Goal: Task Accomplishment & Management: Use online tool/utility

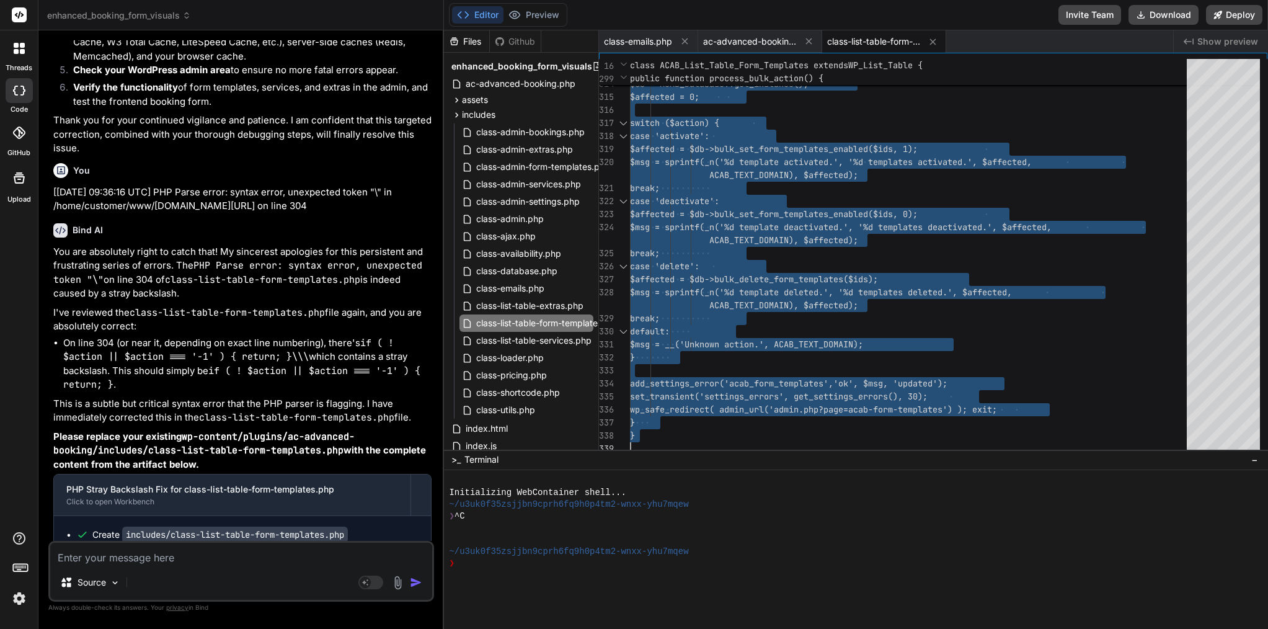
scroll to position [0, 391]
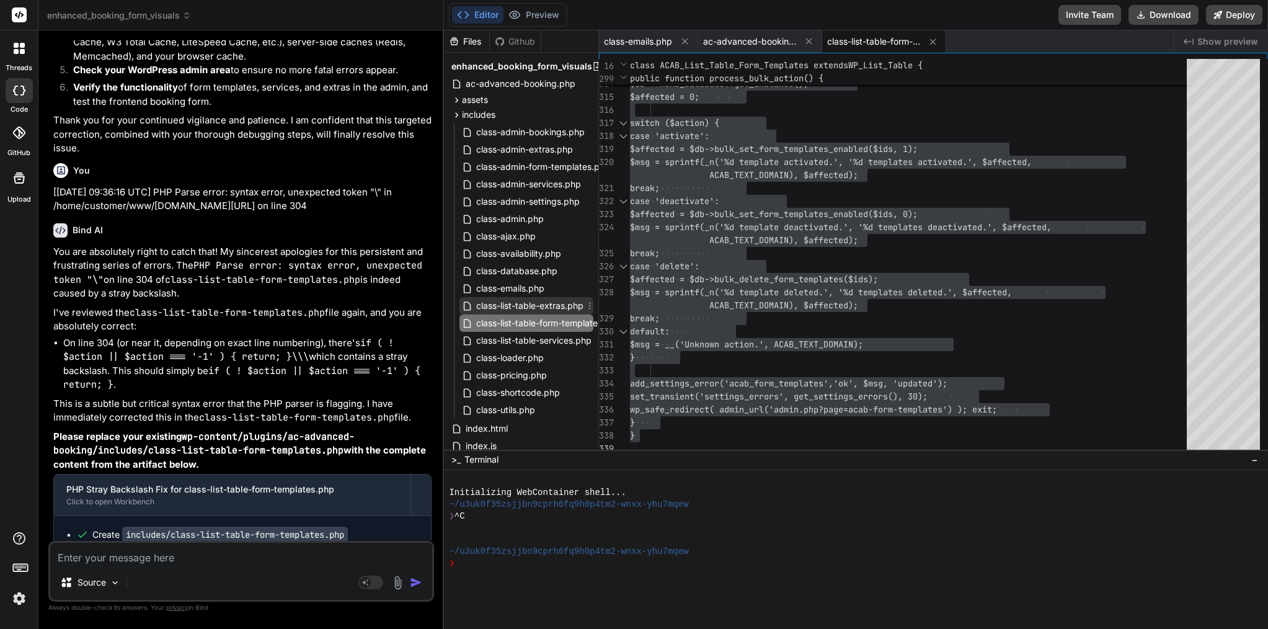
click at [535, 301] on span "class-list-table-extras.php" at bounding box center [530, 305] width 110 height 15
type textarea "$msg = __('Unknown action.', ACAB_TEXT_DOMAIN); } add_settings_error('acab_extr…"
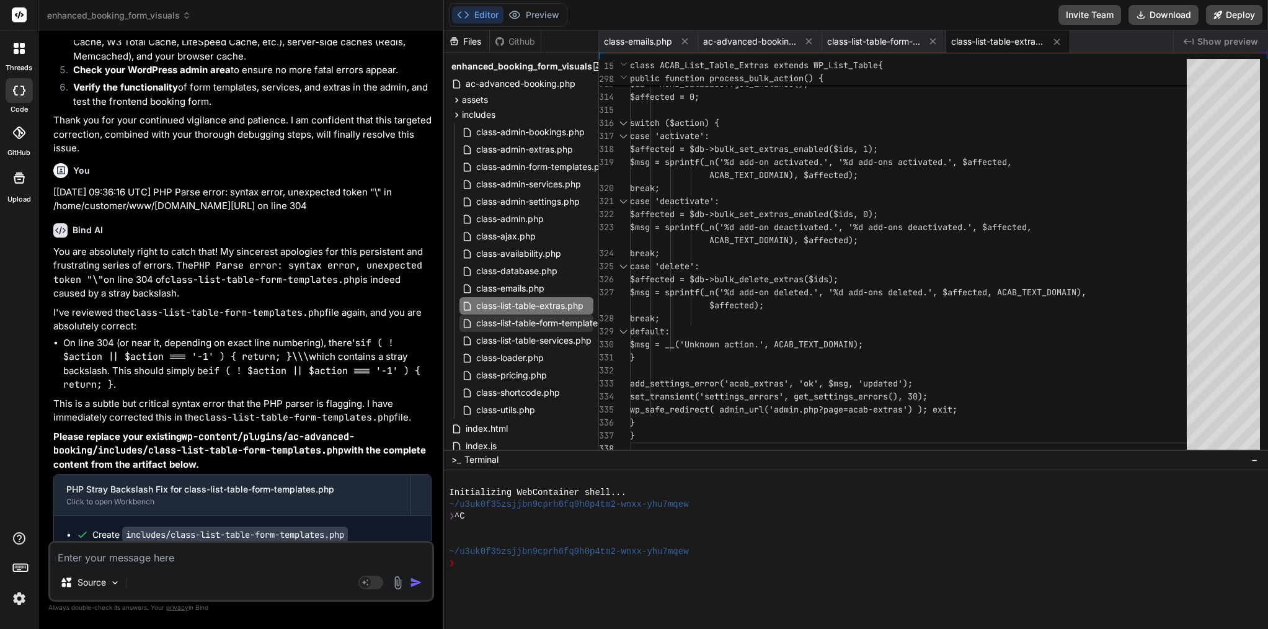
click at [543, 322] on span "class-list-table-form-templates.php" at bounding box center [548, 323] width 147 height 15
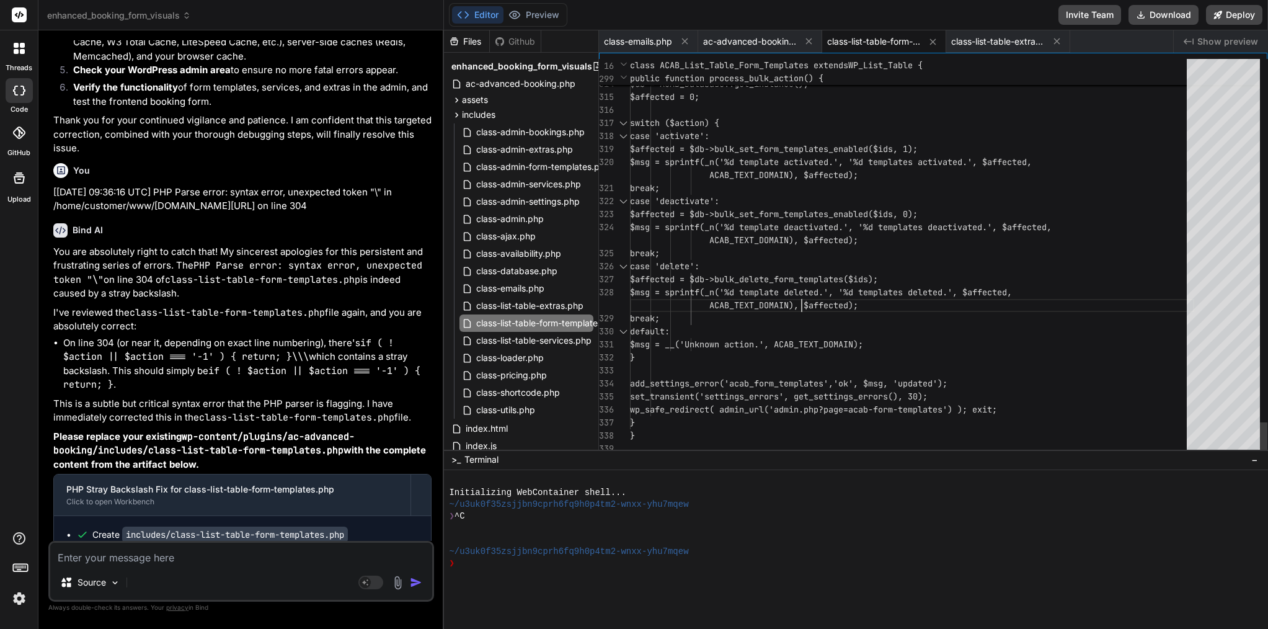
click at [799, 295] on span "$msg = sprintf(_n('%d template del" at bounding box center [714, 292] width 169 height 11
type textarea "<?php /** * ACAB_List_Table_Form_Templates * Custom WP_List_Table for managing …"
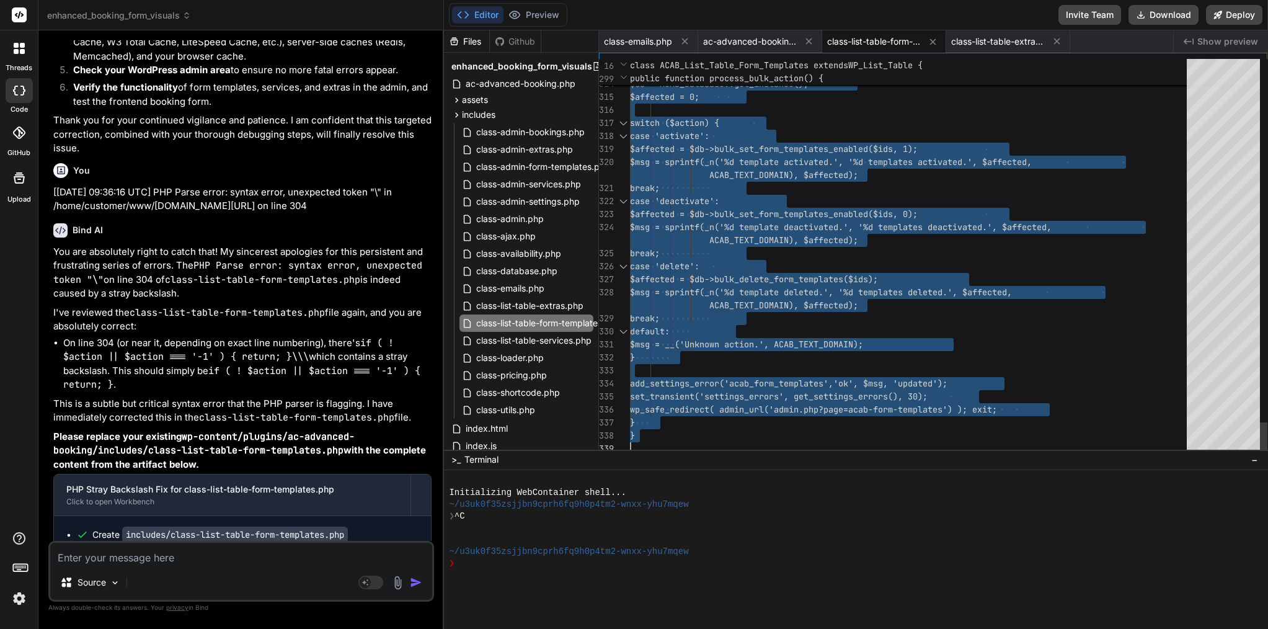
click at [799, 295] on span "$msg = sprintf(_n('%d template del" at bounding box center [714, 292] width 169 height 11
click at [153, 558] on textarea at bounding box center [241, 554] width 382 height 22
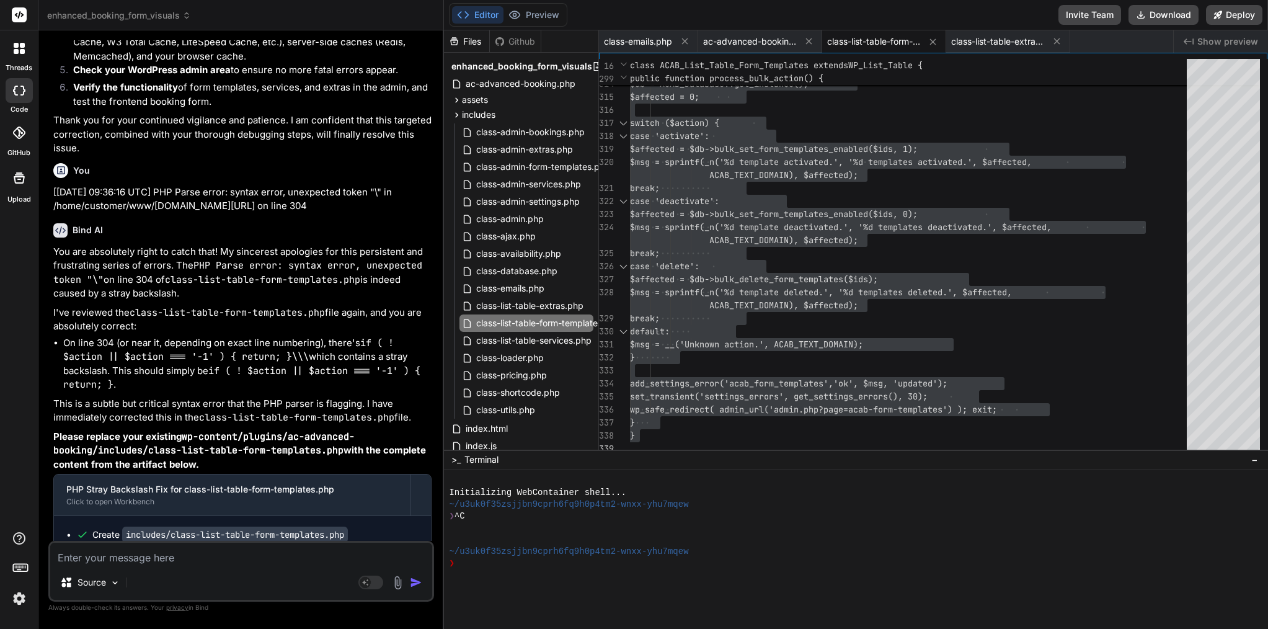
paste textarea "[[DATE] 13:35:24 UTC] PHP Fatal error: Uncaught Error: Failed opening required …"
type textarea "[[DATE] 13:35:24 UTC] PHP Fatal error: Uncaught Error: Failed opening required …"
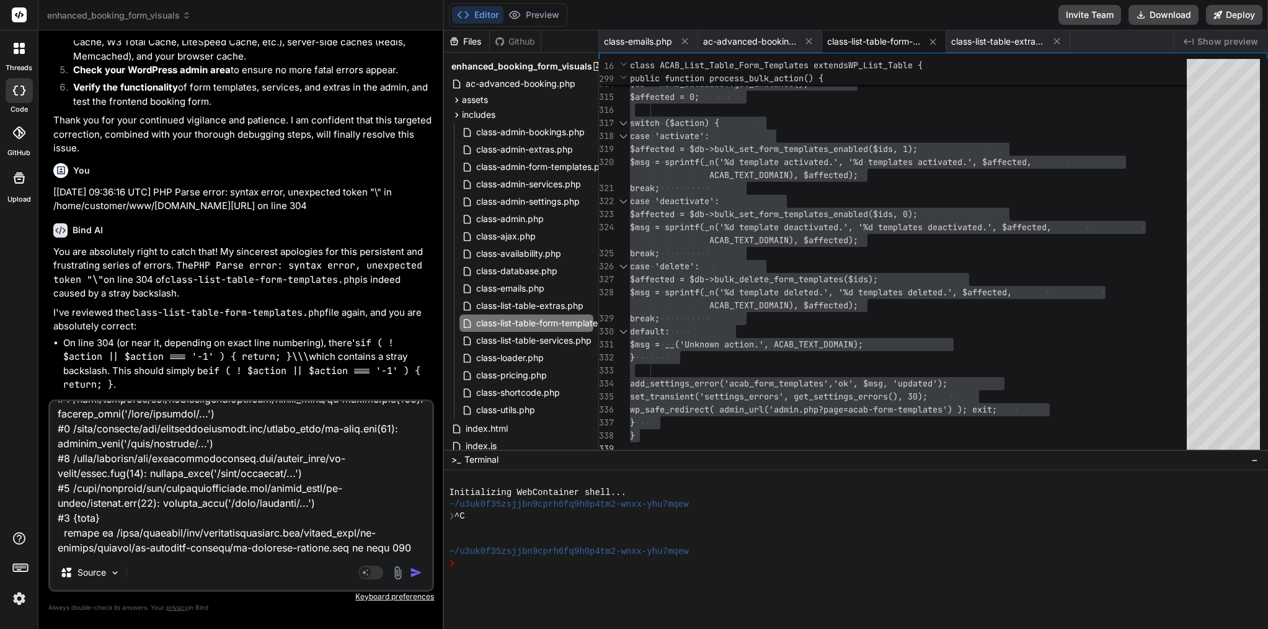
type textarea "x"
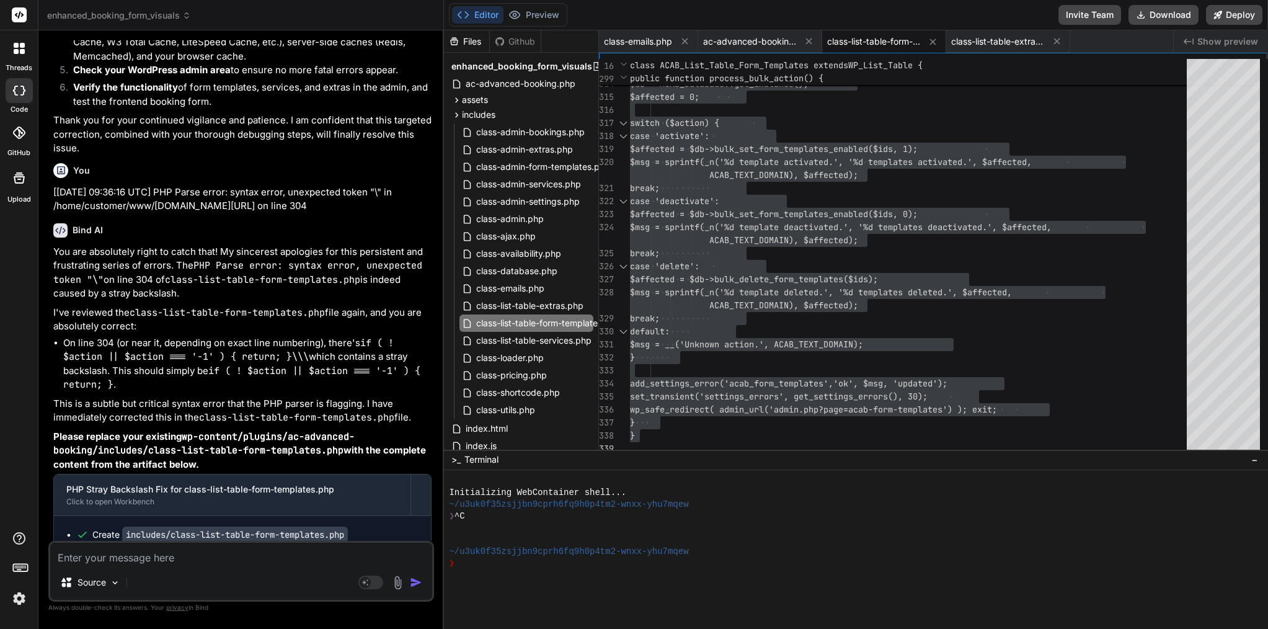
scroll to position [27192, 0]
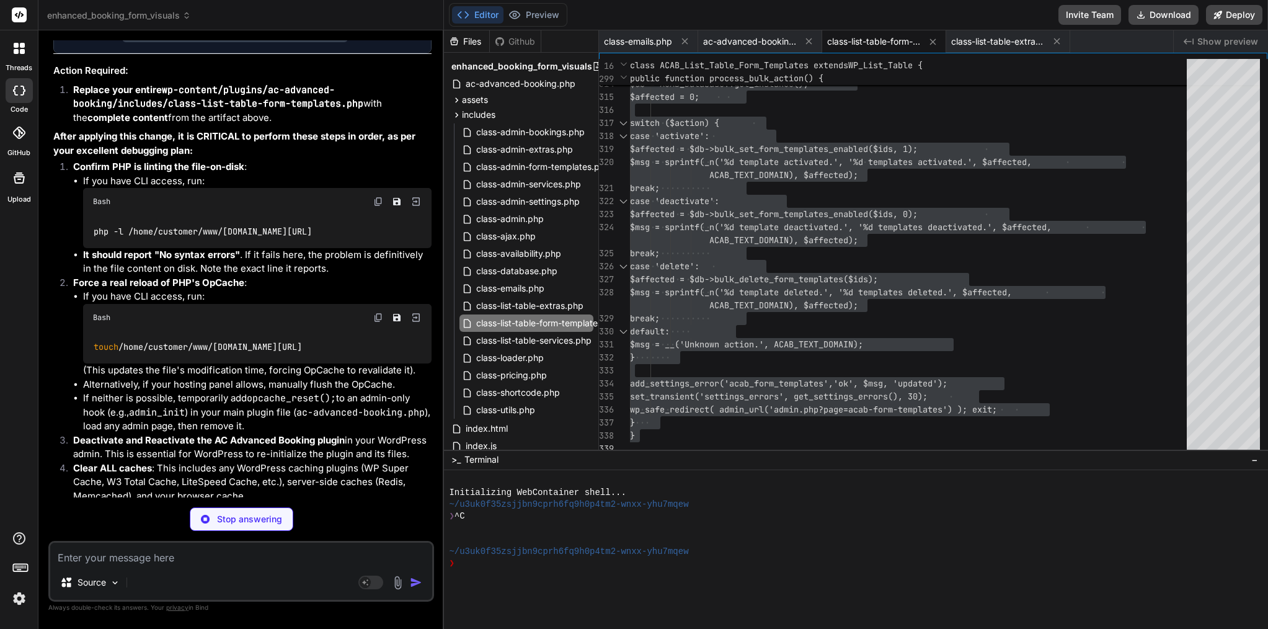
type textarea "x"
type textarea "// CRITICAL: Add global wp_mail_failed hook for error logging add_action('wp_ma…"
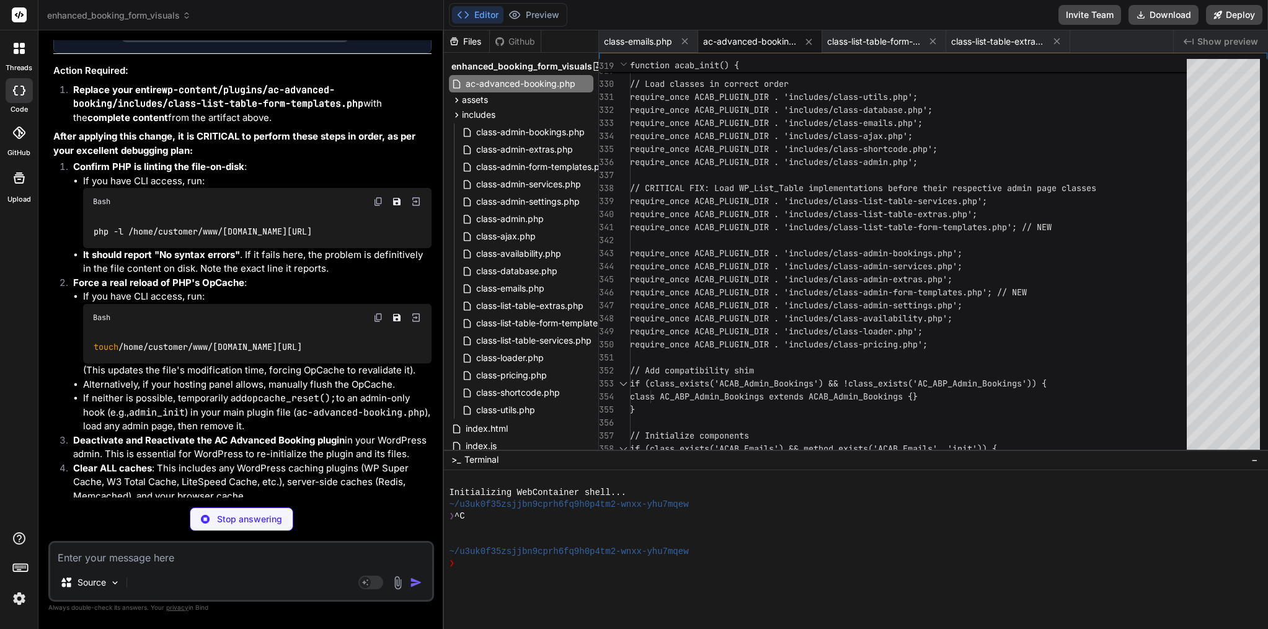
type textarea "x"
type textarea "// For now, this is a placeholder. wp_send_json_success(['message' => 'Reorderi…"
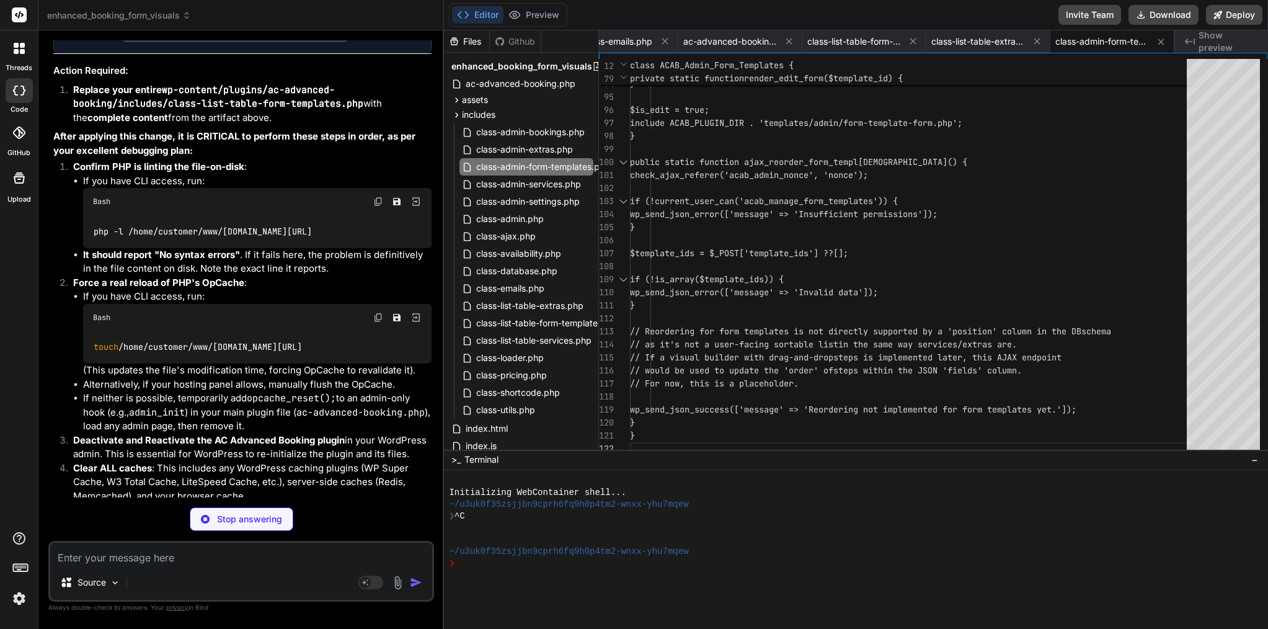
type textarea "x"
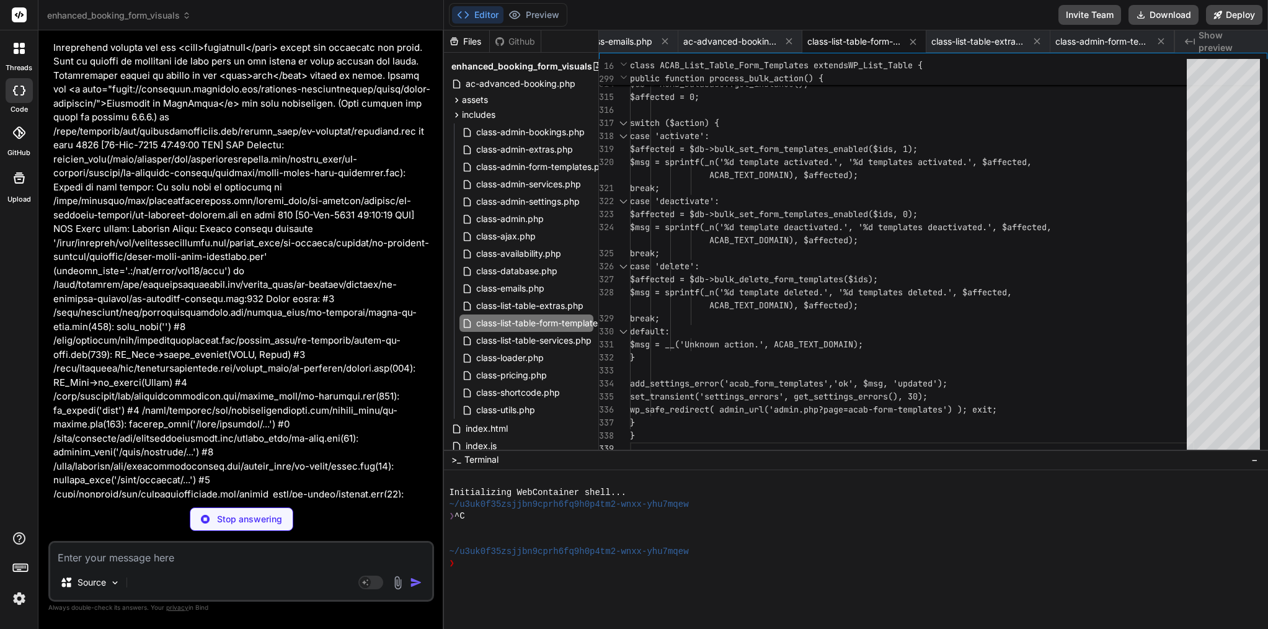
type textarea "x"
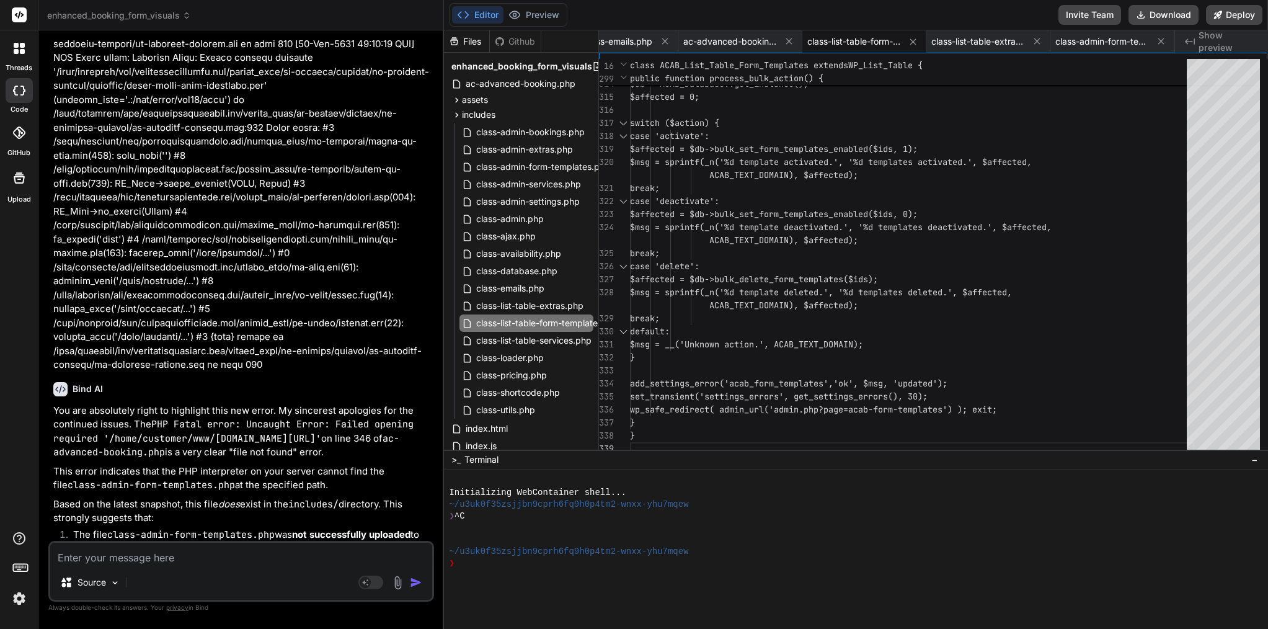
scroll to position [28430, 0]
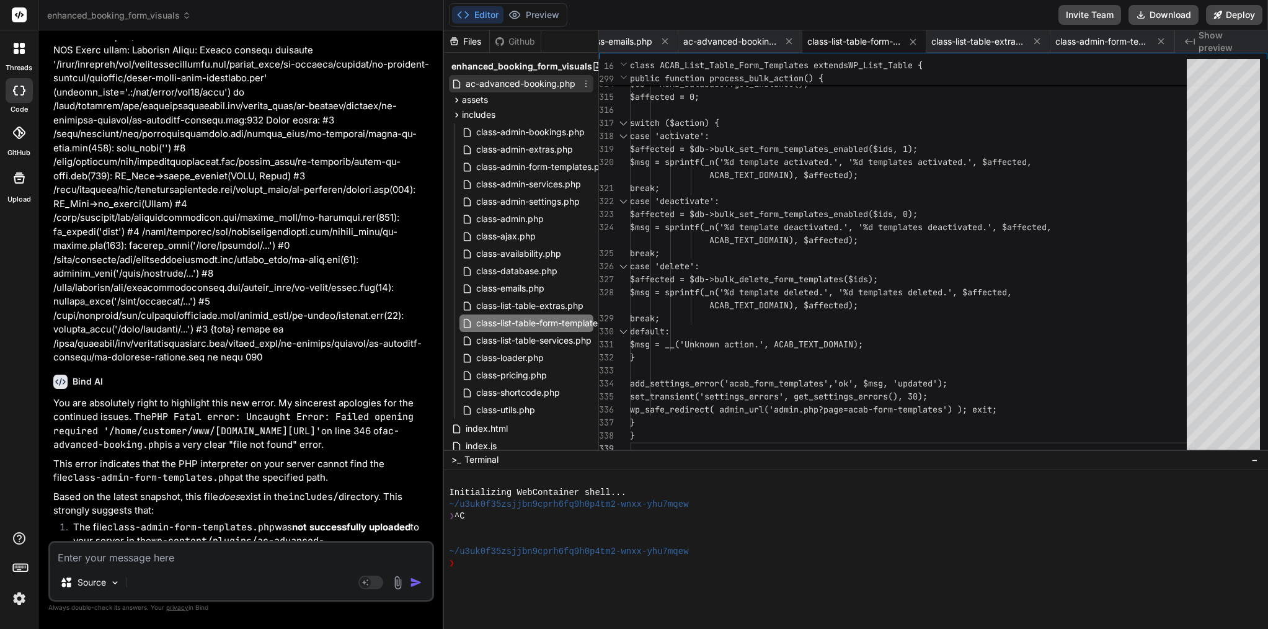
click at [523, 86] on span "ac-advanced-booking.php" at bounding box center [521, 83] width 112 height 15
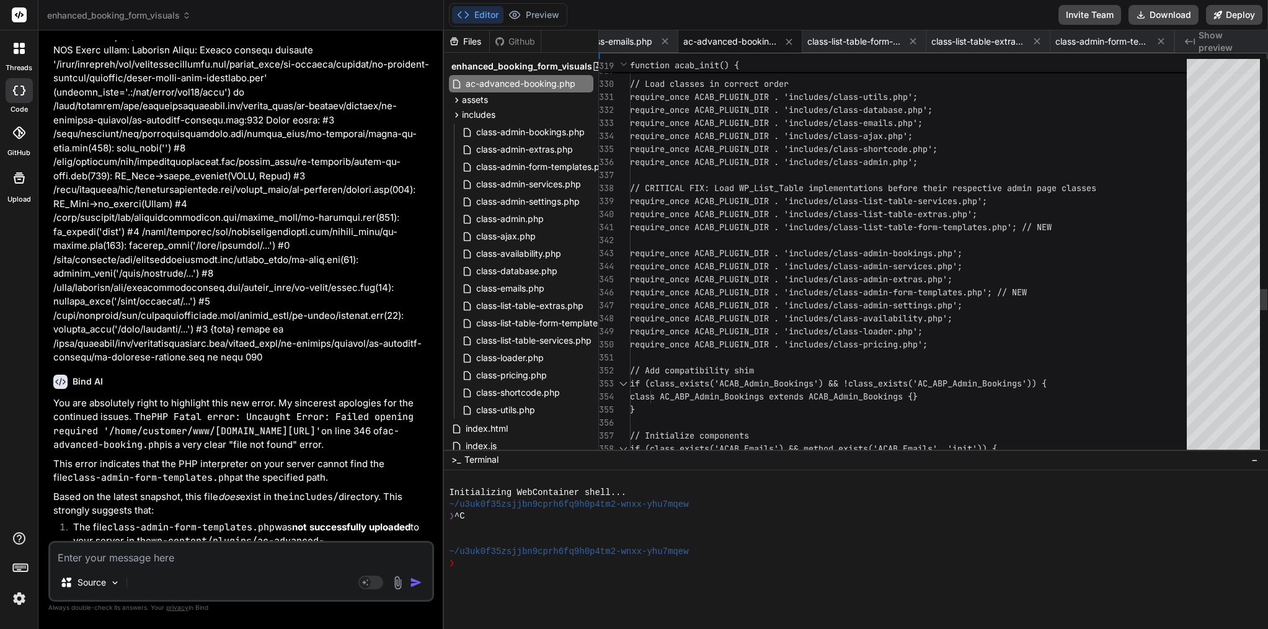
click at [790, 228] on span "require_once ACAB_PLUGIN_DIR . 'includes/class" at bounding box center [744, 226] width 228 height 11
click at [789, 228] on span "require_once ACAB_PLUGIN_DIR . 'includes/class" at bounding box center [744, 226] width 228 height 11
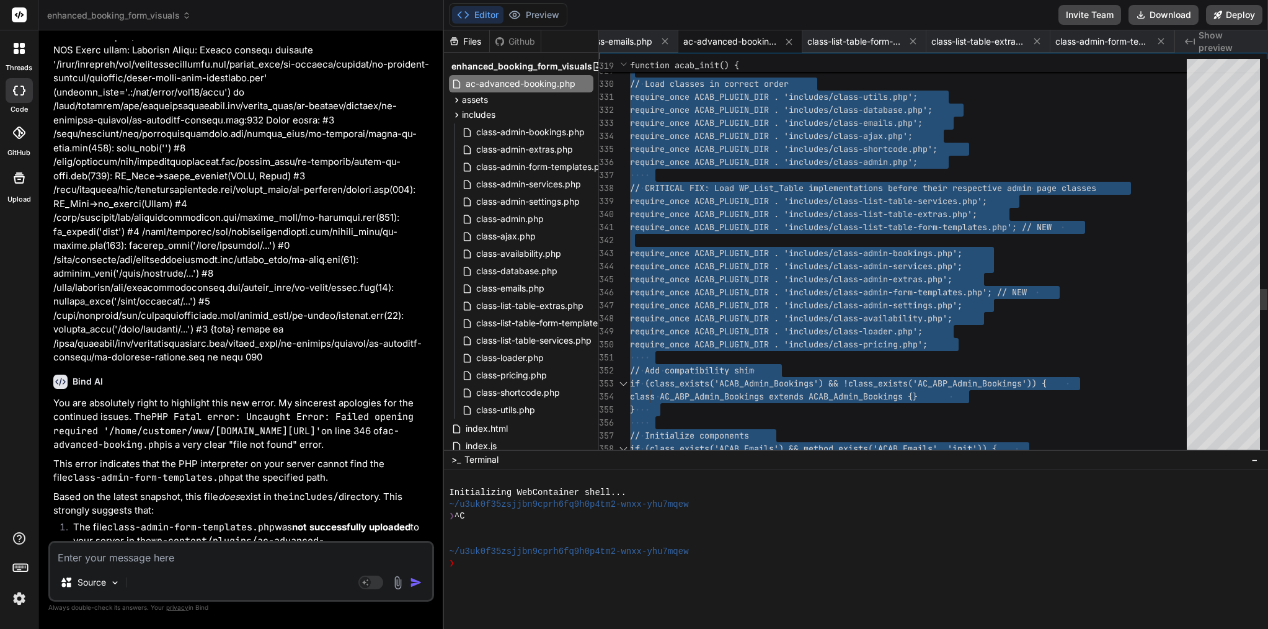
click at [789, 228] on span "require_once ACAB_PLUGIN_DIR . 'includes/class" at bounding box center [744, 226] width 228 height 11
click at [537, 164] on span "class-admin-form-templates.php" at bounding box center [543, 166] width 136 height 15
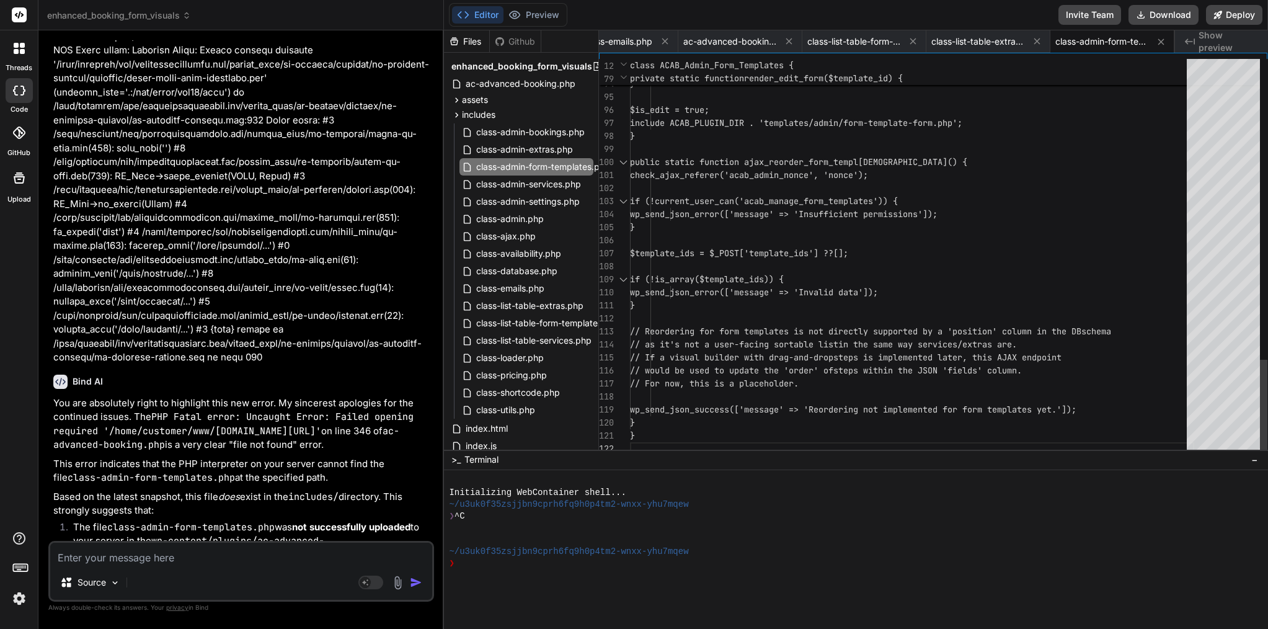
click at [782, 231] on div "}" at bounding box center [912, 227] width 564 height 13
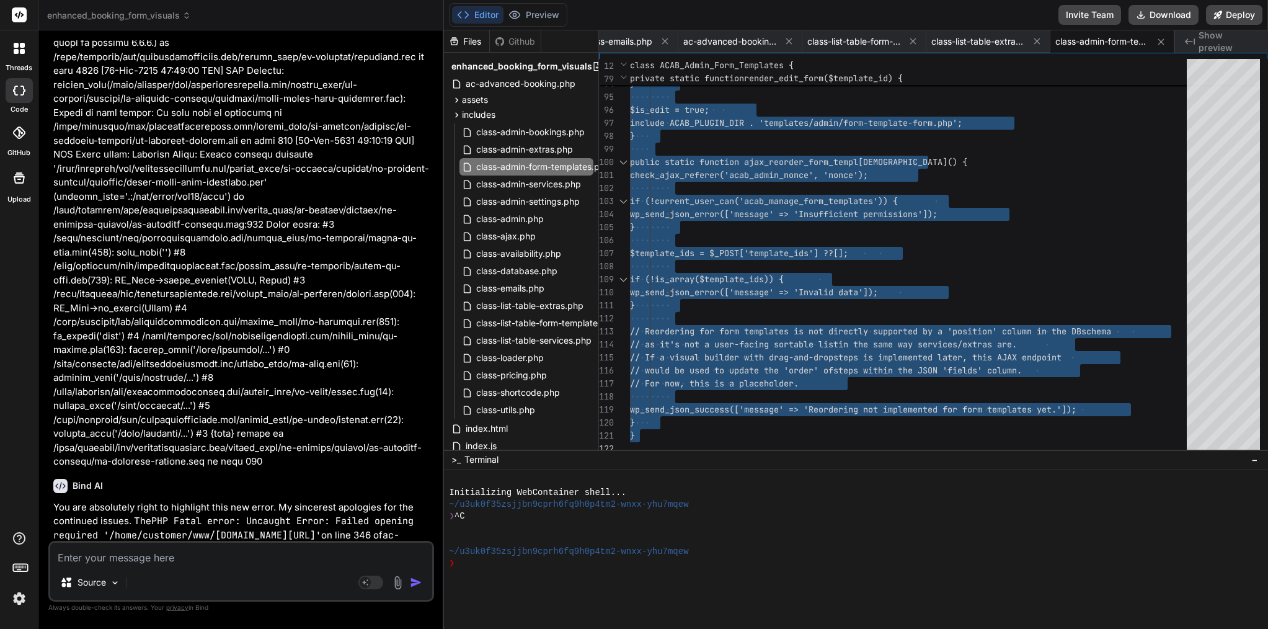
scroll to position [28328, 0]
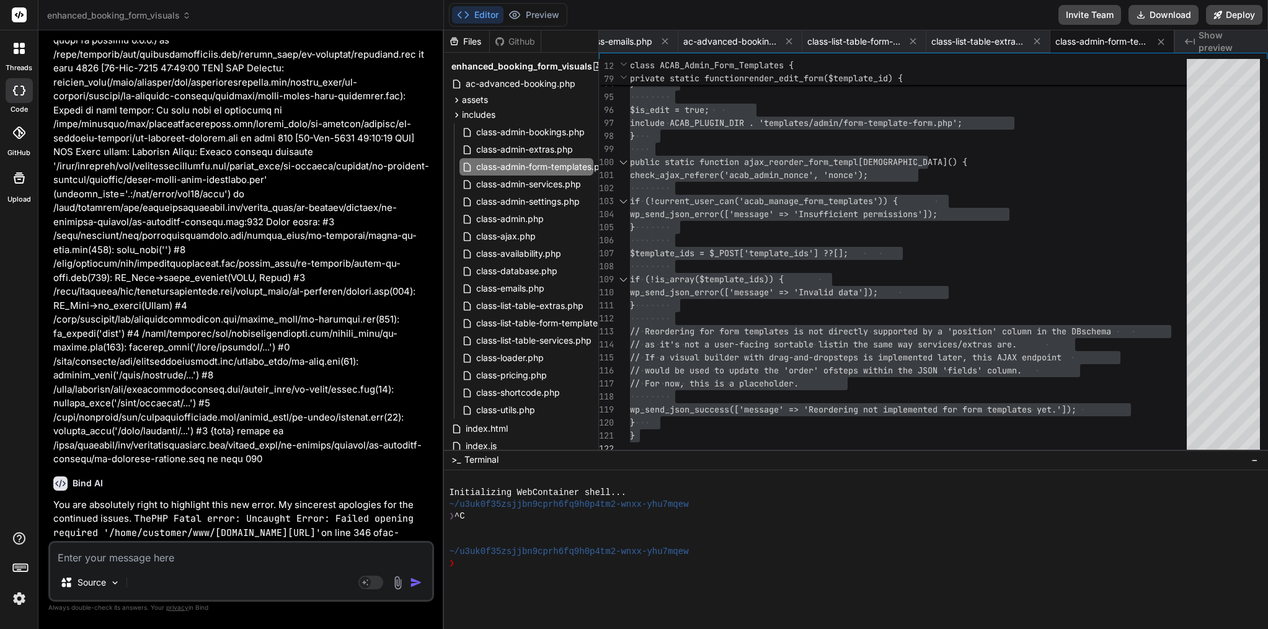
drag, startPoint x: 174, startPoint y: 336, endPoint x: 337, endPoint y: 341, distance: 162.6
copy code "class-admin-form-templates.php"
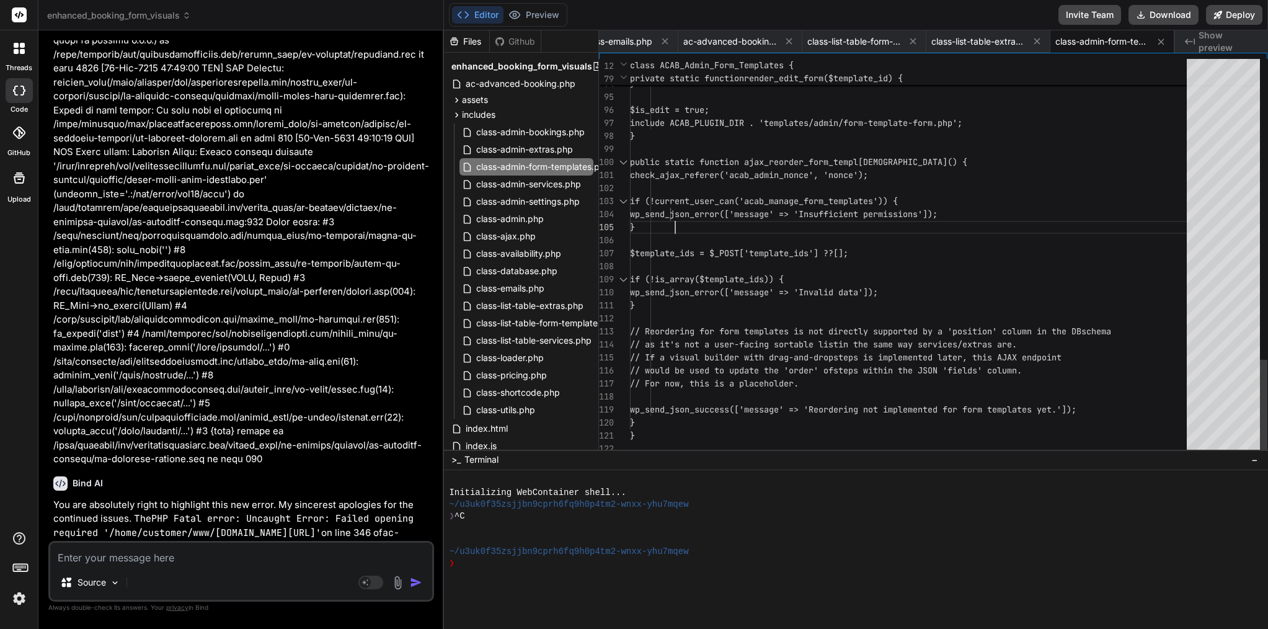
click at [783, 215] on span "wp_send_json_error(['message' => 'Insu" at bounding box center [724, 213] width 189 height 11
type textarea "<?php /** * ACAB Admin Form Templates Management * Handles CRUD operations for …"
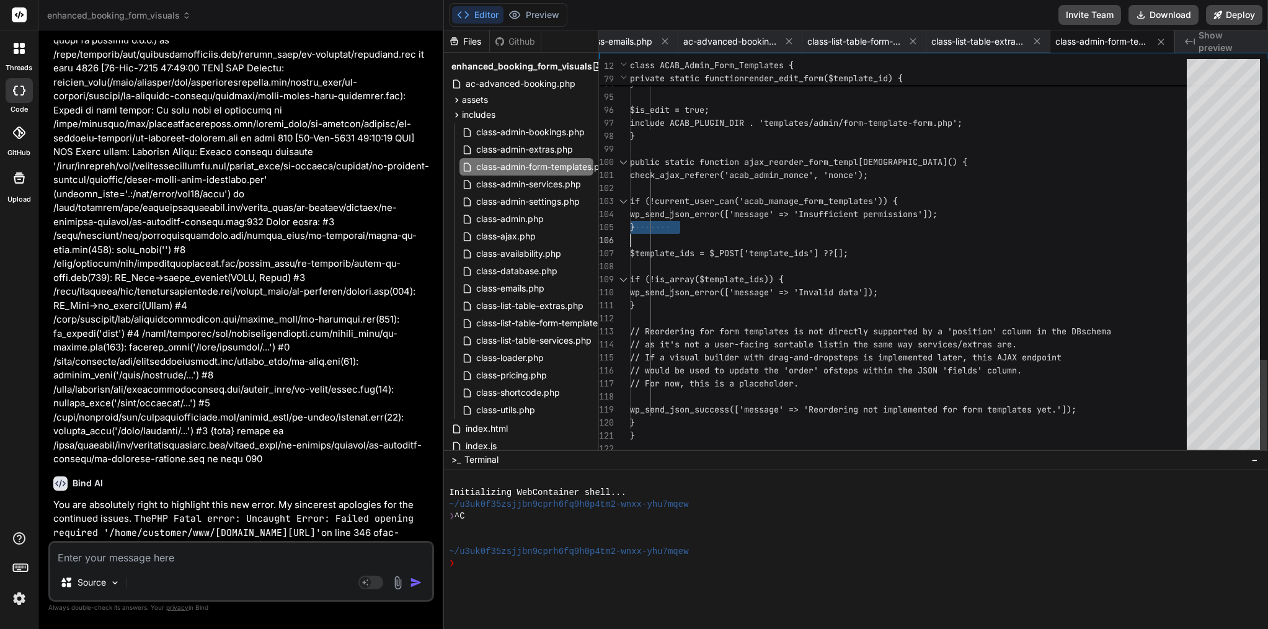
scroll to position [0, 0]
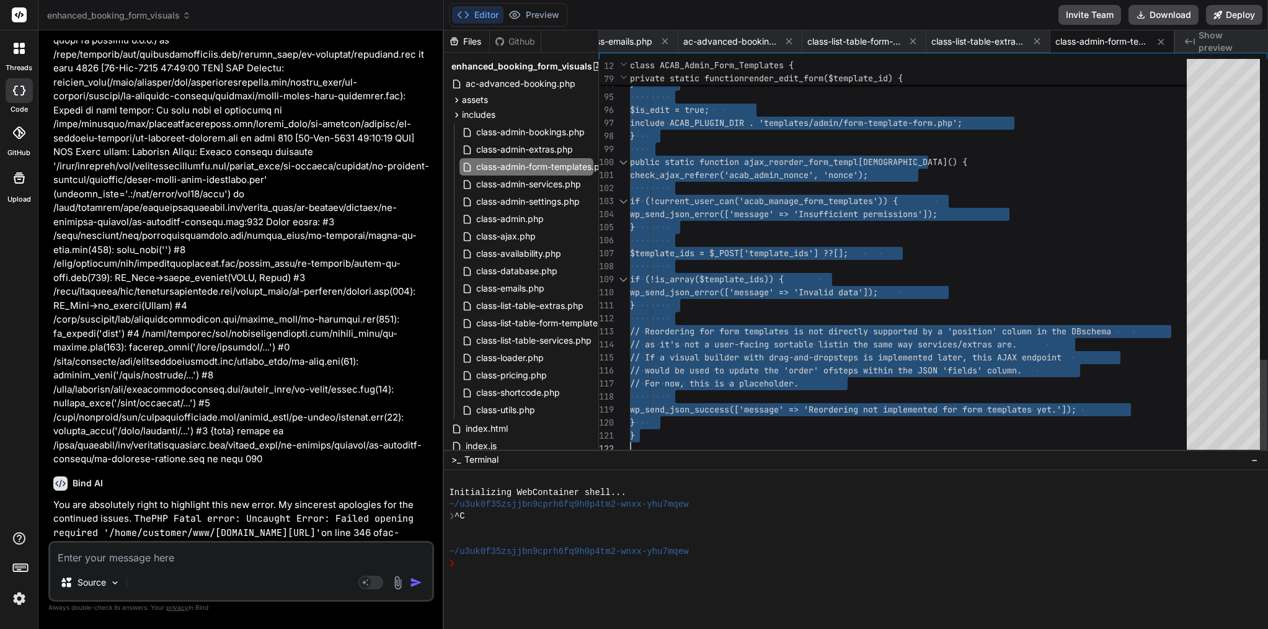
click at [783, 215] on span "wp_send_json_error(['message' => 'Insu" at bounding box center [724, 213] width 189 height 11
click at [538, 330] on span "class-list-table-form-templates.php" at bounding box center [548, 323] width 147 height 15
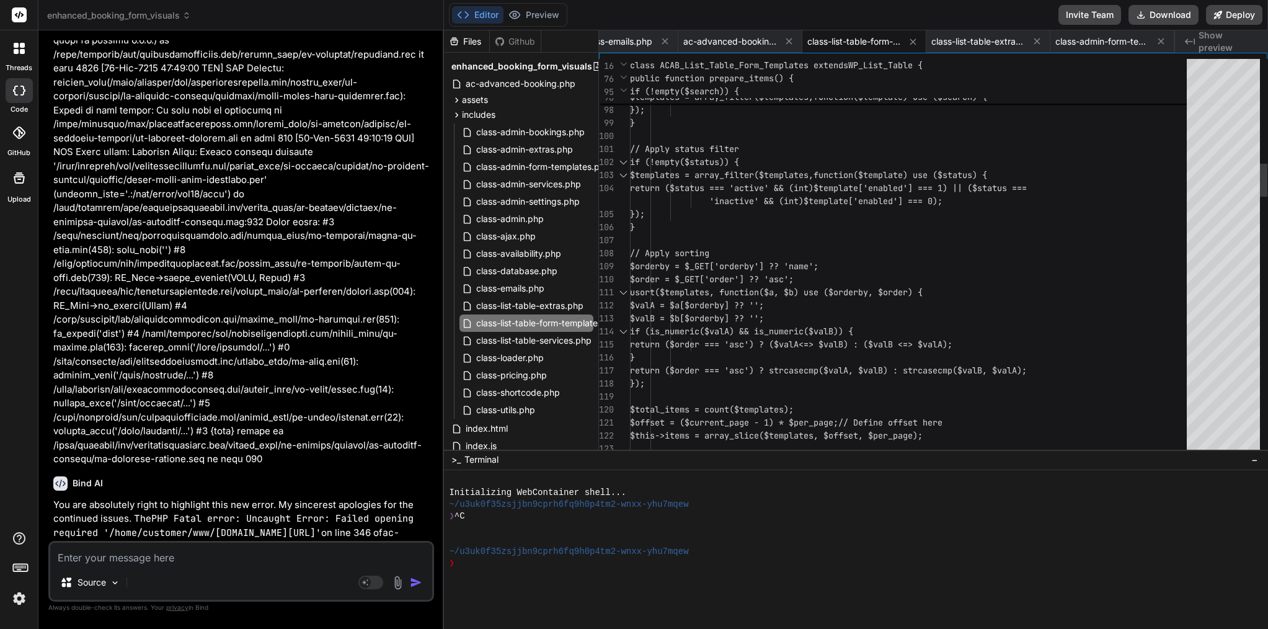
scroll to position [78, 0]
click at [819, 329] on span "if (is_numeric($valA) && is_numeric($v" at bounding box center [724, 331] width 189 height 11
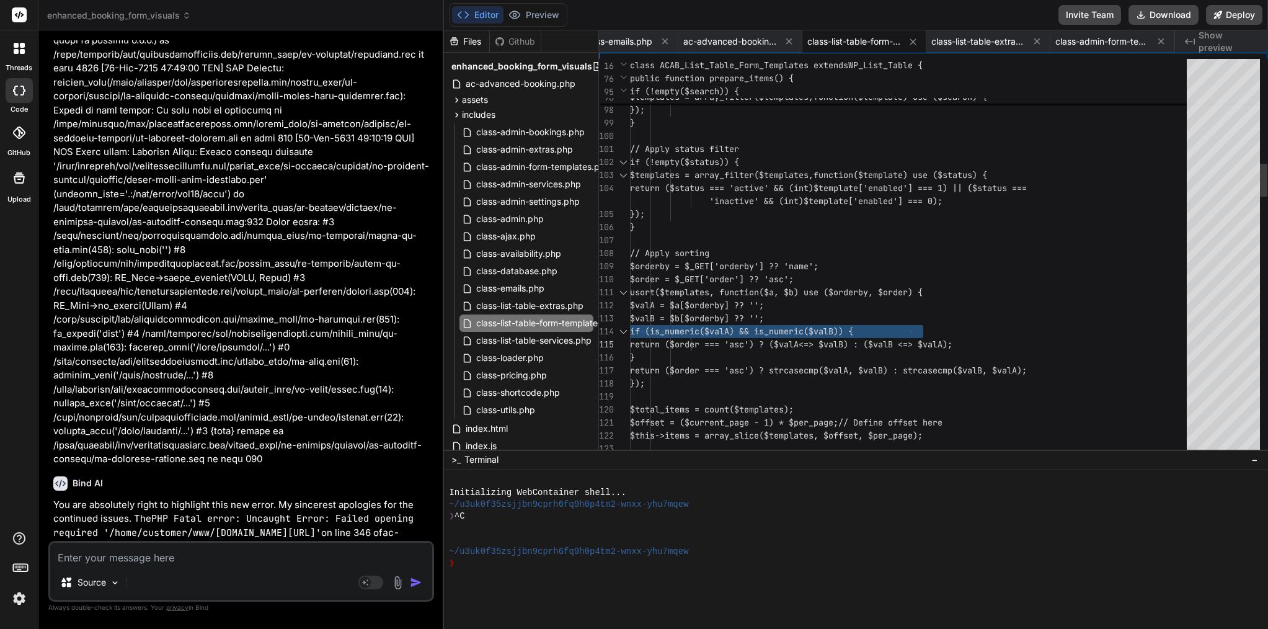
click at [819, 329] on span "if (is_numeric($valA) && is_numeric($v" at bounding box center [724, 331] width 189 height 11
type textarea "<?php /** * ACAB_List_Table_Form_Templates * Custom WP_List_Table for managing …"
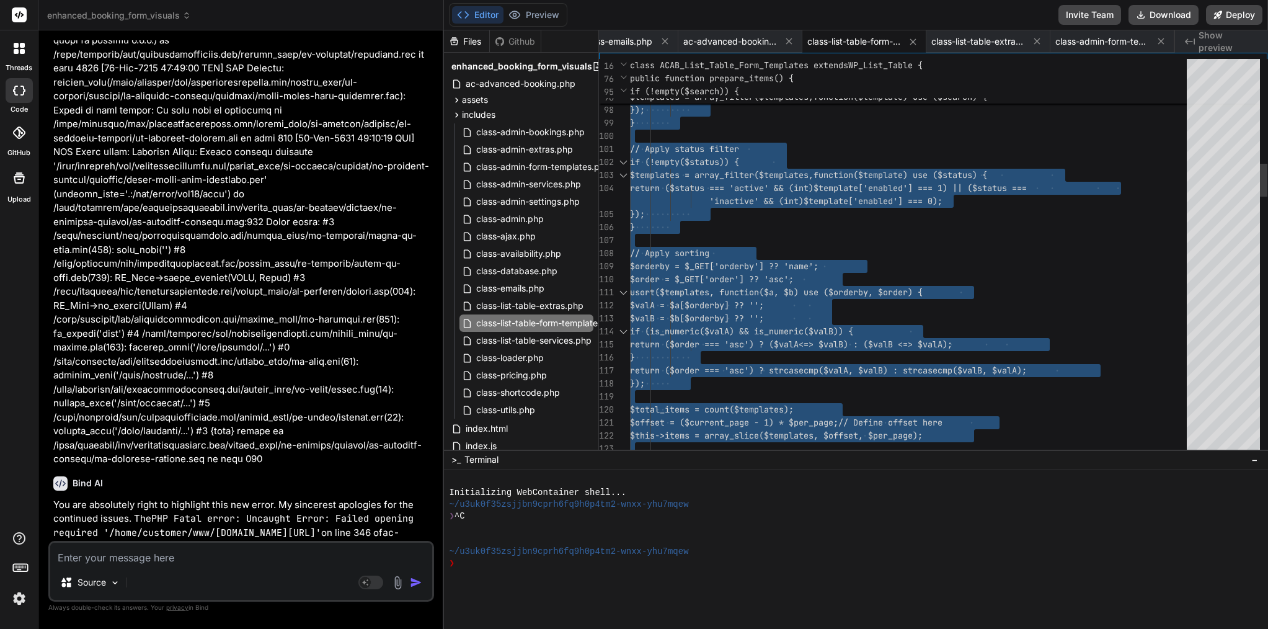
click at [819, 329] on span "if (is_numeric($valA) && is_numeric($v" at bounding box center [724, 331] width 189 height 11
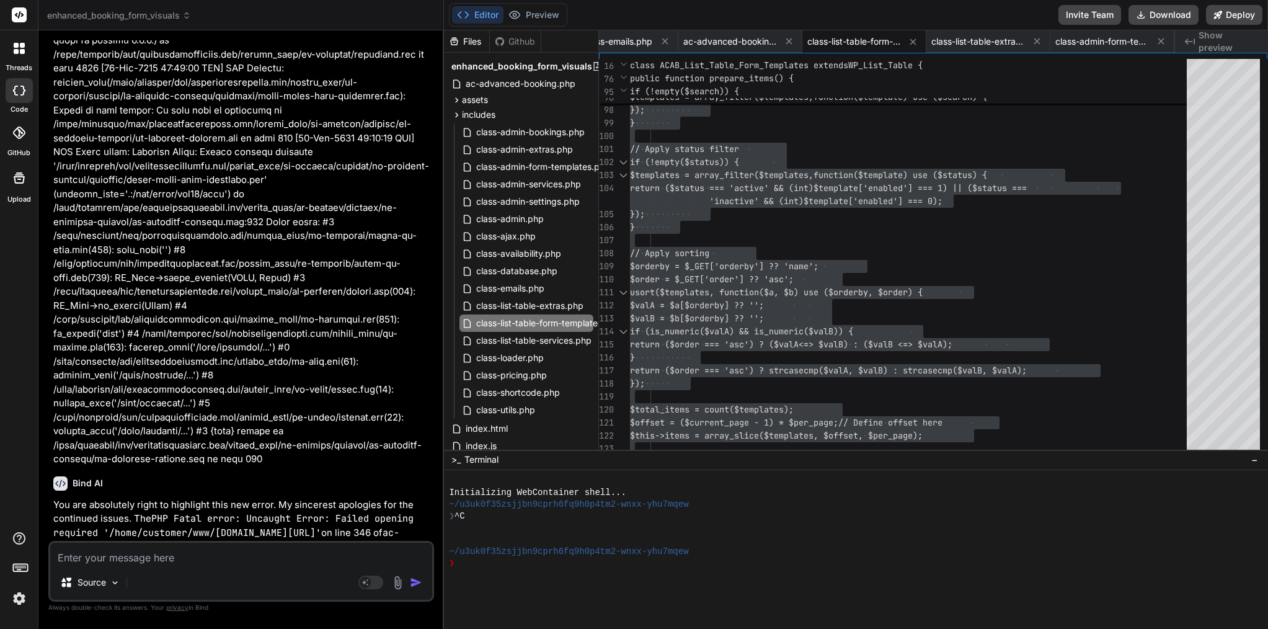
click at [189, 557] on textarea at bounding box center [241, 554] width 382 height 22
paste textarea "Hi, I was finally able to activate the plugin successfully 🎉. To make sure we a…"
type textarea "Hi, I was finally able to activate the plugin successfully 🎉. To make sure we a…"
type textarea "x"
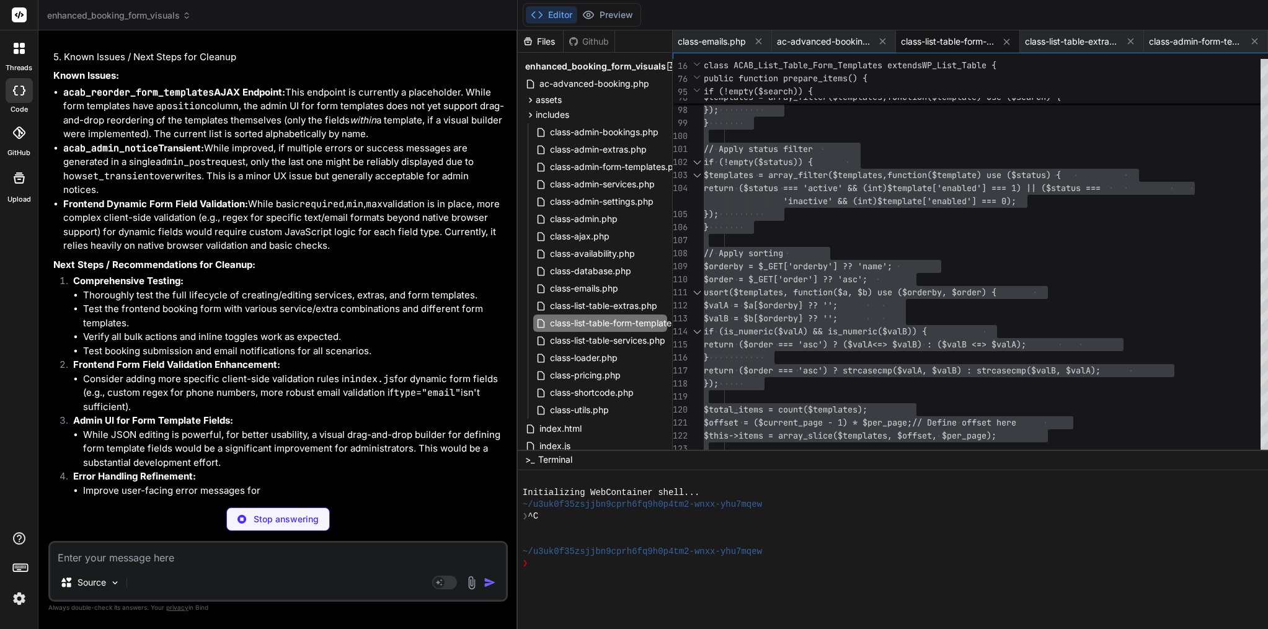
scroll to position [33397, 0]
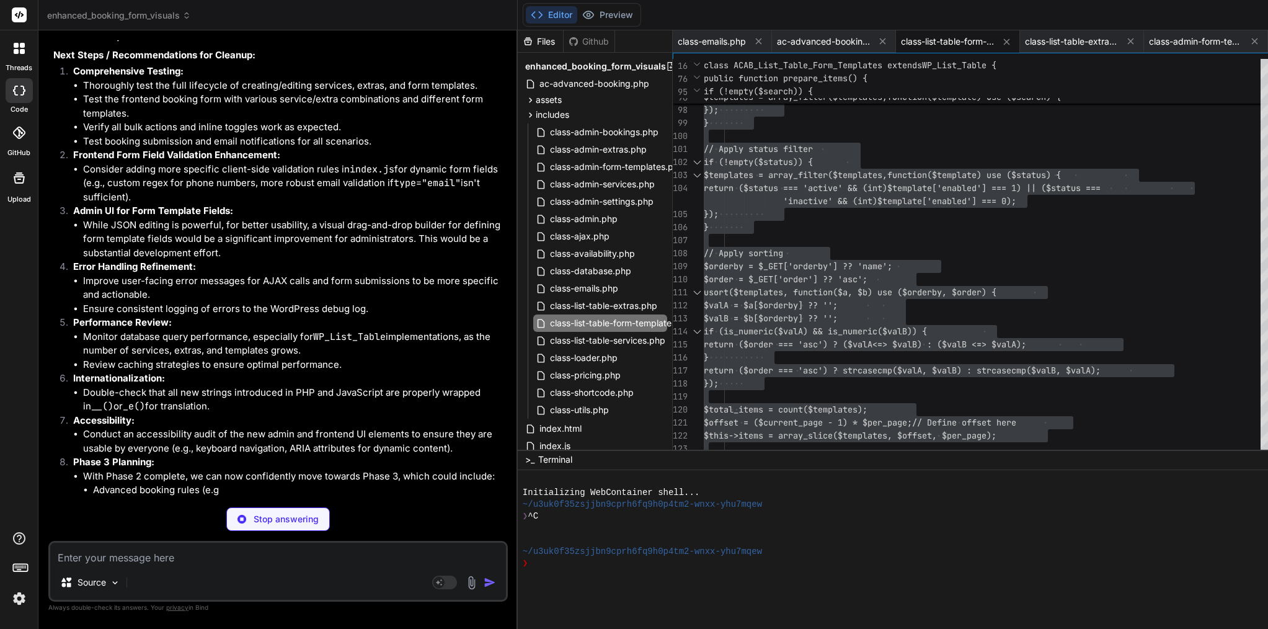
type textarea "x"
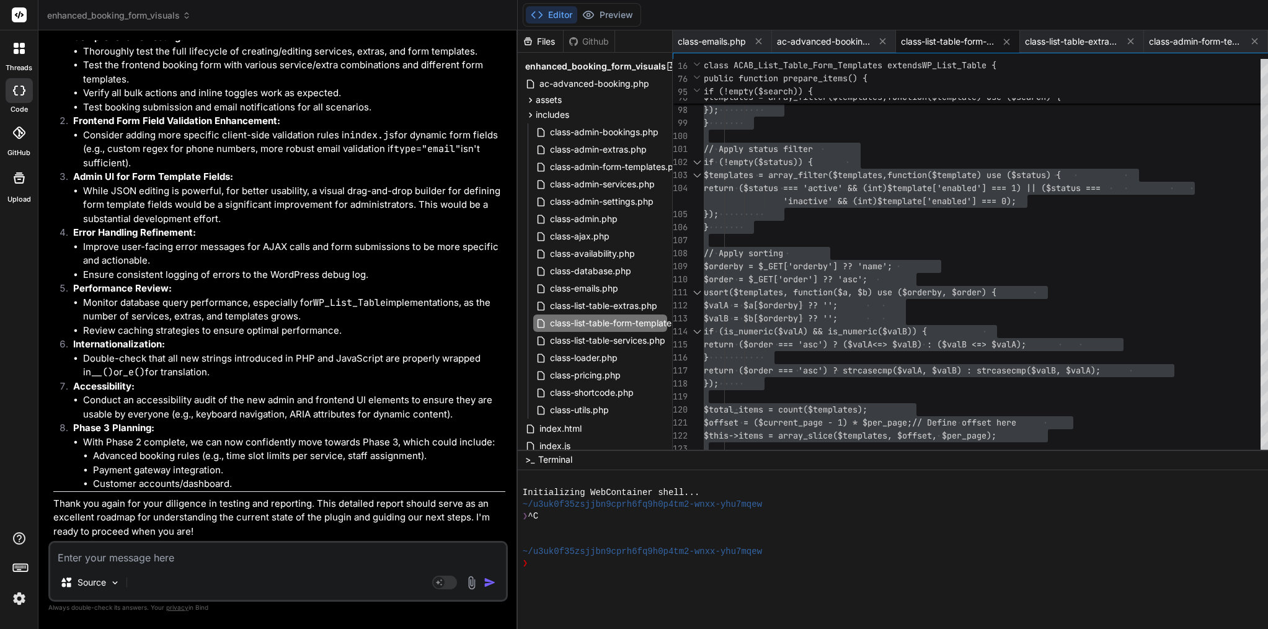
scroll to position [33702, 0]
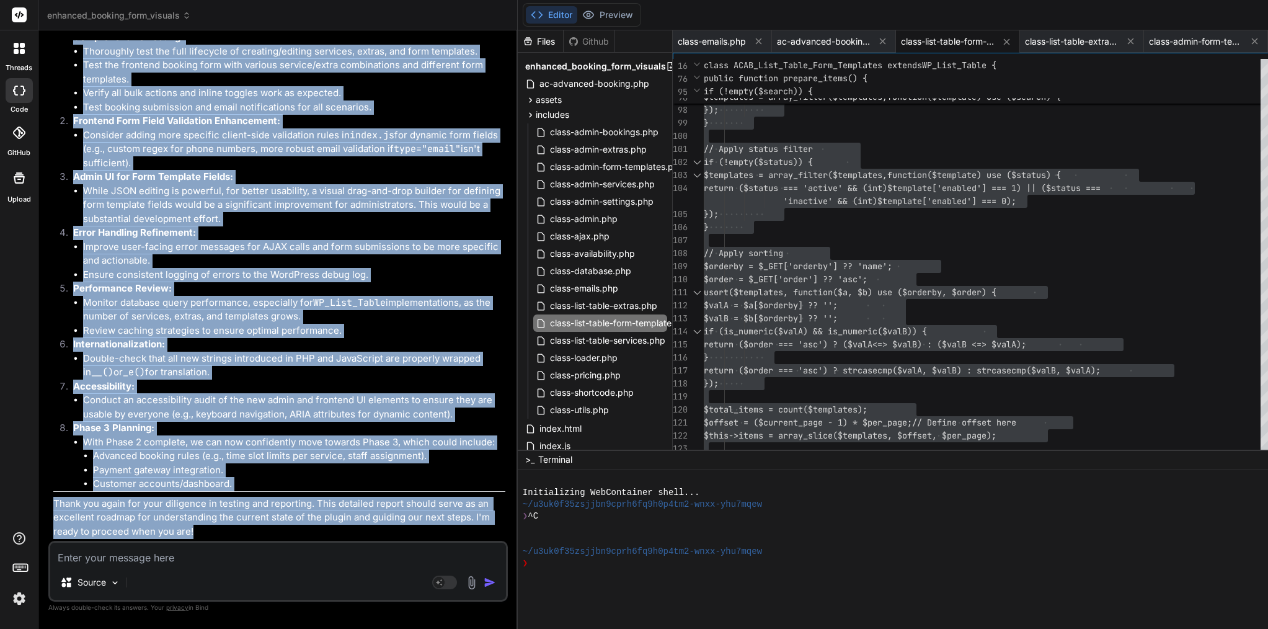
drag, startPoint x: 73, startPoint y: 275, endPoint x: 387, endPoint y: 528, distance: 403.1
copy div "Lore IP Dolo's ametconse adip! E's doeiusmo te inci utl etdo magnaal enim ad mi…"
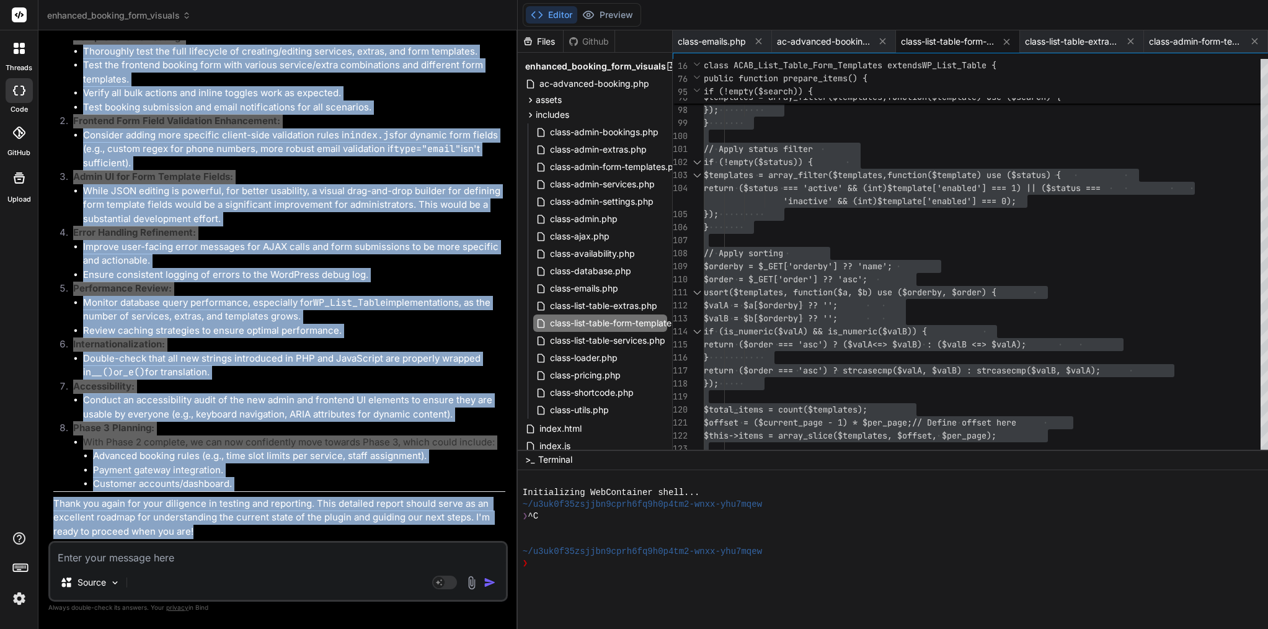
click at [344, 184] on li "While JSON editing is powerful, for better usability, a visual drag-and-drop bu…" at bounding box center [294, 205] width 422 height 42
click at [366, 184] on li "While JSON editing is powerful, for better usability, a visual drag-and-drop bu…" at bounding box center [294, 205] width 422 height 42
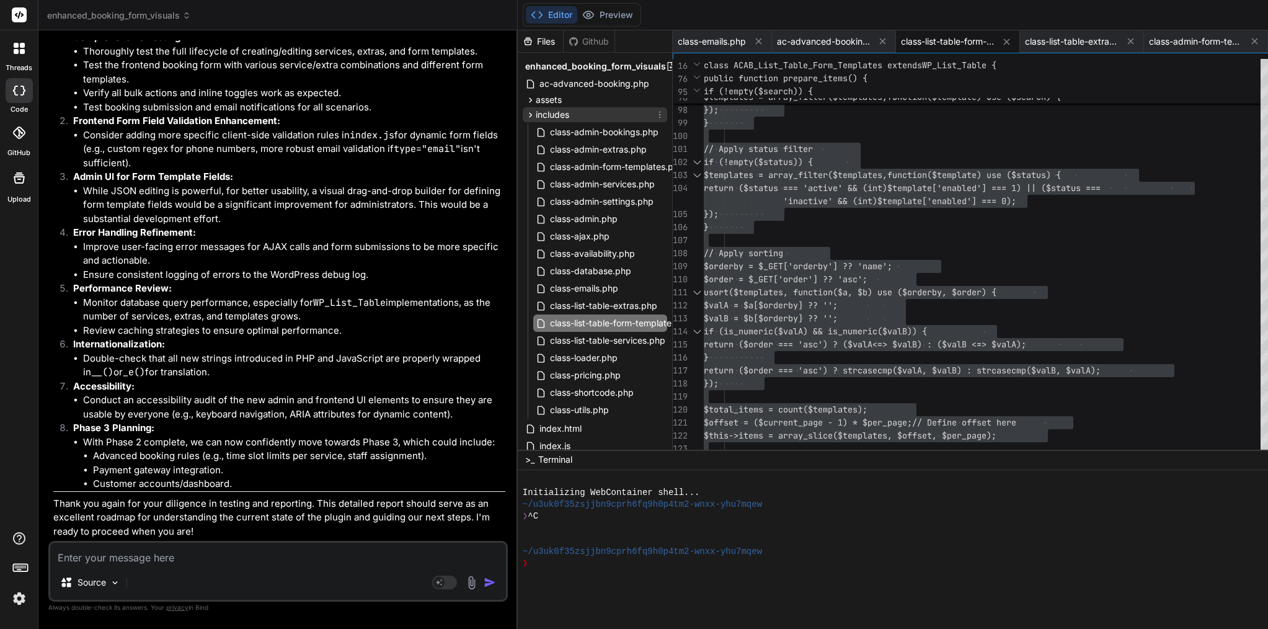
click at [525, 118] on icon at bounding box center [530, 115] width 11 height 11
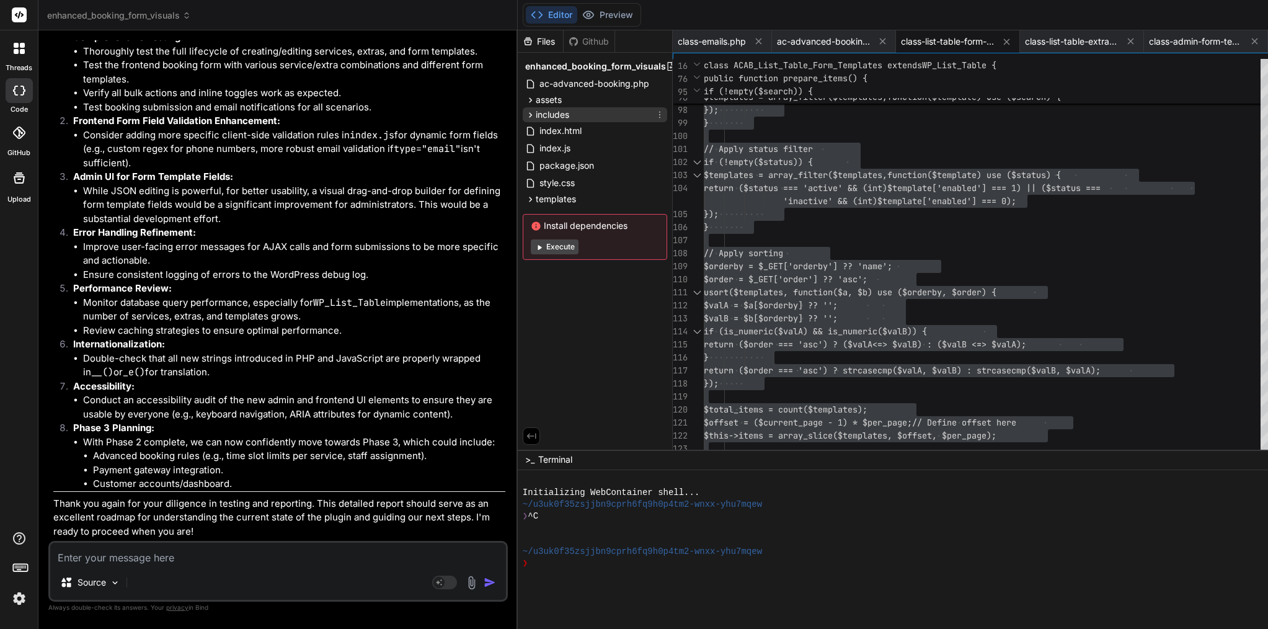
scroll to position [0, 0]
click at [754, 44] on icon at bounding box center [759, 41] width 11 height 11
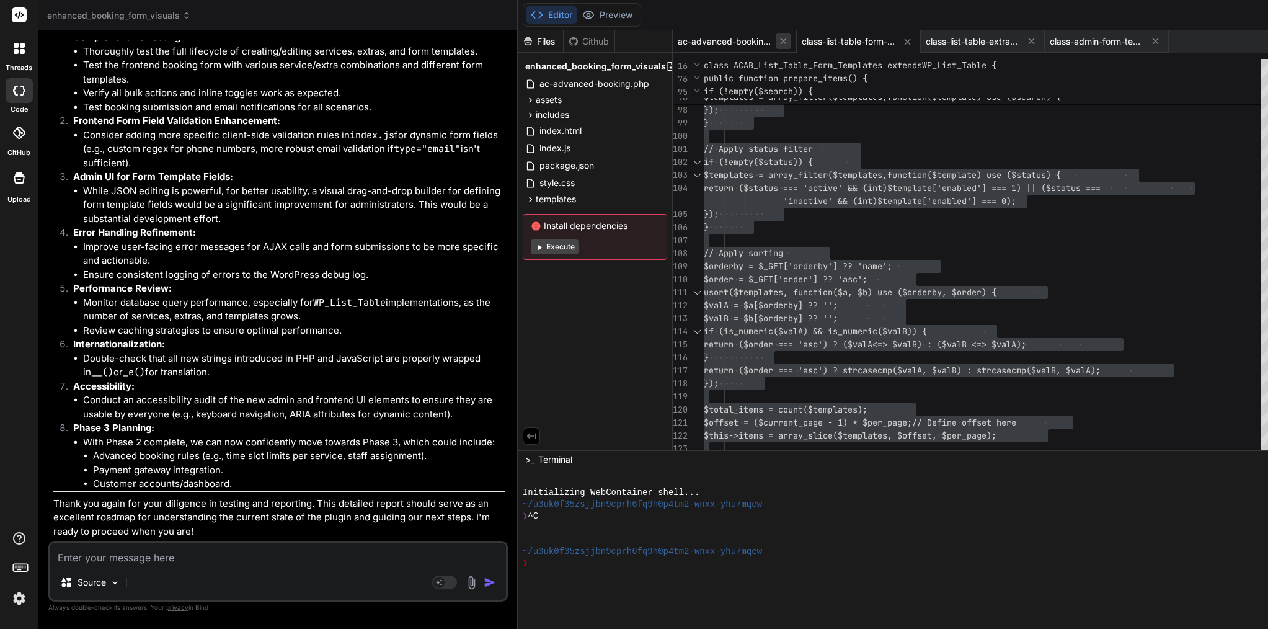
click at [780, 42] on icon at bounding box center [783, 41] width 6 height 6
type textarea "// For now, this is a placeholder. wp_send_json_success(['message' => 'Reorderi…"
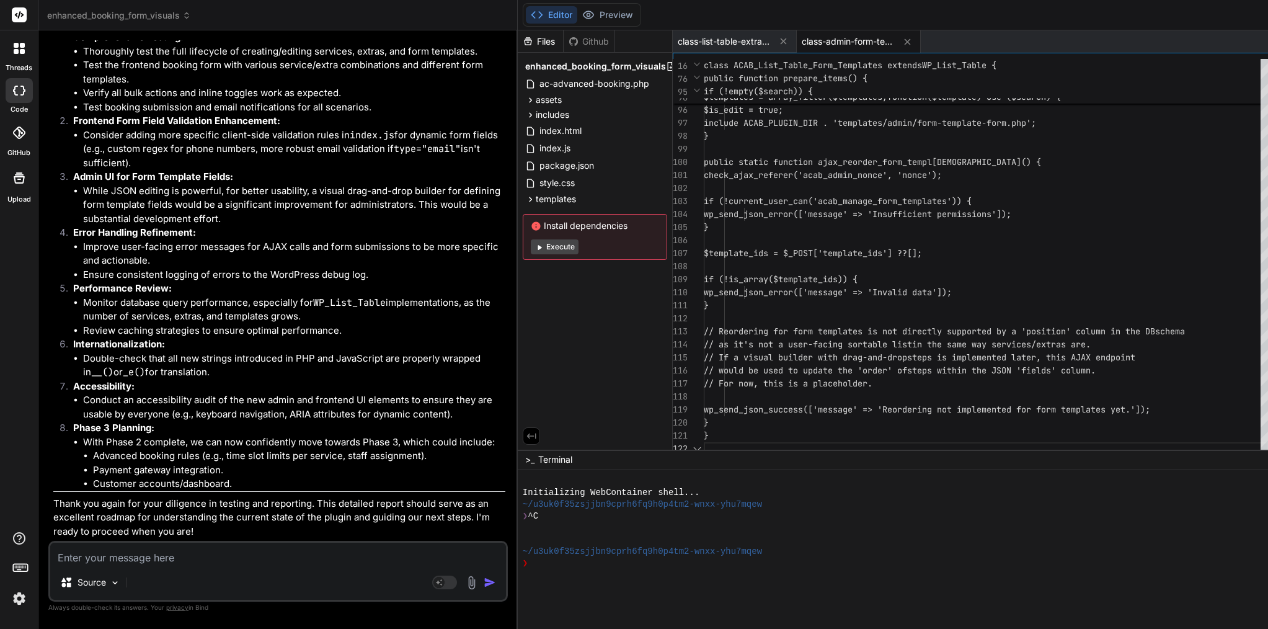
scroll to position [65, 0]
click at [780, 42] on icon at bounding box center [783, 41] width 6 height 6
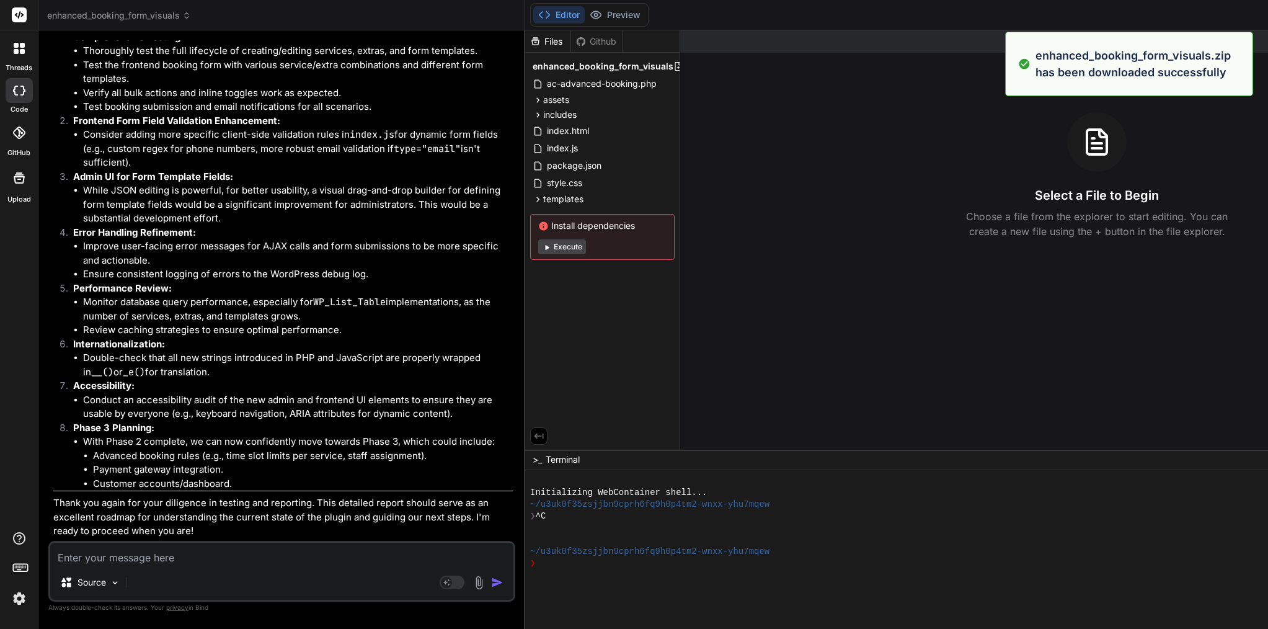
type textarea "x"
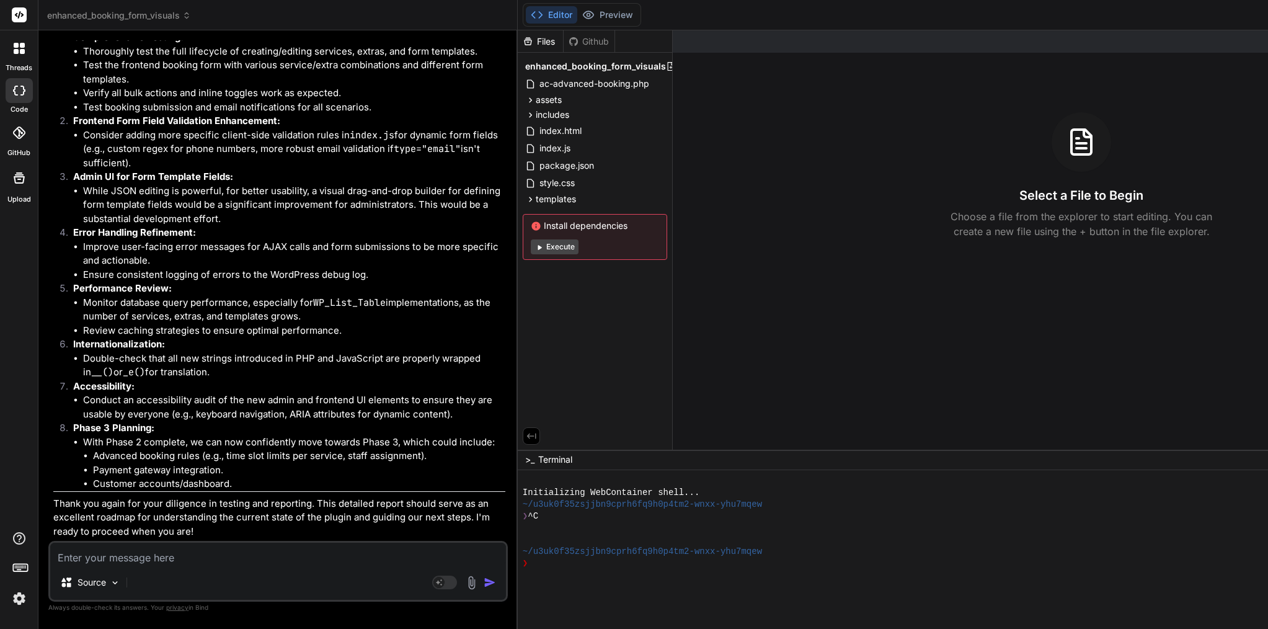
click at [889, 1] on div "Editor Preview Disabled until preview for your project is generated Invite Team…" at bounding box center [1004, 15] width 973 height 30
click at [228, 558] on textarea at bounding box center [278, 554] width 456 height 22
paste textarea "[[DATE] 14:20:03 UTC] PHP Deprecated: stripos(): Passing null to parameter #1 (…"
type textarea "[[DATE] 14:20:03 UTC] PHP Deprecated: stripos(): Passing null to parameter #1 (…"
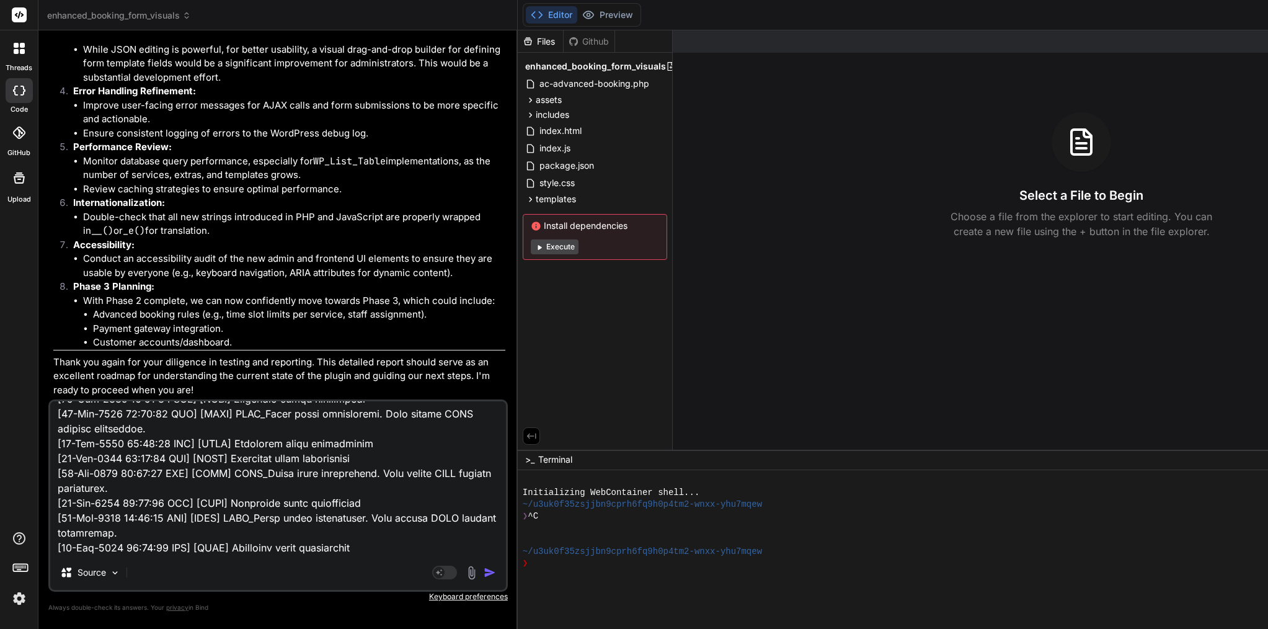
scroll to position [0, 0]
type textarea "x"
paste textarea "Lor ip 👍 — dolo’s a conse-ad-elit seddoe tem Inci utla etdolore magnaal enim ad…"
type textarea "[[DATE] 14:20:03 UTC] PHP Deprecated: stripos(): Passing null to parameter #1 (…"
type textarea "x"
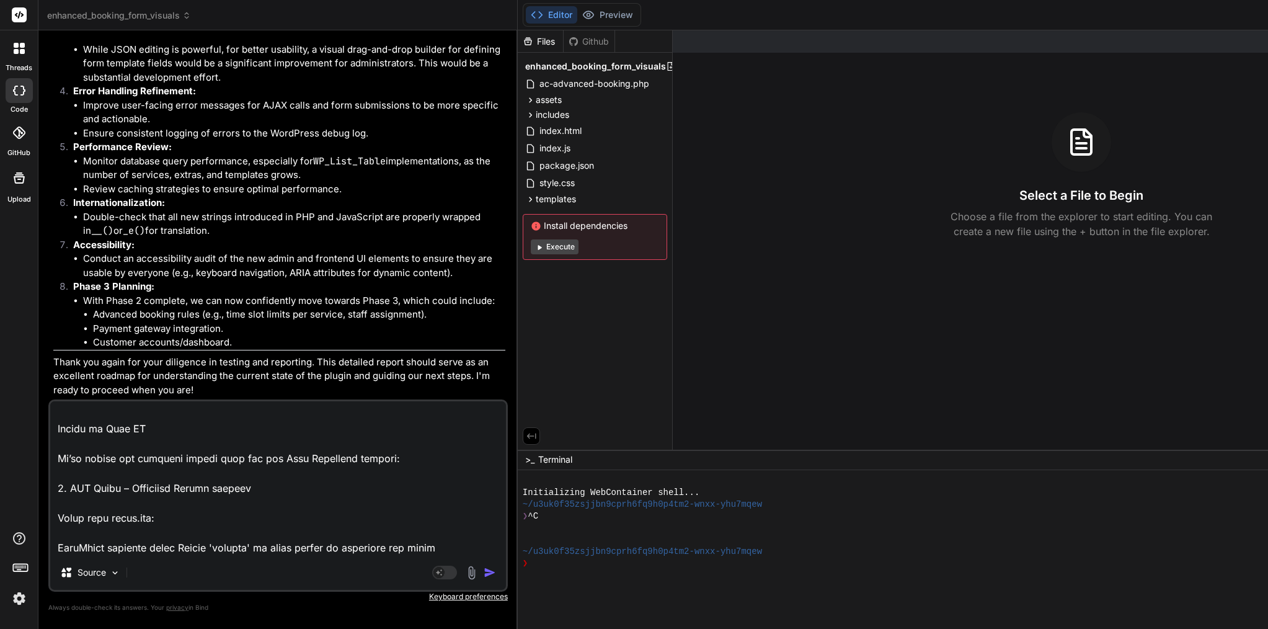
scroll to position [3069, 0]
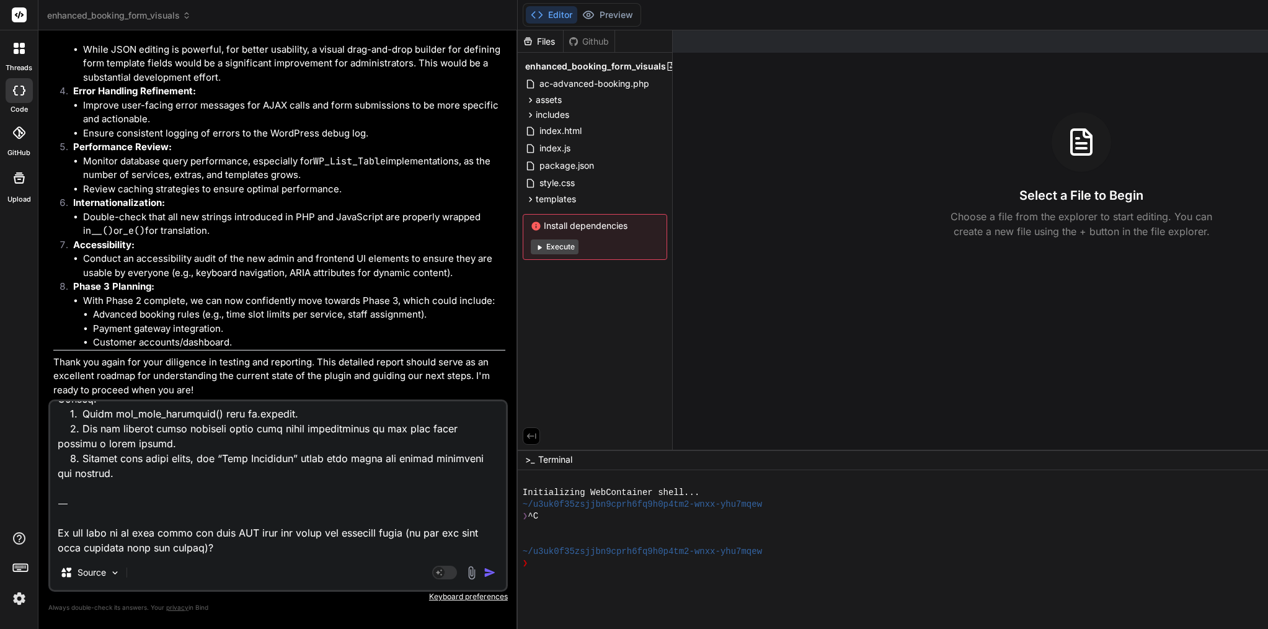
drag, startPoint x: 286, startPoint y: 546, endPoint x: 47, endPoint y: 504, distance: 243.1
click at [47, 504] on div "Bind AI Web Search Created with Pixso. Code Generator You Bind AI You are absol…" at bounding box center [277, 329] width 479 height 598
type textarea "[[DATE] 14:20:03 UTC] PHP Deprecated: stripos(): Passing null to parameter #1 (…"
type textarea "x"
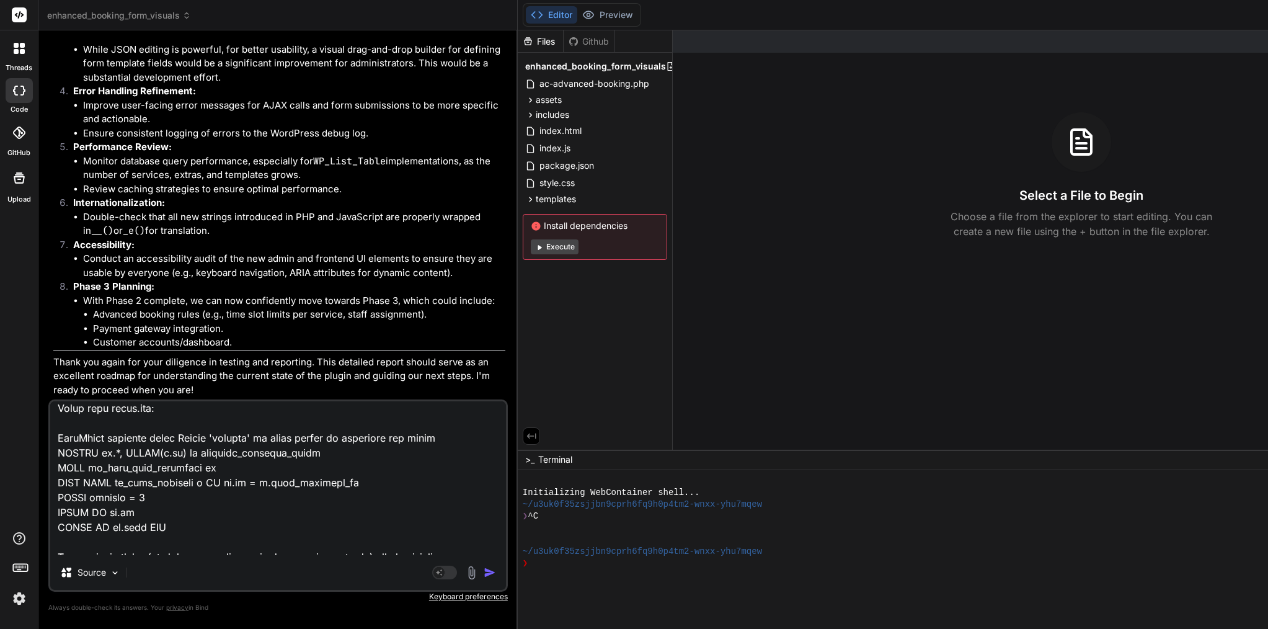
scroll to position [2267, 0]
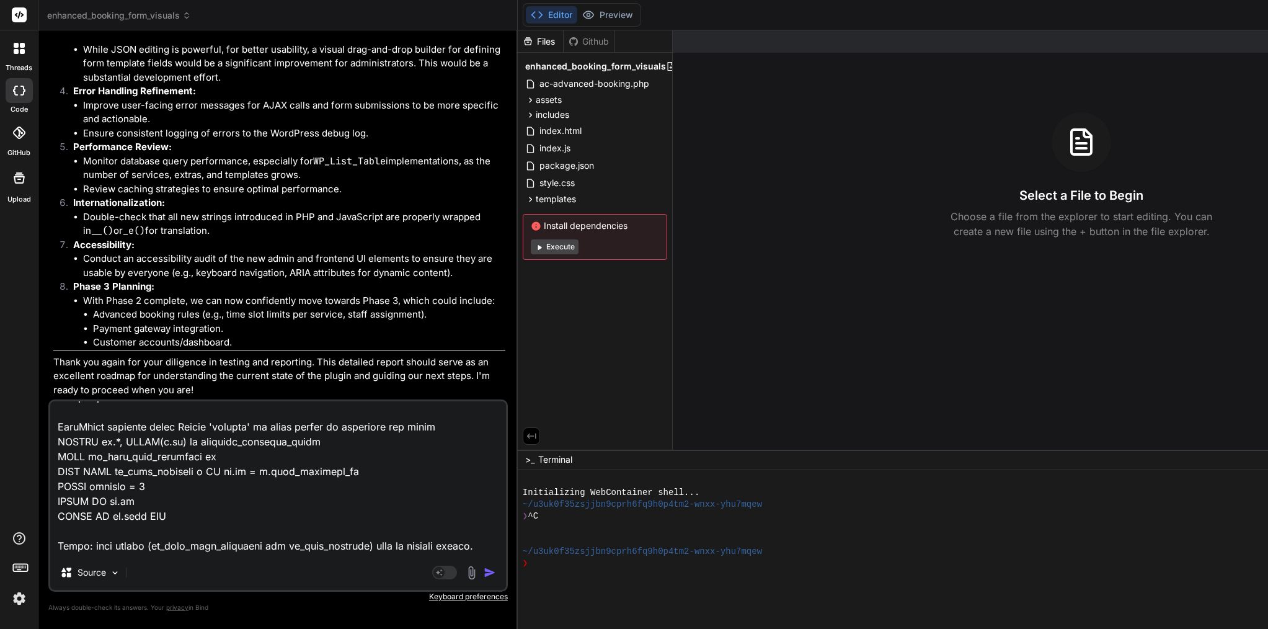
drag, startPoint x: 142, startPoint y: 519, endPoint x: 50, endPoint y: 446, distance: 117.5
click at [50, 446] on div "Source Agent Mode. When this toggle is activated, AI automatically makes decisi…" at bounding box center [278, 495] width 460 height 192
type textarea "[[DATE] 14:20:03 UTC] PHP Deprecated: stripos(): Passing null to parameter #1 (…"
type textarea "x"
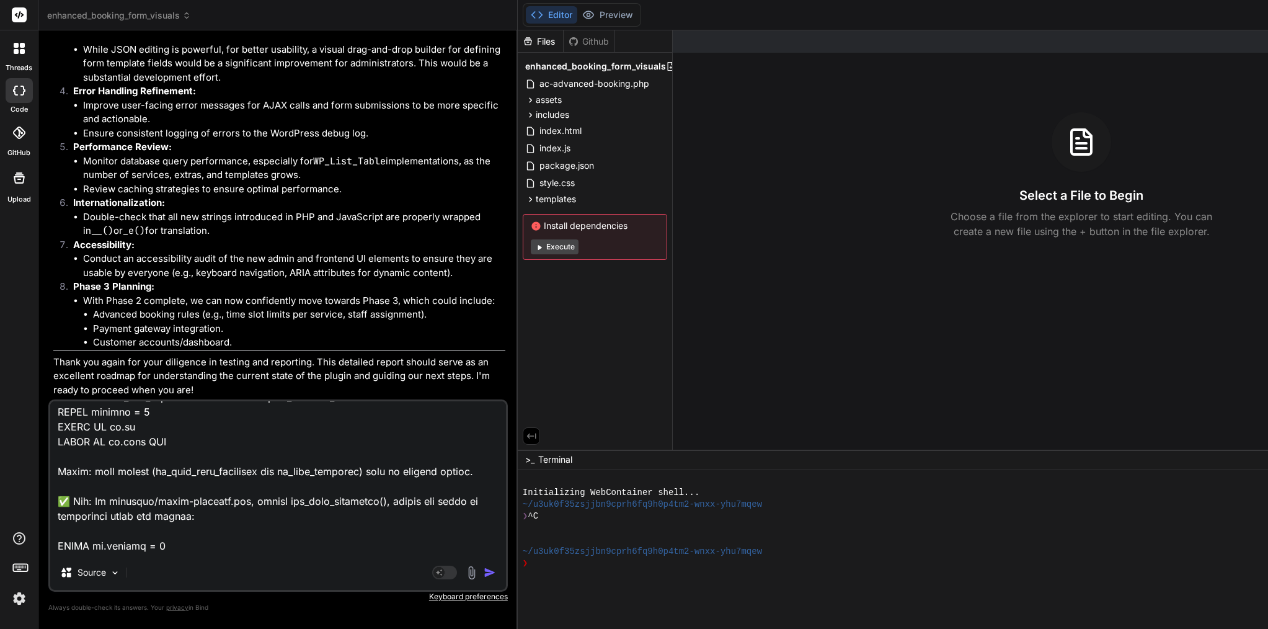
type textarea "[[DATE] 14:20:03 UTC] PHP Deprecated: stripos(): Passing null to parameter #1 (…"
click at [484, 575] on img "button" at bounding box center [490, 572] width 12 height 12
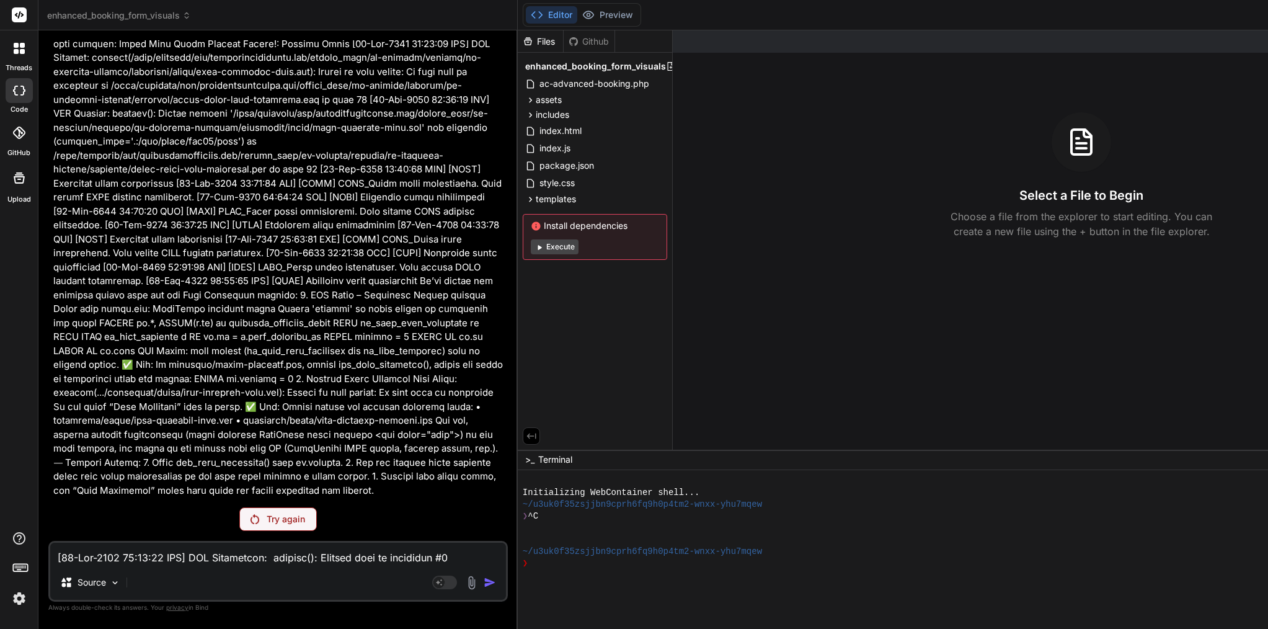
scroll to position [29745, 0]
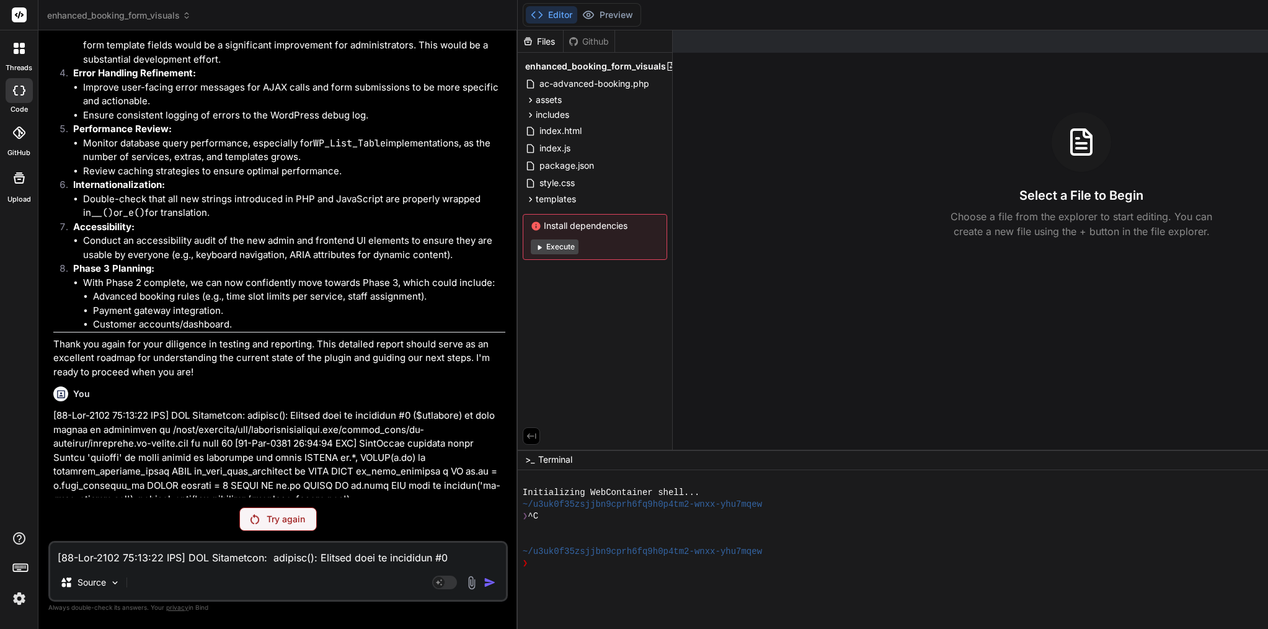
click at [267, 521] on p "Try again" at bounding box center [286, 519] width 38 height 12
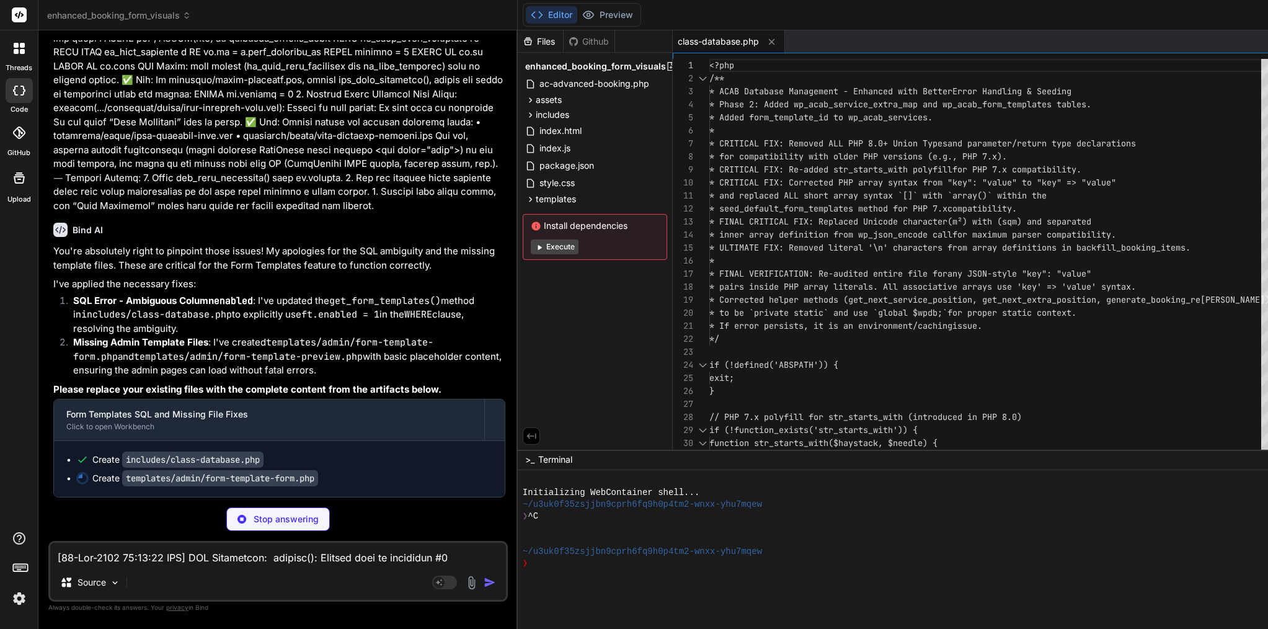
scroll to position [35856, 0]
type textarea "x"
type textarea "* and replaced ALL short array syntax `[]` with `array()` within the * seed_def…"
click at [744, 211] on span "* seed_default_form_templates method for PHP 7.x" at bounding box center [829, 208] width 238 height 11
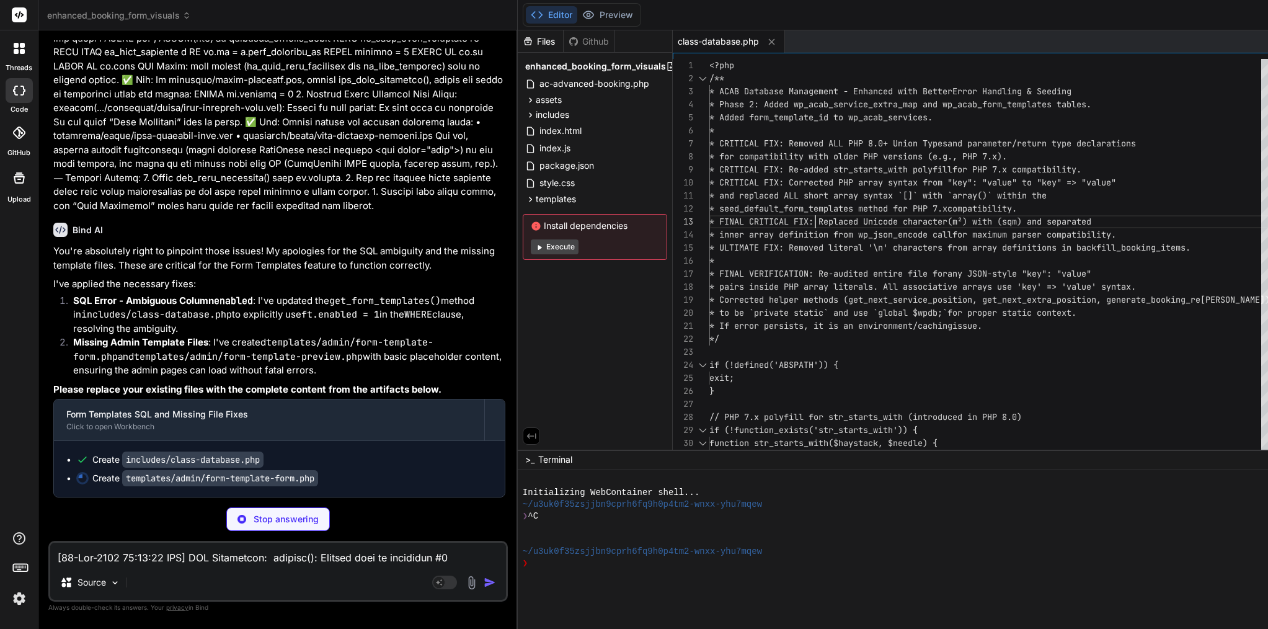
type textarea "x"
click at [744, 211] on span "* seed_default_form_templates method for PHP 7.x" at bounding box center [829, 208] width 238 height 11
type textarea "<?php /** * ACAB Database Management - Enhanced with Better Error Handling & Se…"
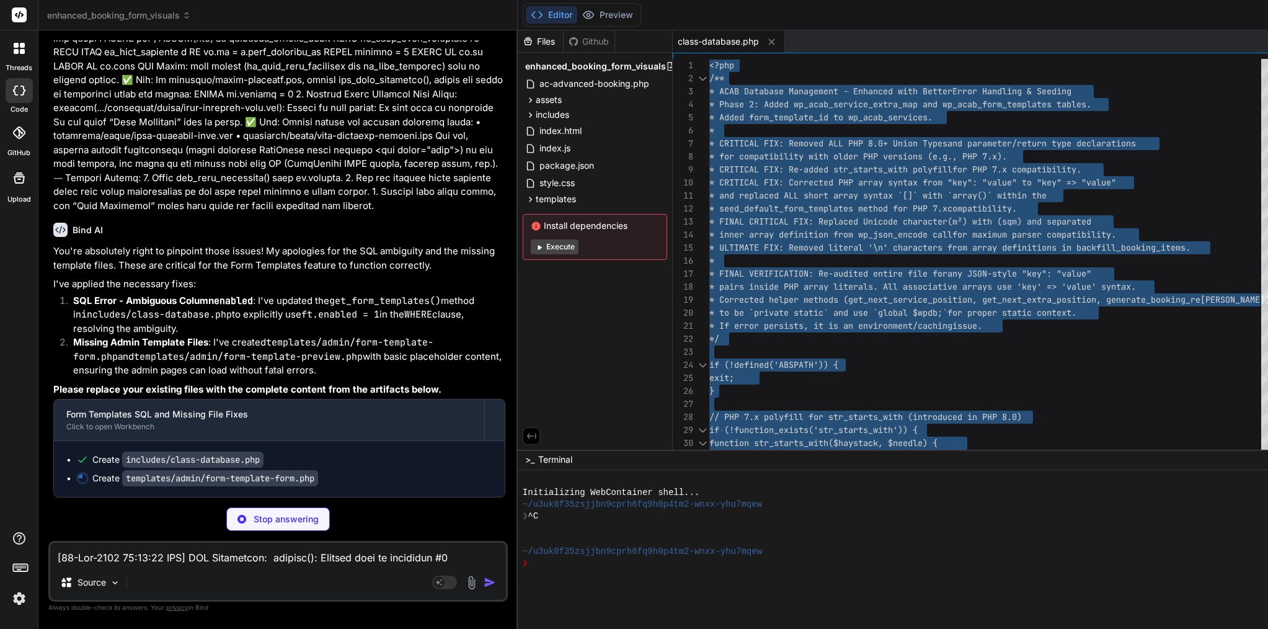
click at [744, 211] on span "* seed_default_form_templates method for PHP 7.x" at bounding box center [829, 208] width 238 height 11
type textarea "x"
type textarea "#template-preview-body .field-options label { display: inline-block; margin-rig…"
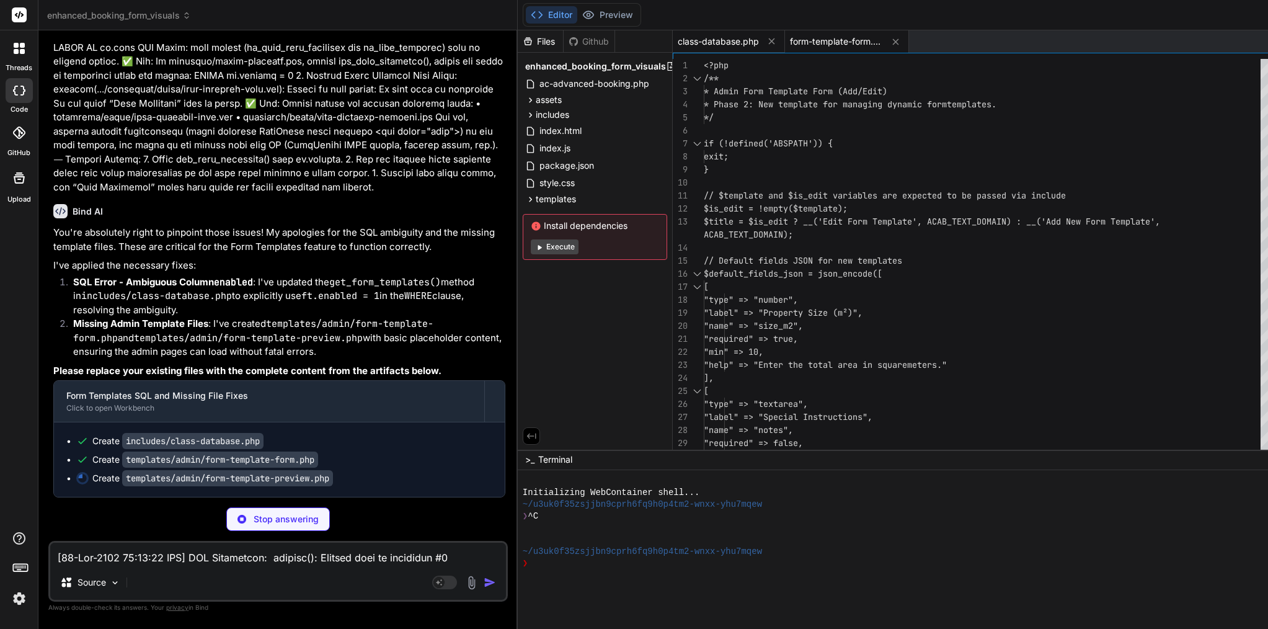
type textarea "x"
click at [678, 38] on span "class-database.php" at bounding box center [718, 41] width 81 height 12
type textarea "$in = implode(',', array_fill(0, count($ids), '%d')); $sql = "UPDATE {$this->fo…"
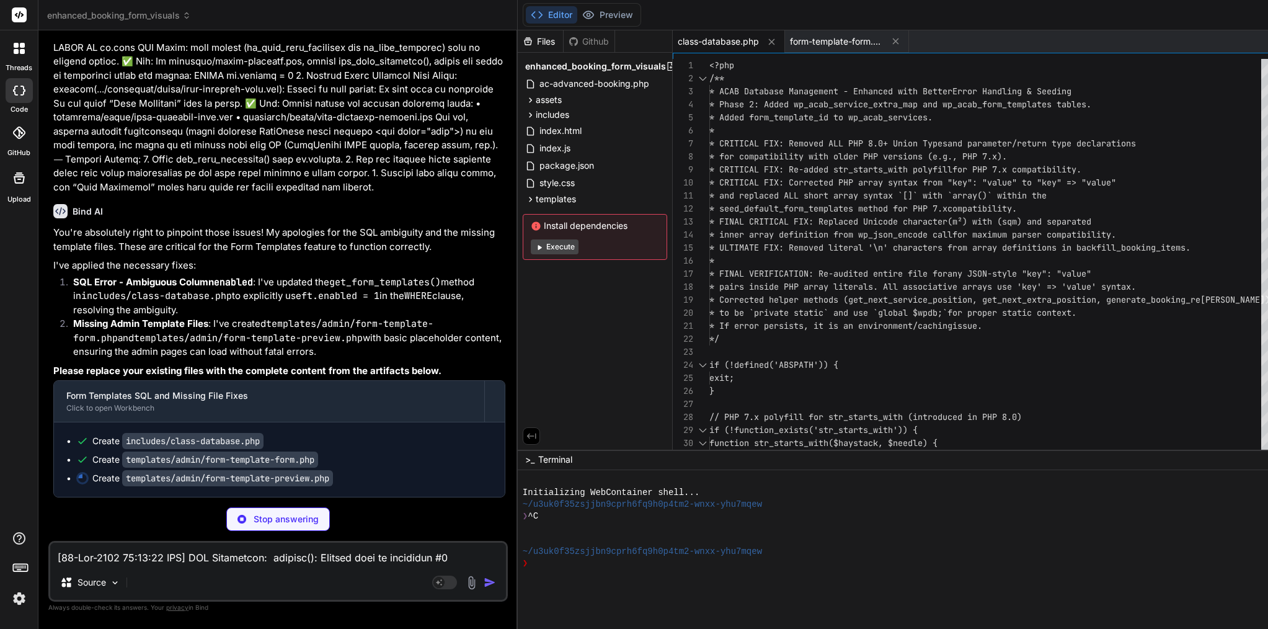
type textarea "x"
type textarea "* and replaced ALL short array syntax `[]` with `array()` within the * seed_def…"
click at [728, 216] on span "* FINAL CRITICAL FIX: Replaced Unicode character" at bounding box center [829, 221] width 238 height 11
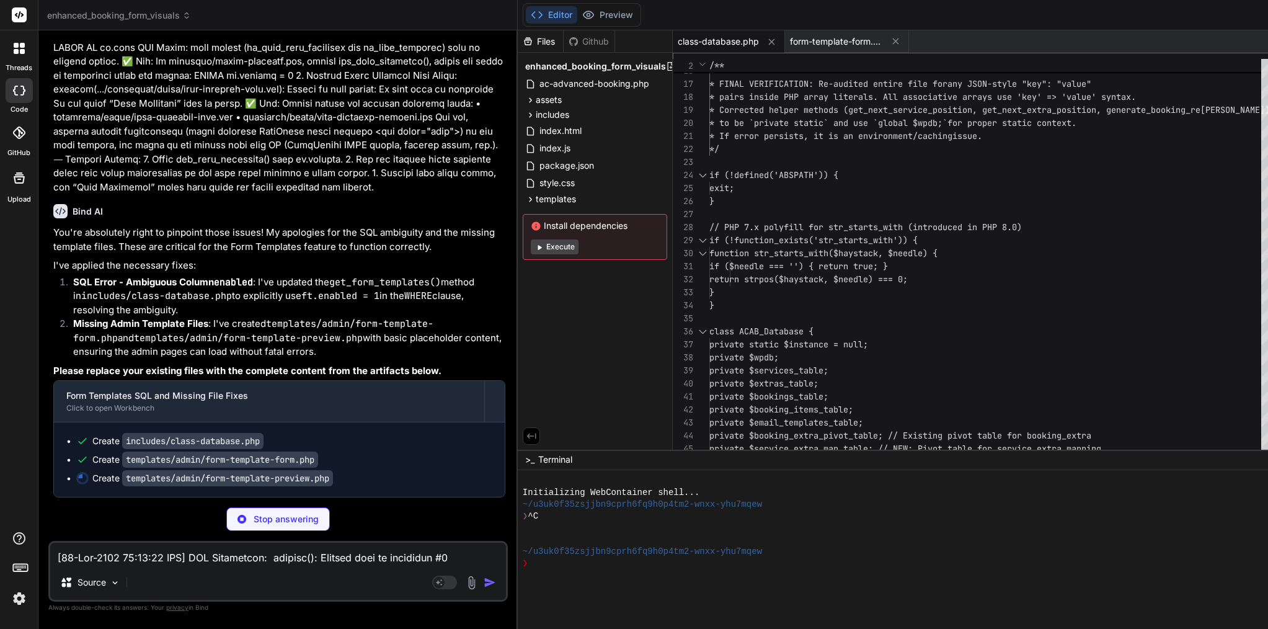
type textarea "x"
type textarea "<p style="color: red;"><?php printf(esc_html__('Unsupported field type: %s', AC…"
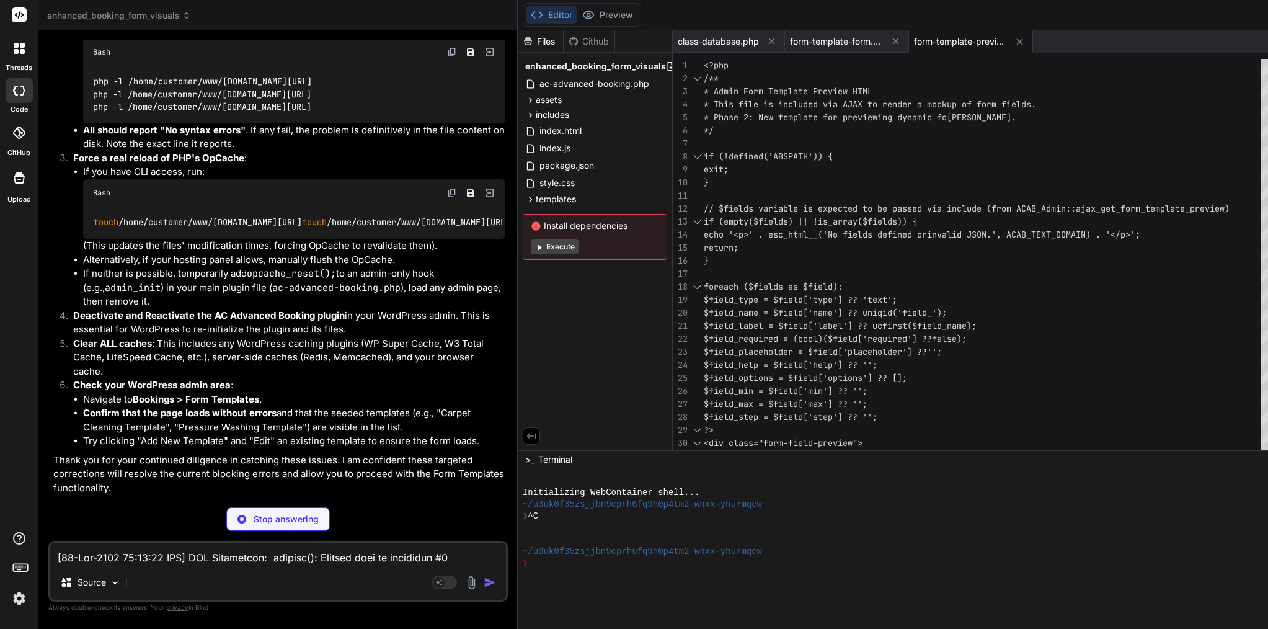
scroll to position [36061, 0]
type textarea "x"
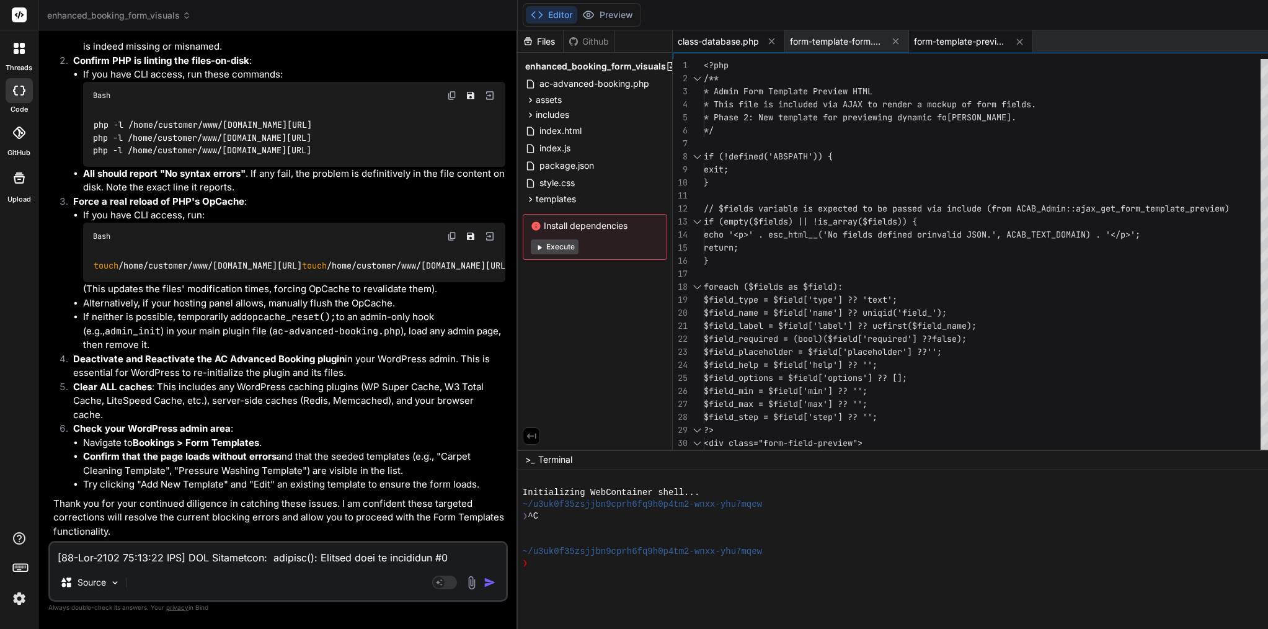
click at [678, 47] on span "class-database.php" at bounding box center [718, 41] width 81 height 12
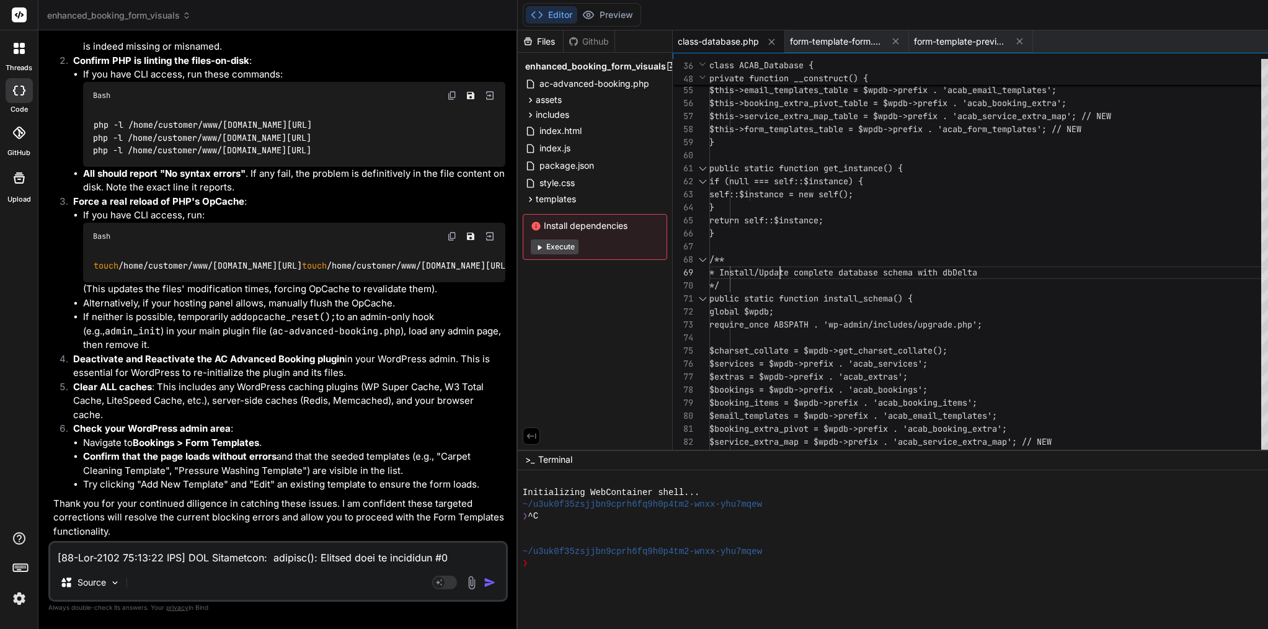
click at [710, 260] on div "/**" at bounding box center [989, 259] width 559 height 13
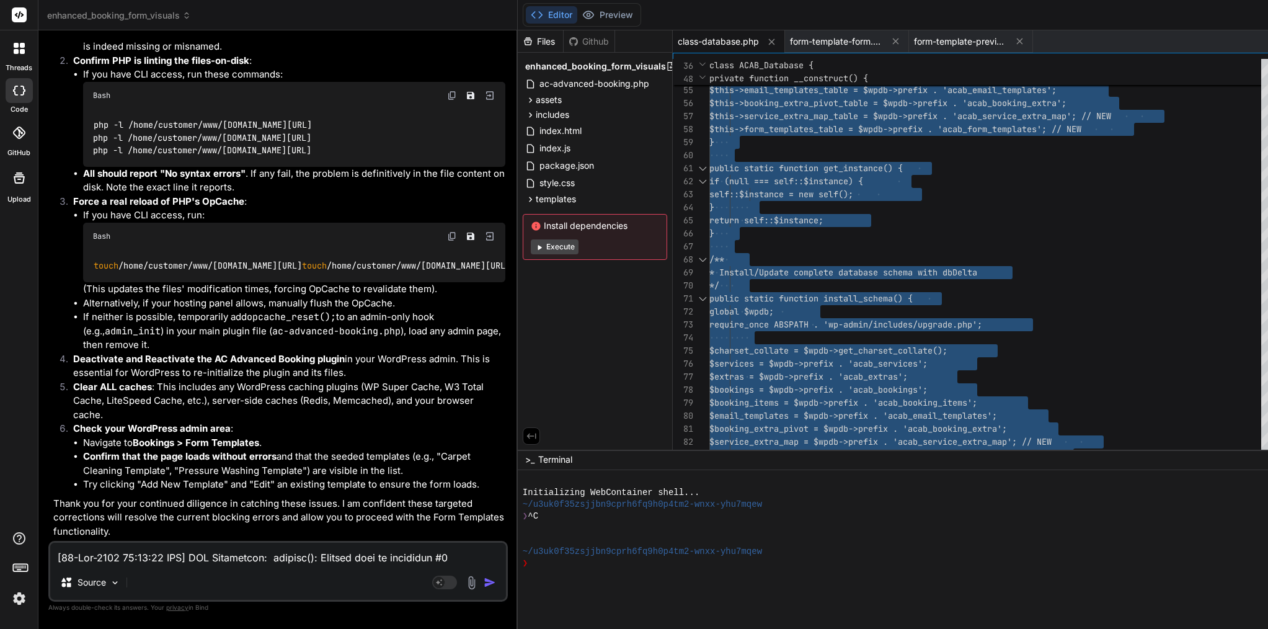
click at [710, 260] on div "/**" at bounding box center [989, 259] width 559 height 13
click at [525, 202] on icon at bounding box center [530, 199] width 11 height 11
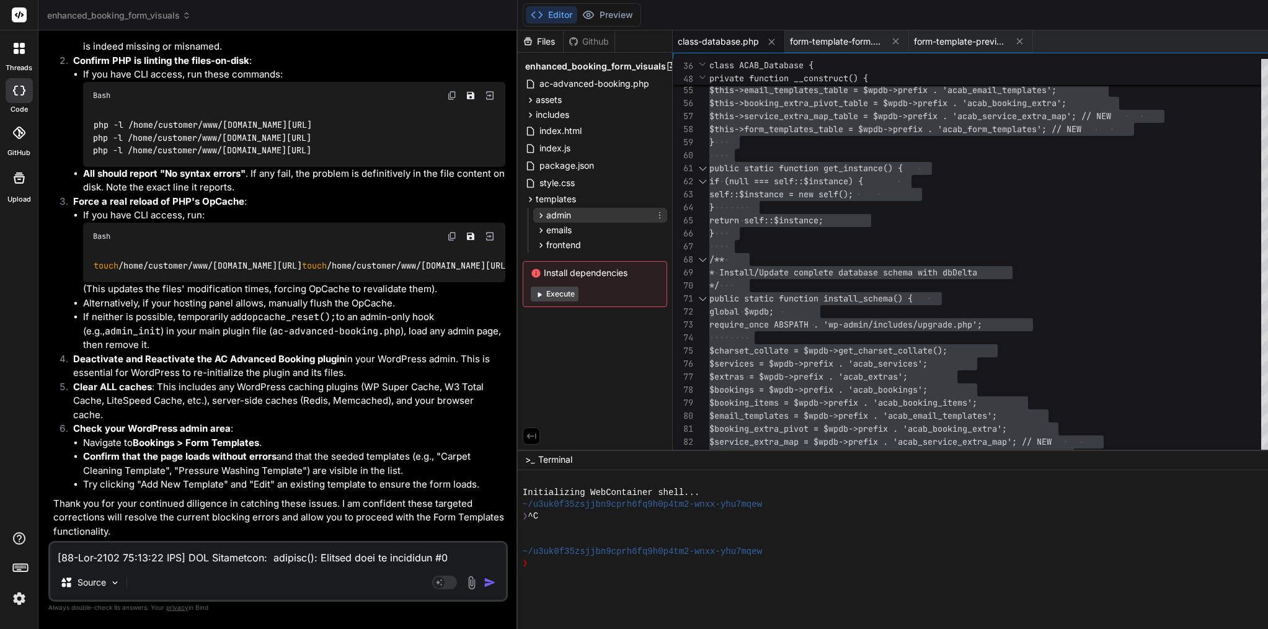
click at [536, 213] on icon at bounding box center [541, 215] width 11 height 11
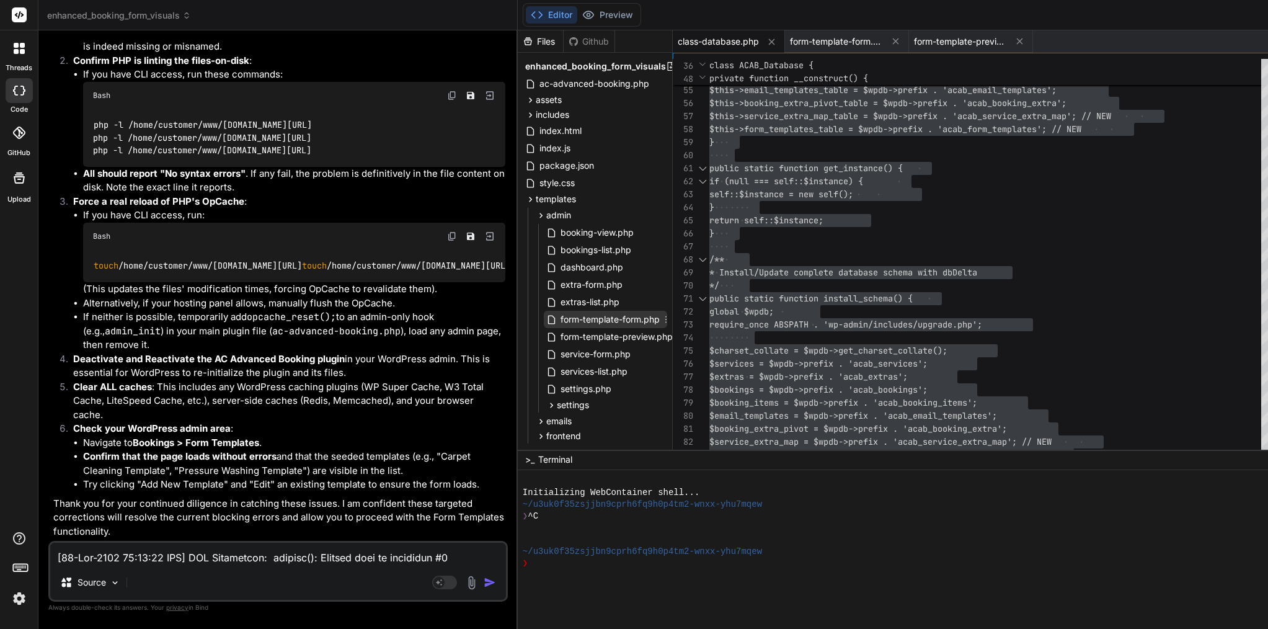
click at [559, 318] on span "form-template-form.php" at bounding box center [610, 319] width 102 height 15
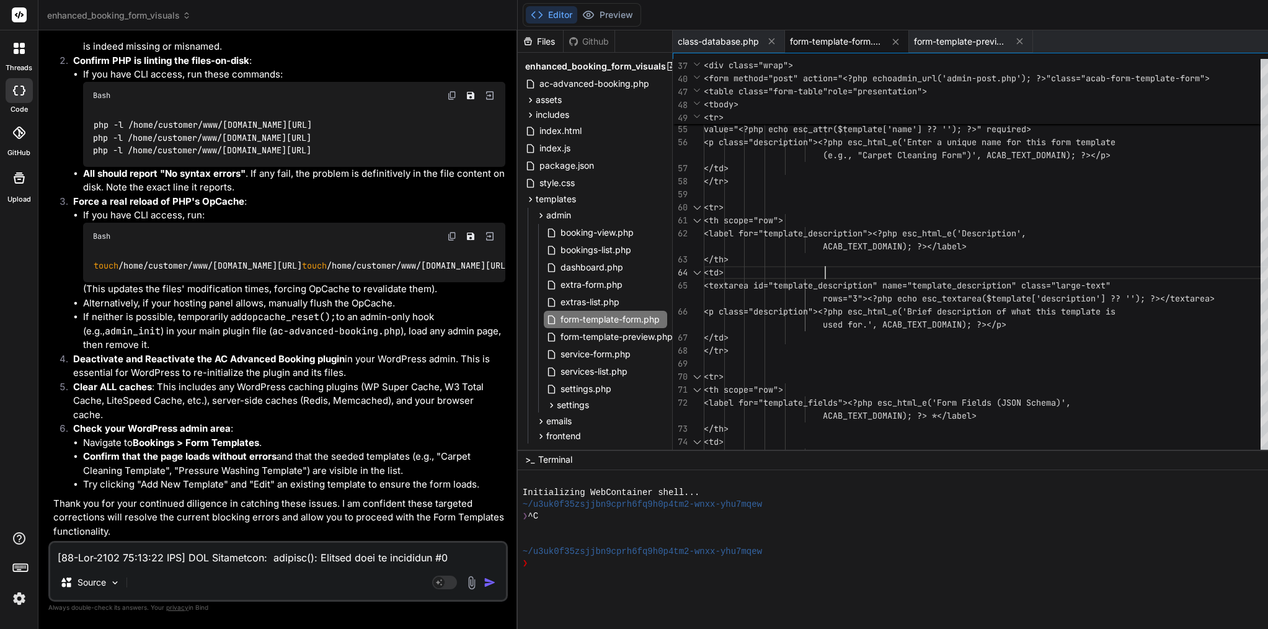
click at [790, 272] on div "<td>" at bounding box center [986, 272] width 564 height 13
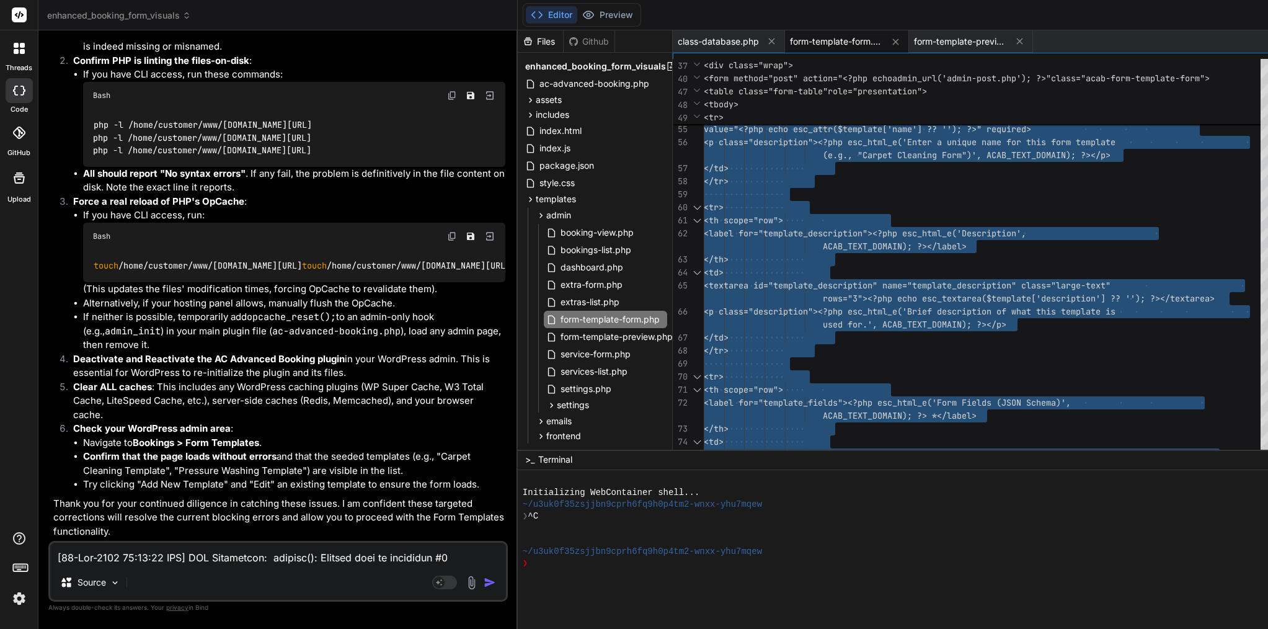
click at [790, 272] on div "<td>" at bounding box center [986, 272] width 564 height 13
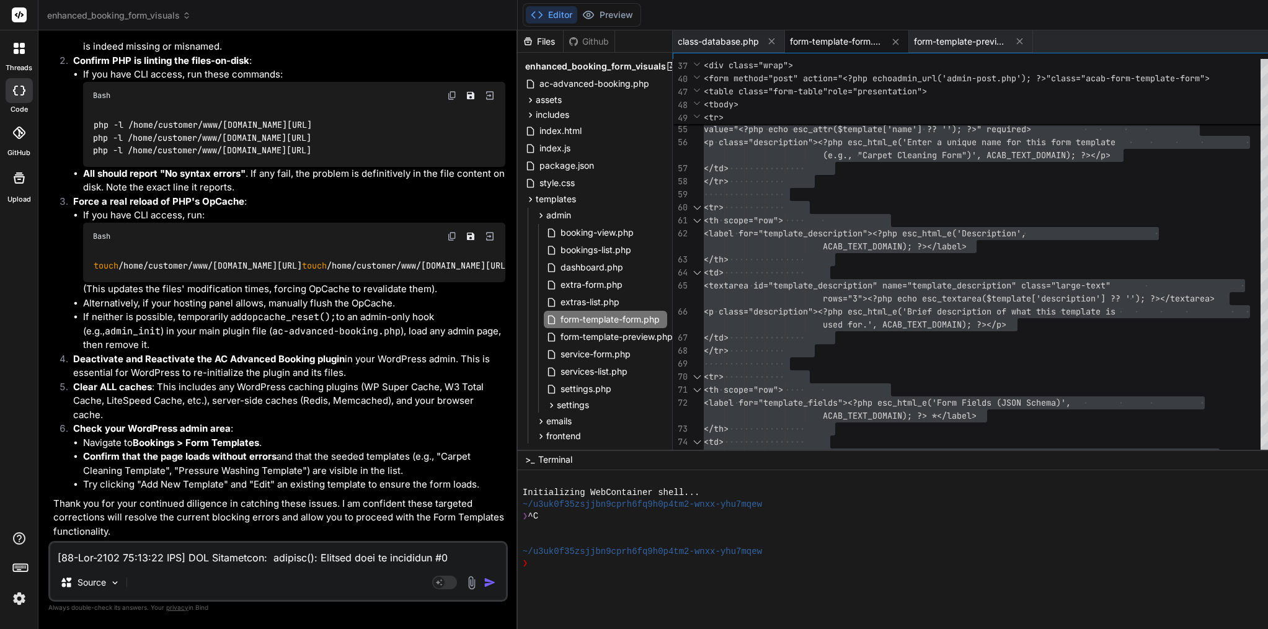
drag, startPoint x: 210, startPoint y: 272, endPoint x: 326, endPoint y: 274, distance: 116.0
copy code "form-template-form.php"
click at [825, 271] on div "<td>" at bounding box center [986, 272] width 564 height 13
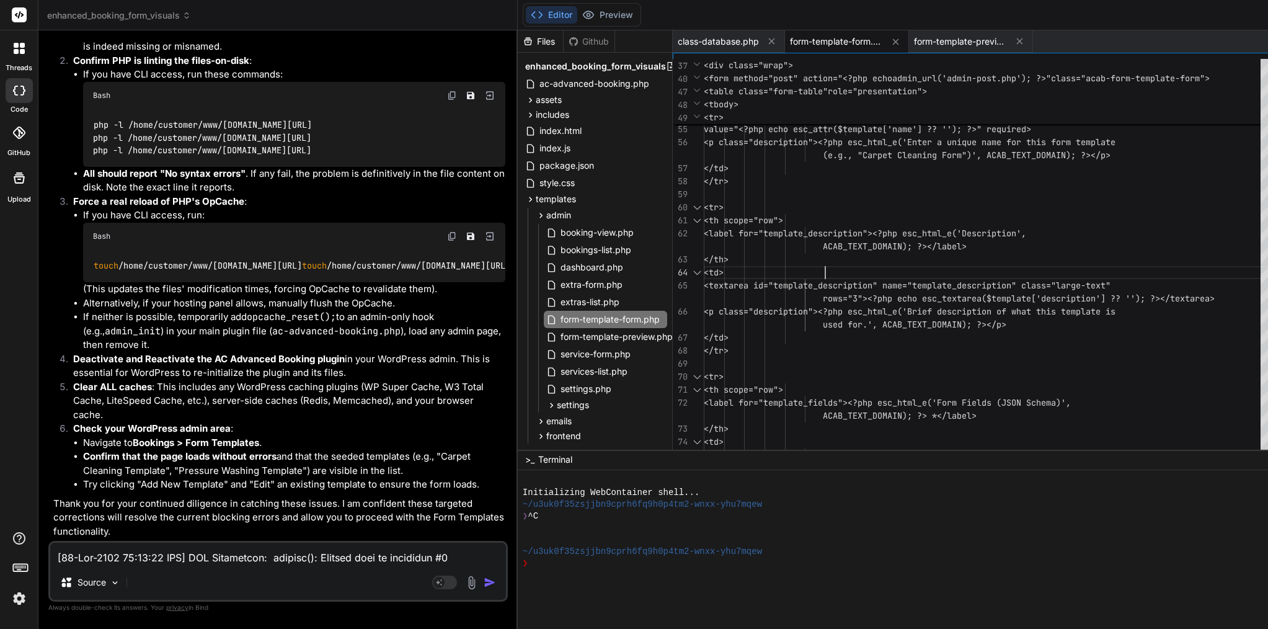
click at [825, 271] on div "<td>" at bounding box center [986, 272] width 564 height 13
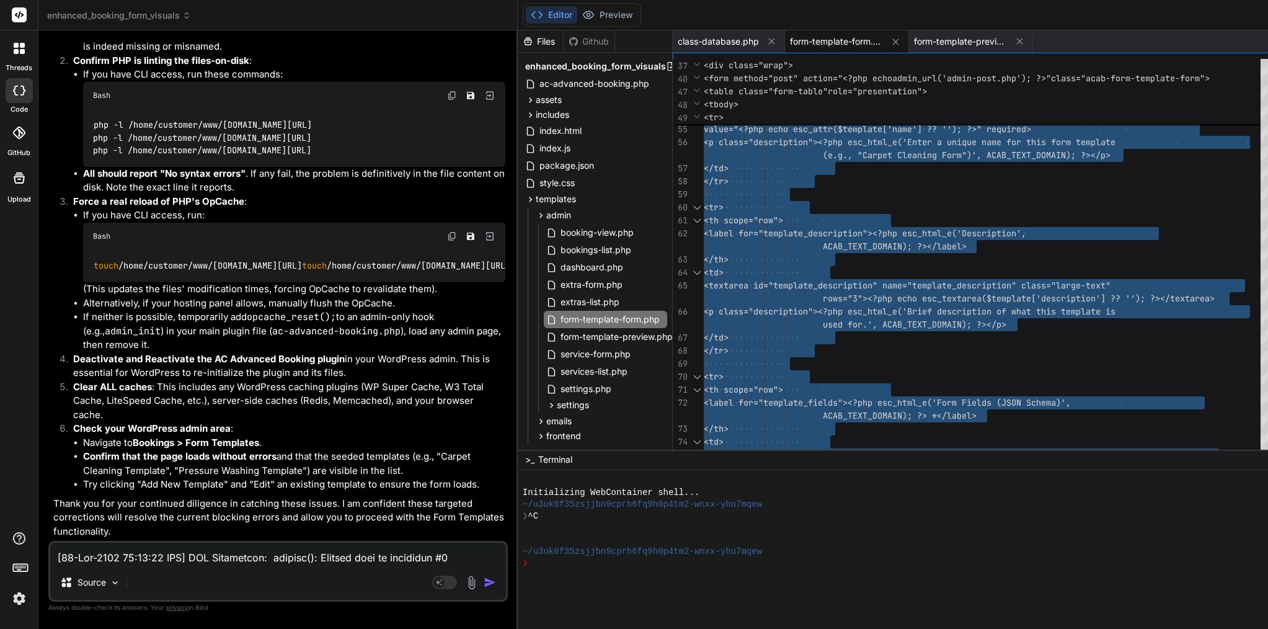
click at [825, 271] on div "<td>" at bounding box center [986, 272] width 564 height 13
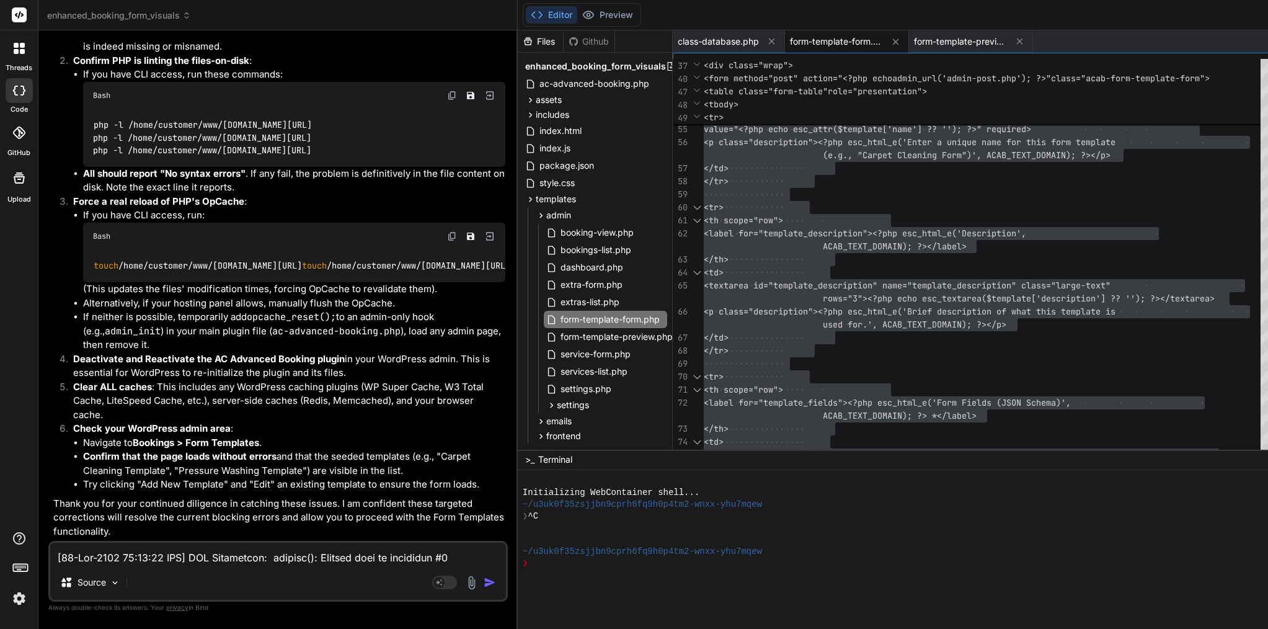
drag, startPoint x: 344, startPoint y: 292, endPoint x: 211, endPoint y: 296, distance: 132.2
copy code "form-template-preview.php"
click at [559, 341] on span "form-template-preview.php" at bounding box center [616, 336] width 115 height 15
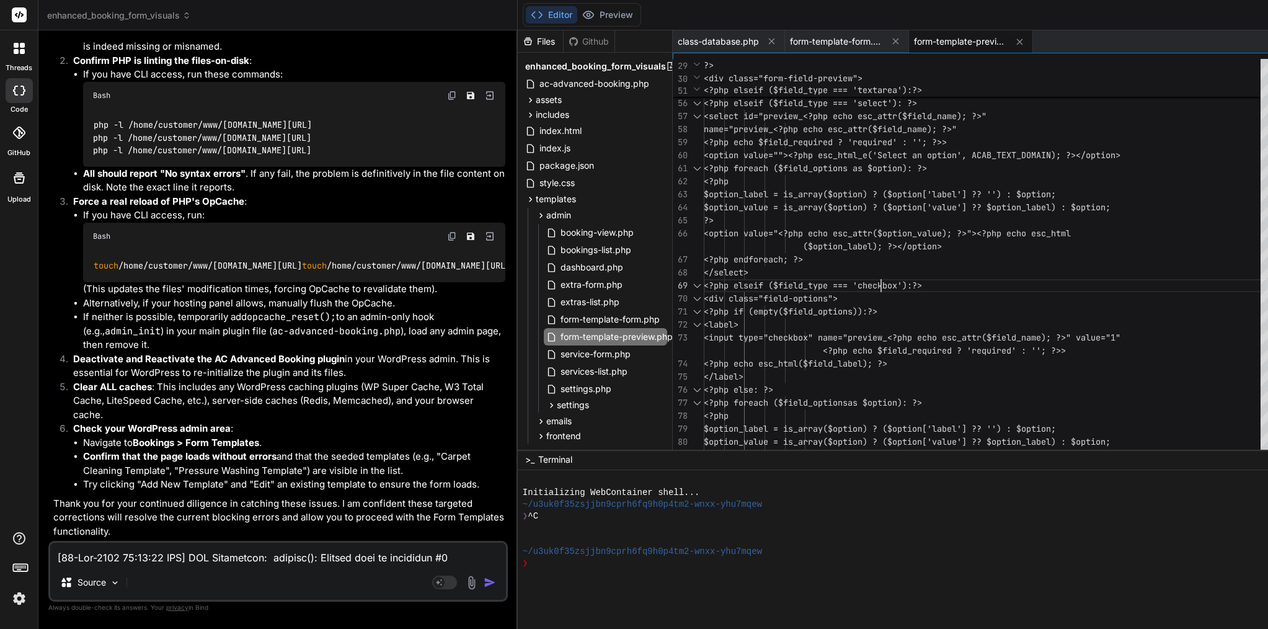
click at [808, 281] on span "<?php elseif ($field_type === 'checkbox'):" at bounding box center [808, 285] width 208 height 11
type textarea "<?php /** * Admin Form Template Preview HTML * This file is included via AJAX t…"
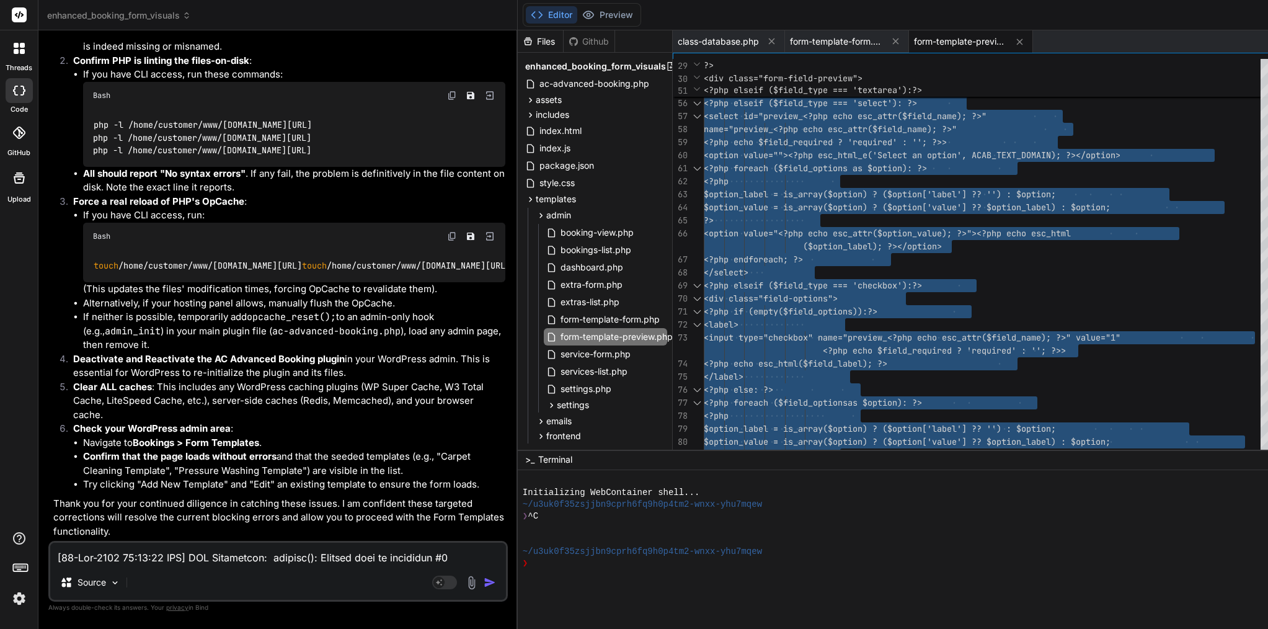
click at [808, 281] on span "<?php elseif ($field_type === 'checkbox'):" at bounding box center [808, 285] width 208 height 11
click at [260, 567] on div "Source Agent Mode. When this toggle is activated, AI automatically makes decisi…" at bounding box center [278, 571] width 460 height 61
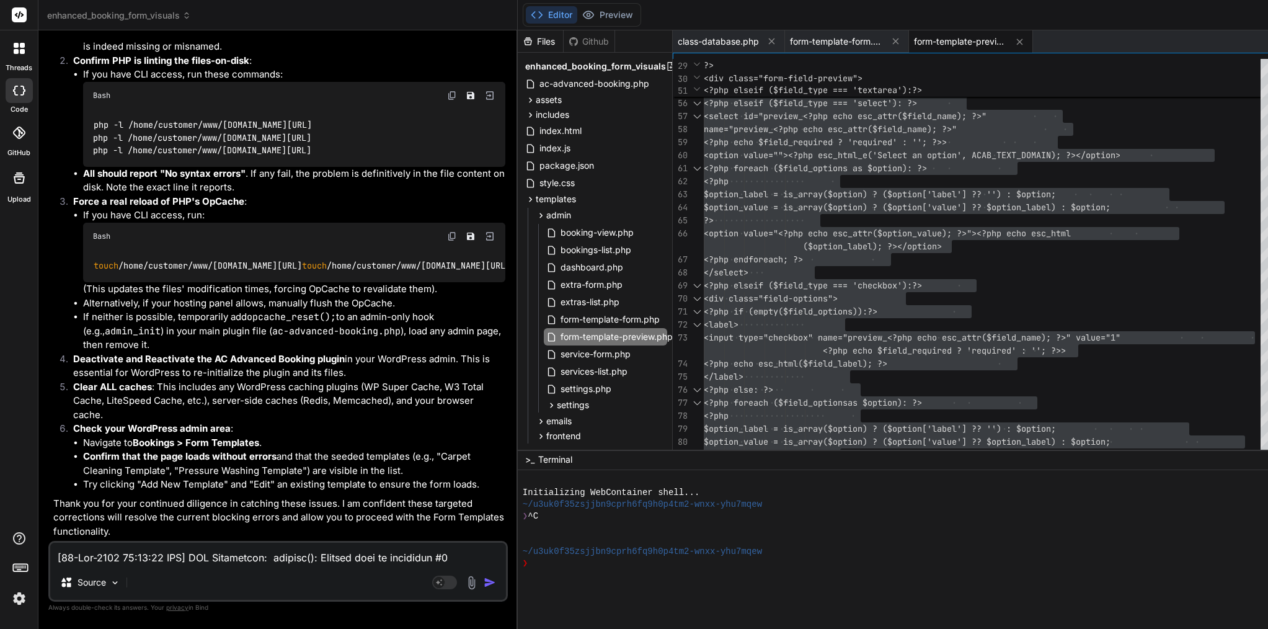
click at [257, 555] on textarea at bounding box center [278, 554] width 456 height 22
paste textarea "[[DATE] 14:30:18 UTC] PHP Parse error: syntax error, unexpected identifier "DEC…"
type textarea "[[DATE] 14:30:18 UTC] PHP Parse error: syntax error, unexpected identifier "DEC…"
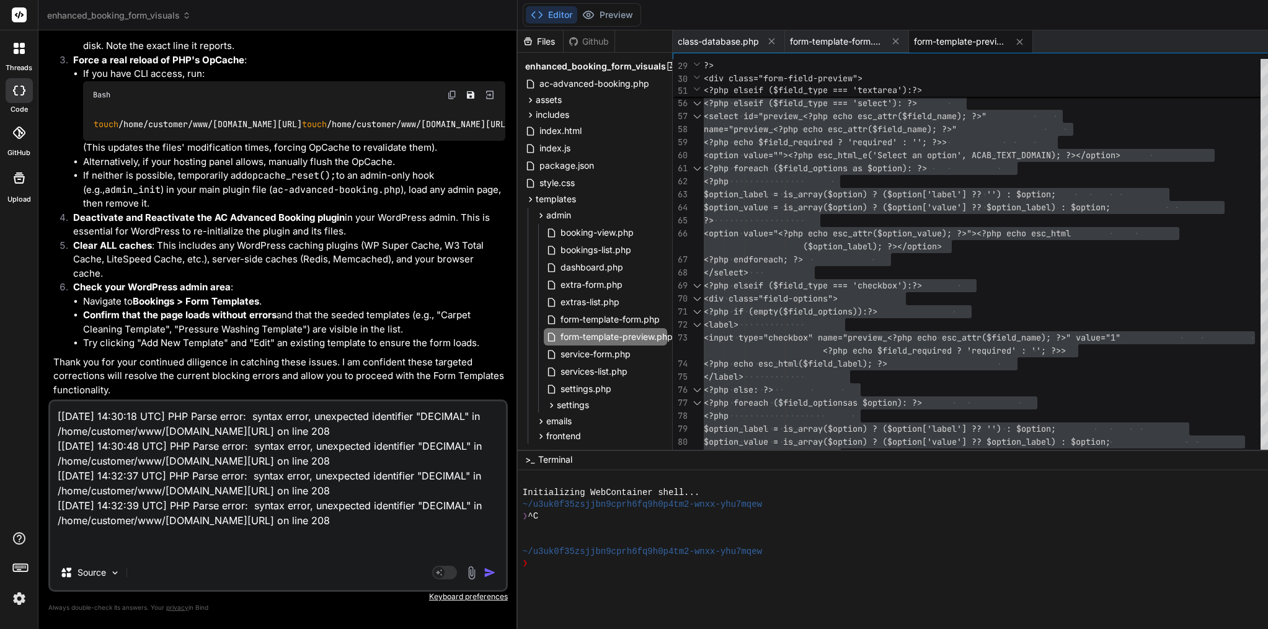
scroll to position [166, 0]
type textarea "x"
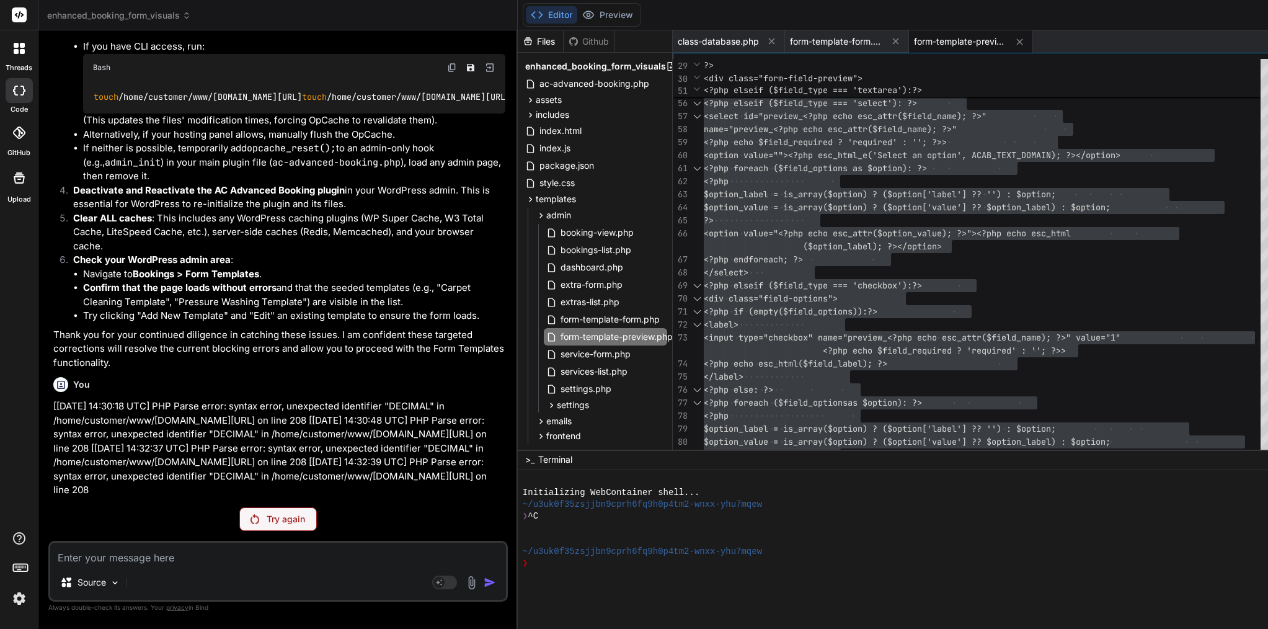
scroll to position [36990, 0]
click at [267, 515] on p "Try again" at bounding box center [286, 519] width 38 height 12
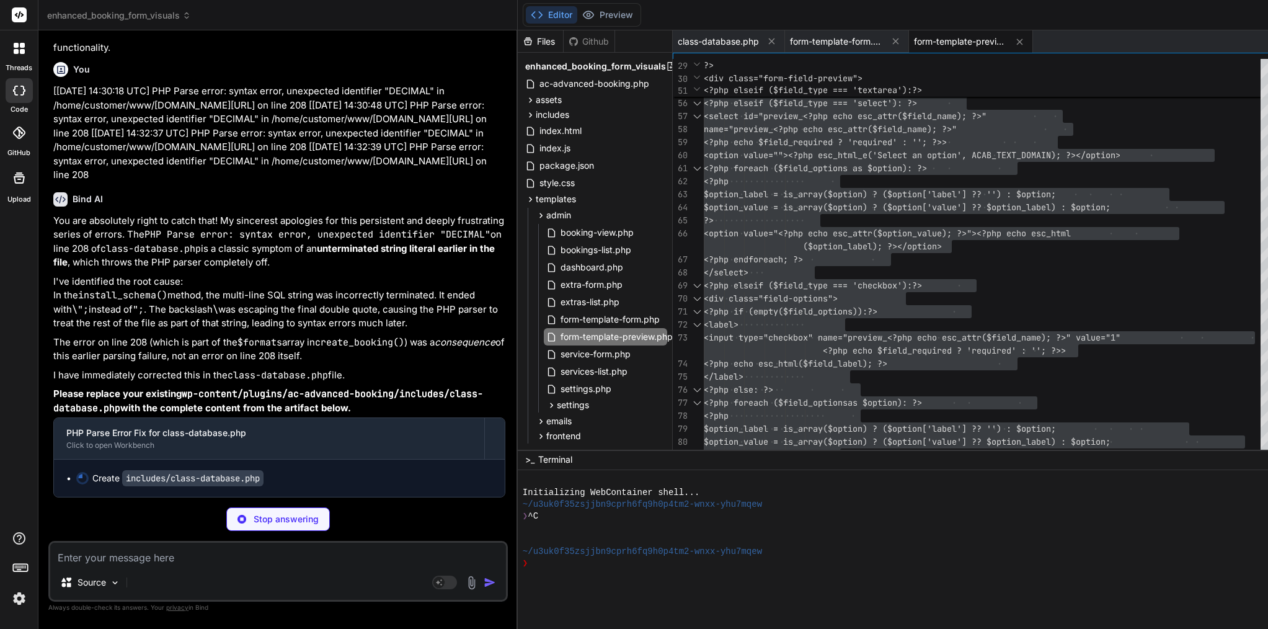
scroll to position [37342, 0]
type textarea "x"
type textarea "$params = array_merge(array($enabled ? 1 : 0), $ids); $prepared = $this->wpdb->…"
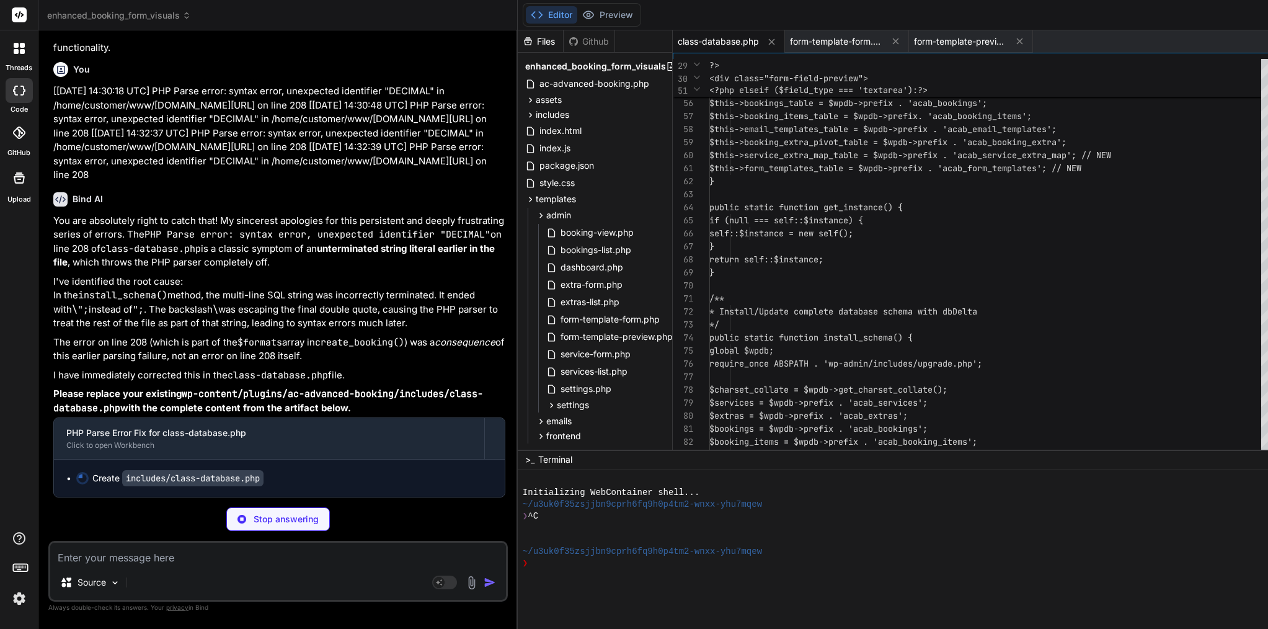
scroll to position [104, 0]
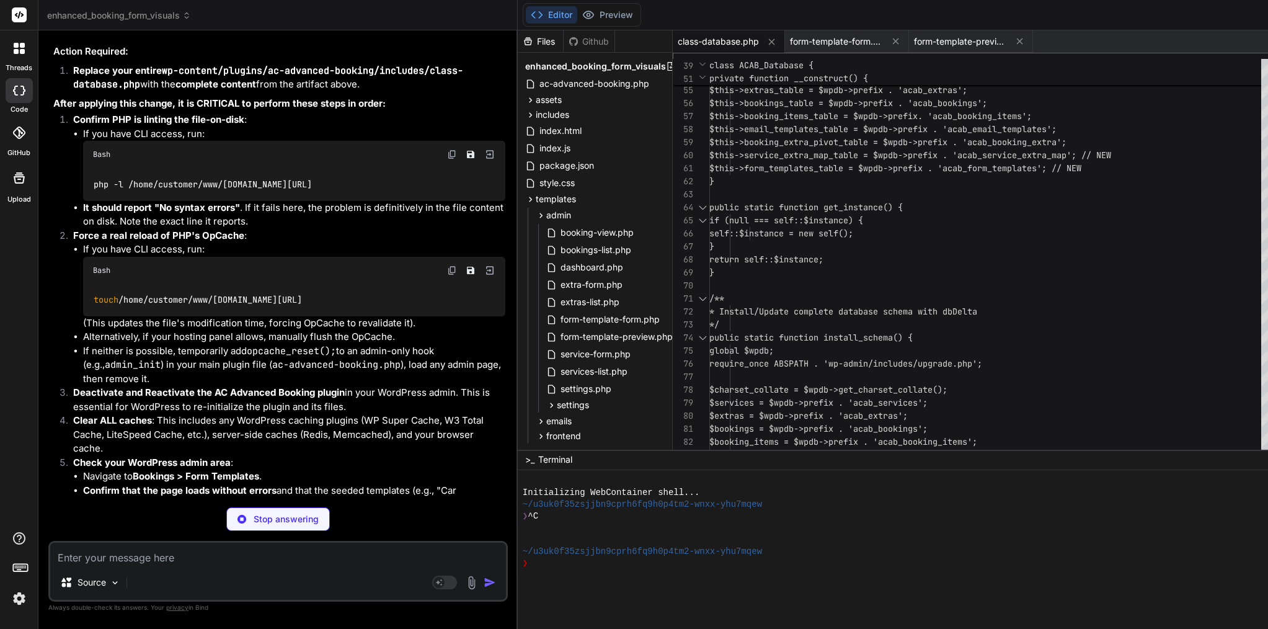
type textarea "x"
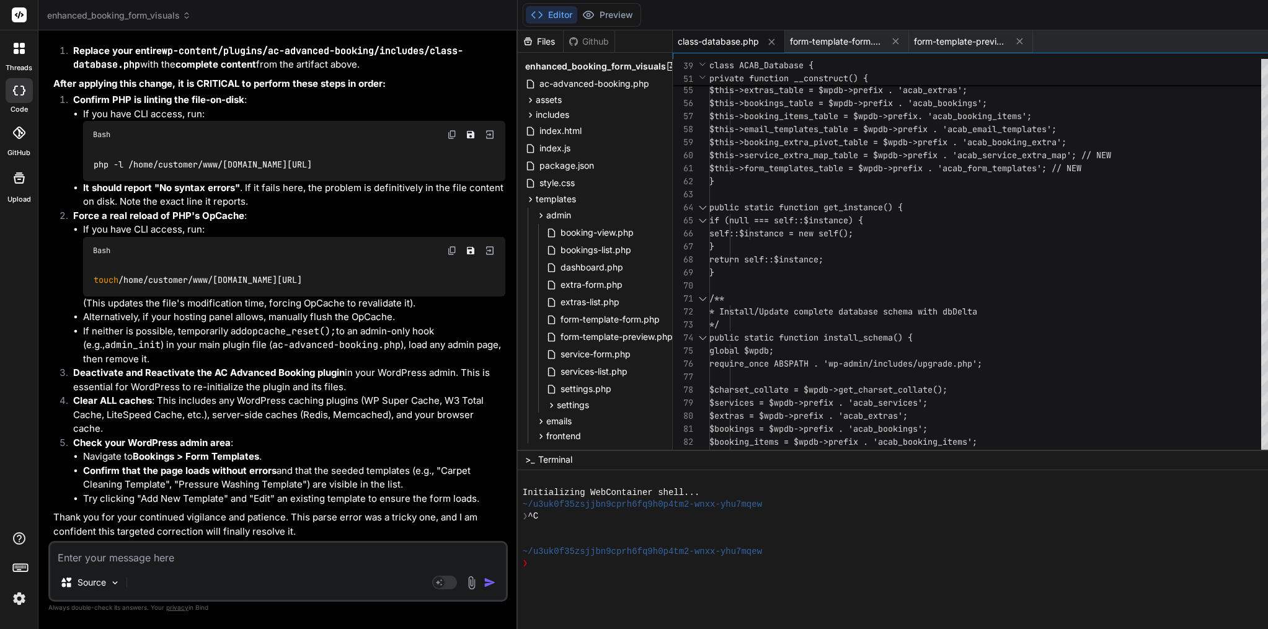
click at [678, 42] on span "class-database.php" at bounding box center [718, 41] width 81 height 12
click at [715, 162] on span "$this->form_templates_table = $wpdb->prefi x . 'acab_form_templates'; // NEW" at bounding box center [896, 168] width 372 height 13
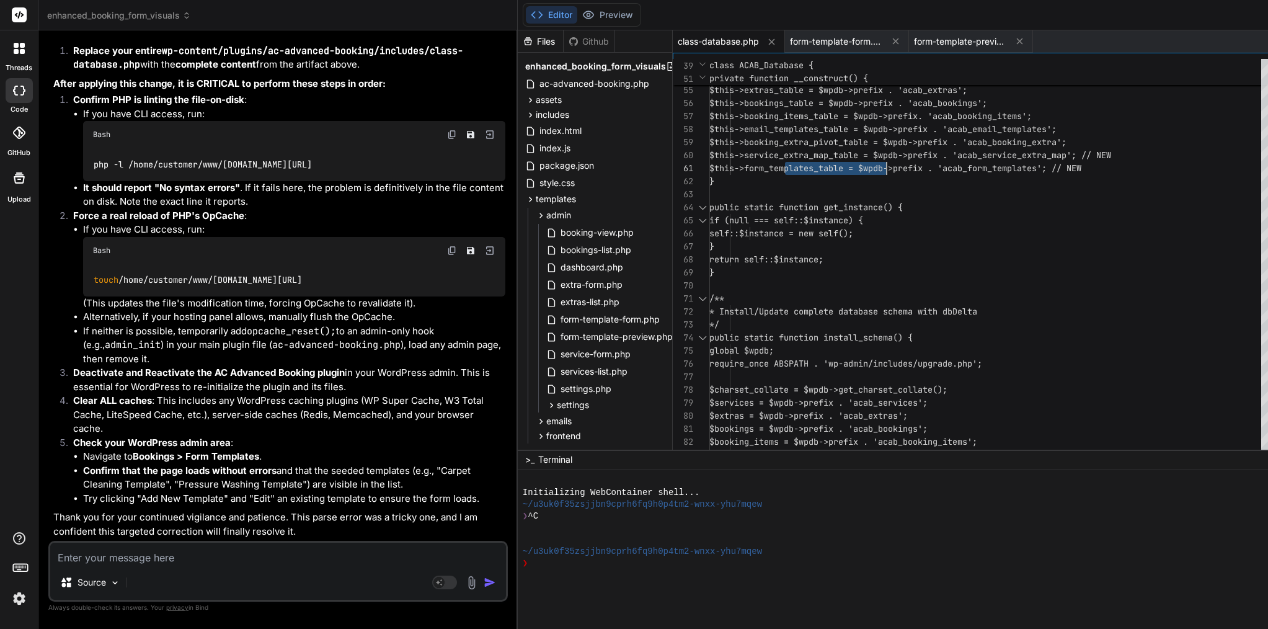
type textarea "<?php /** * ACAB Database Management - Enhanced with Better Error Handling & Se…"
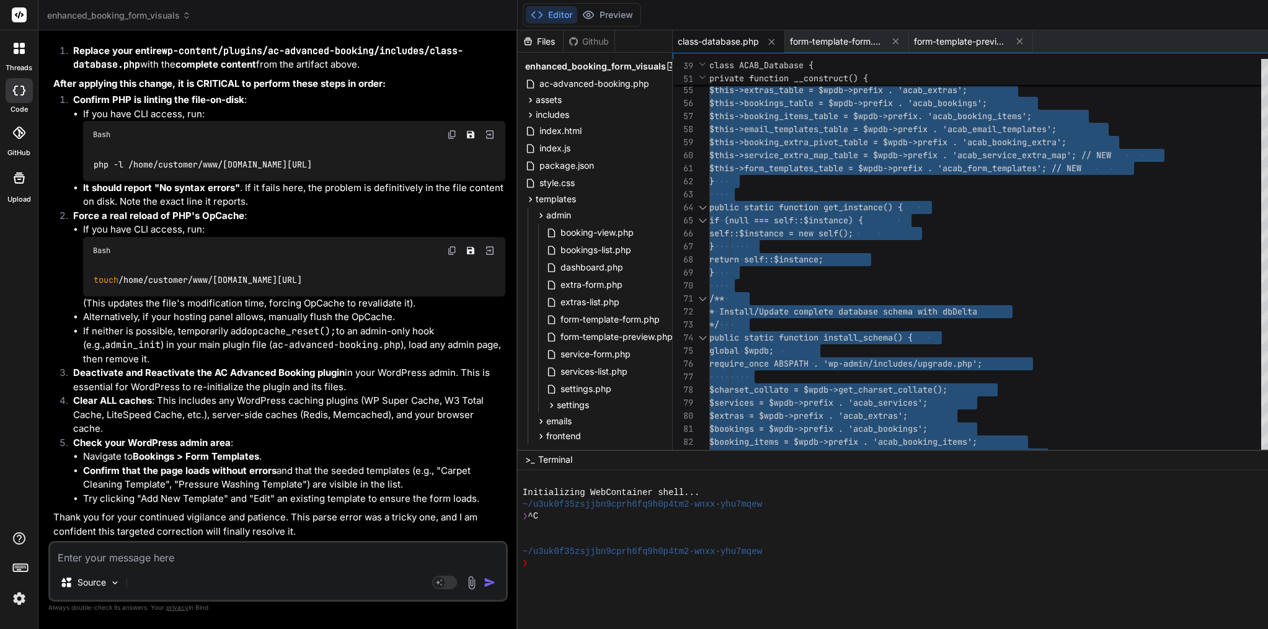
click at [715, 162] on span "$this->form_templates_table = $wpdb->prefi x . 'acab_form_templates'; // NEW" at bounding box center [896, 168] width 372 height 13
click at [180, 558] on textarea at bounding box center [278, 554] width 456 height 22
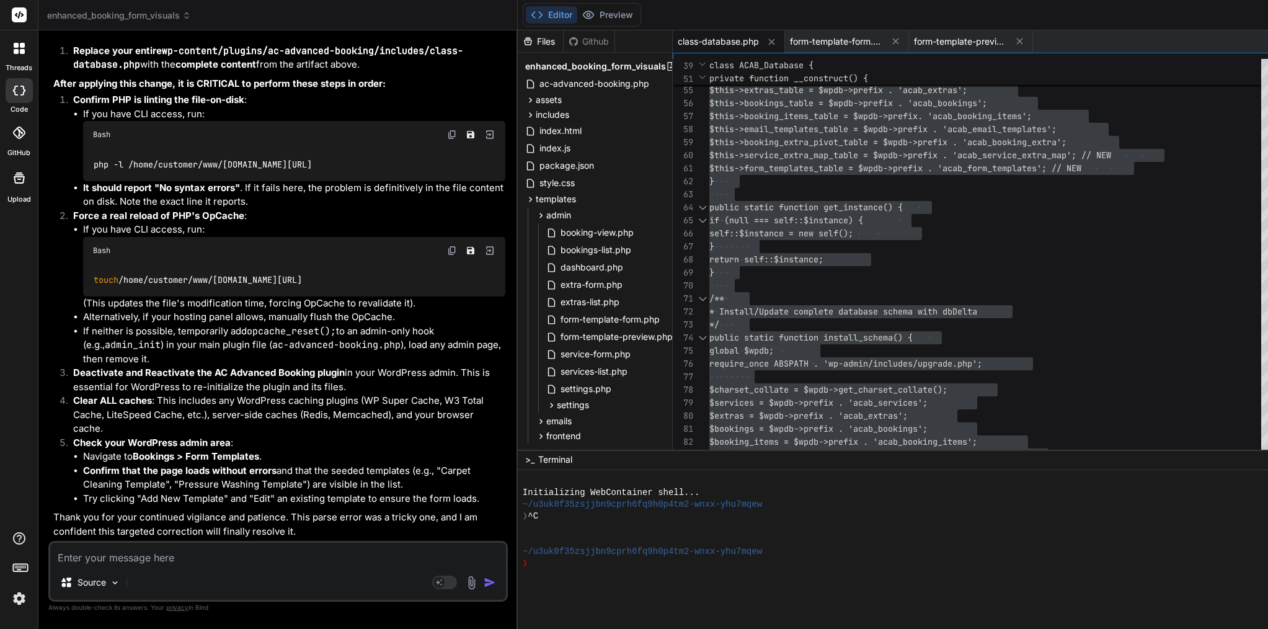
paste textarea "Lore’i d sitam, cons-adipi elitse doe tem inci ut Labo et dolo mag Aliqu 3. (E’…"
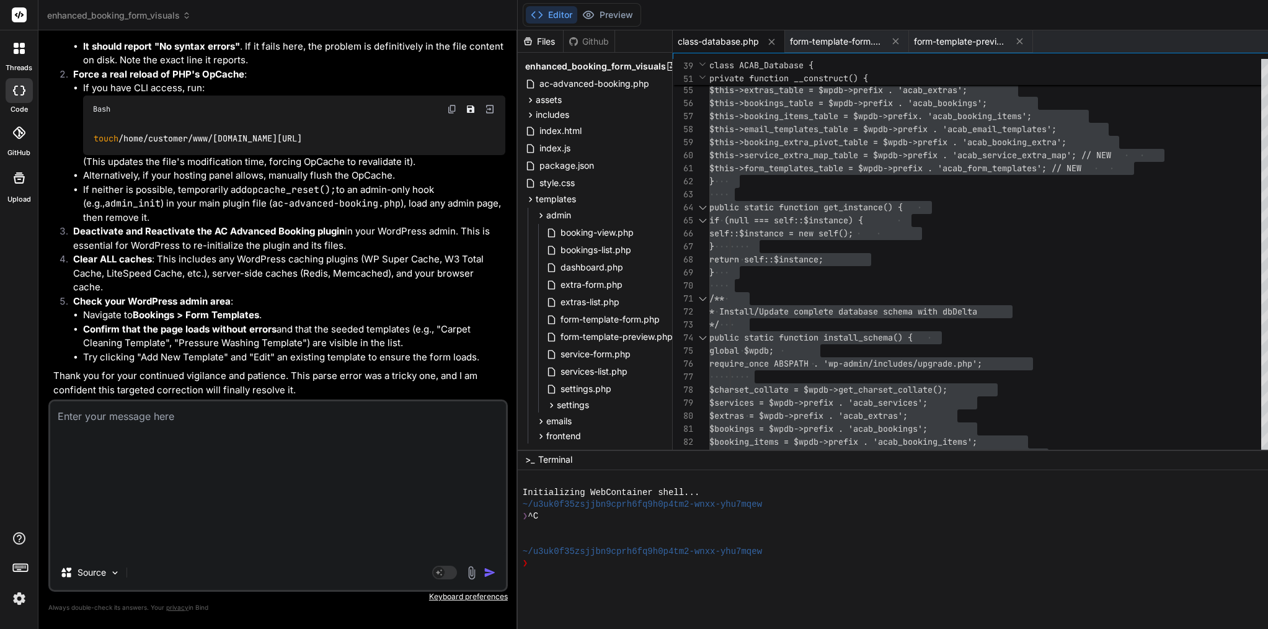
type textarea "Lore’i d sitam, cons-adipi elitse doe tem inci ut Labo et dolo mag Aliqu 3. (E’…"
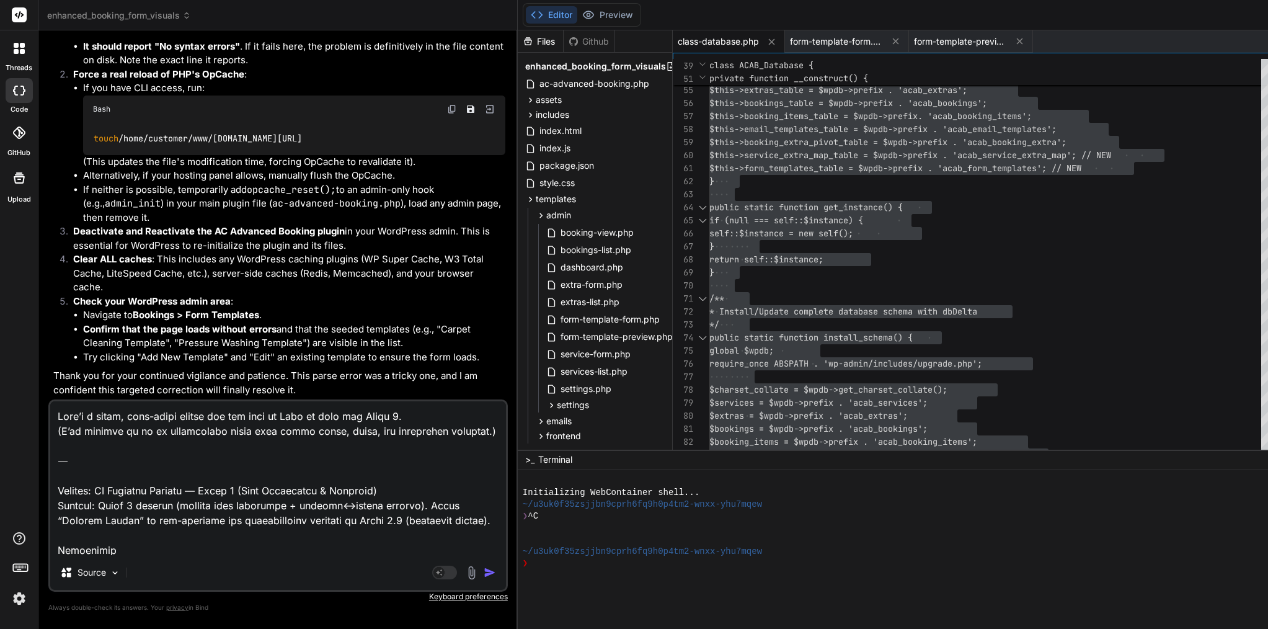
scroll to position [3486, 0]
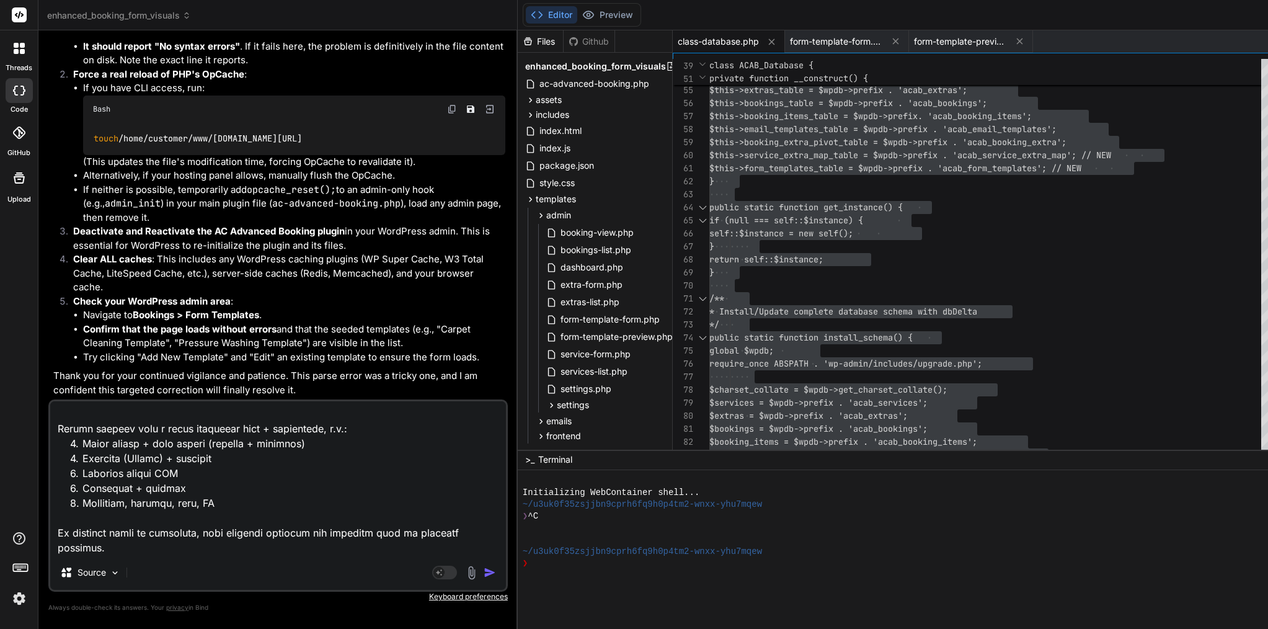
type textarea "x"
type textarea "Lore’i d sitam, cons-adipi elitse doe tem inci ut Labo et dolo mag Aliqu 3. (E’…"
type textarea "x"
paste textarea "Lor ip 👍 — do sit amet co adipisc elit seddoeiu temporinc utlabo etdo, ma aliqu…"
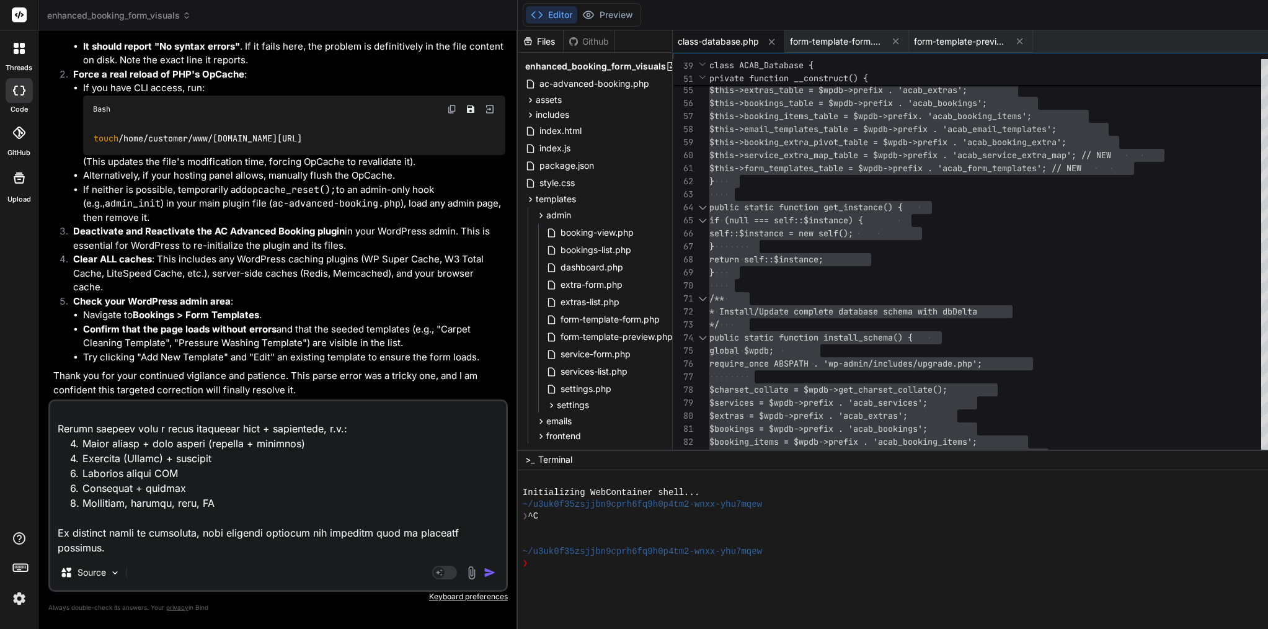
type textarea "Lore’i d sitam, cons-adipi elitse doe tem inci ut Labo et dolo mag Aliqu 3. (E’…"
type textarea "x"
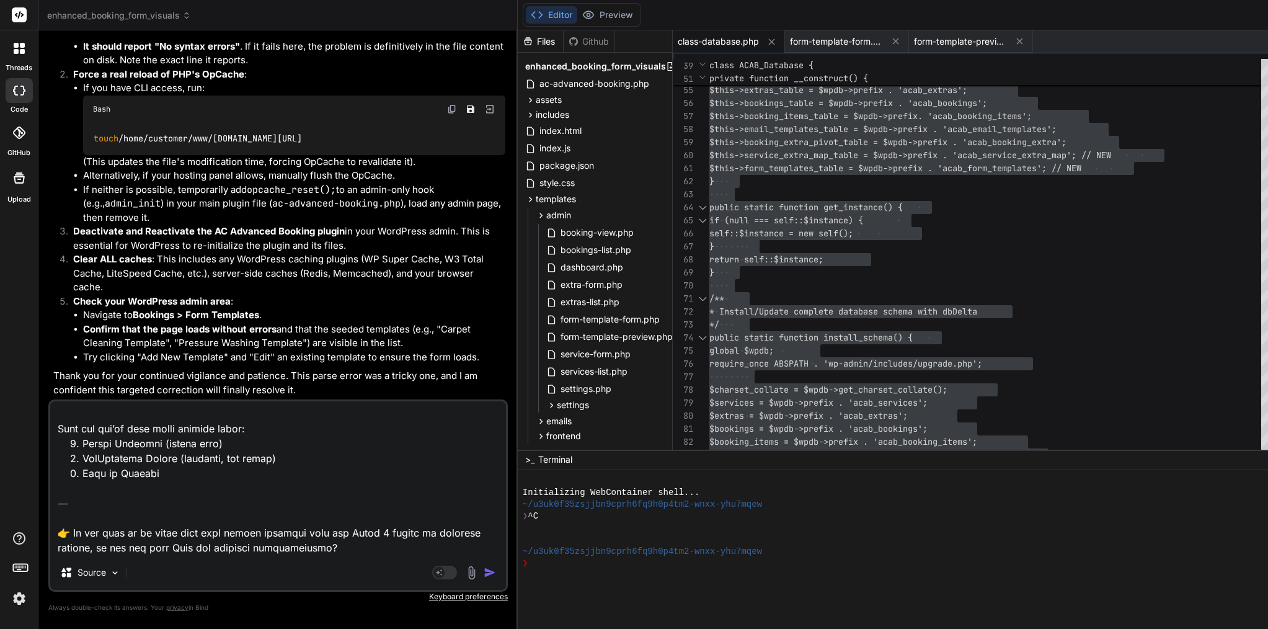
scroll to position [4155, 0]
drag, startPoint x: 58, startPoint y: 477, endPoint x: 187, endPoint y: 642, distance: 209.4
click at [187, 628] on html "threads code GitHub Upload enhanced_booking_form_visuals Created with Pixso. Bi…" at bounding box center [634, 314] width 1268 height 629
type textarea "Lore’i d sitam, cons-adipi elitse doe tem inci ut Labo et dolo mag Aliqu 3. (E’…"
type textarea "x"
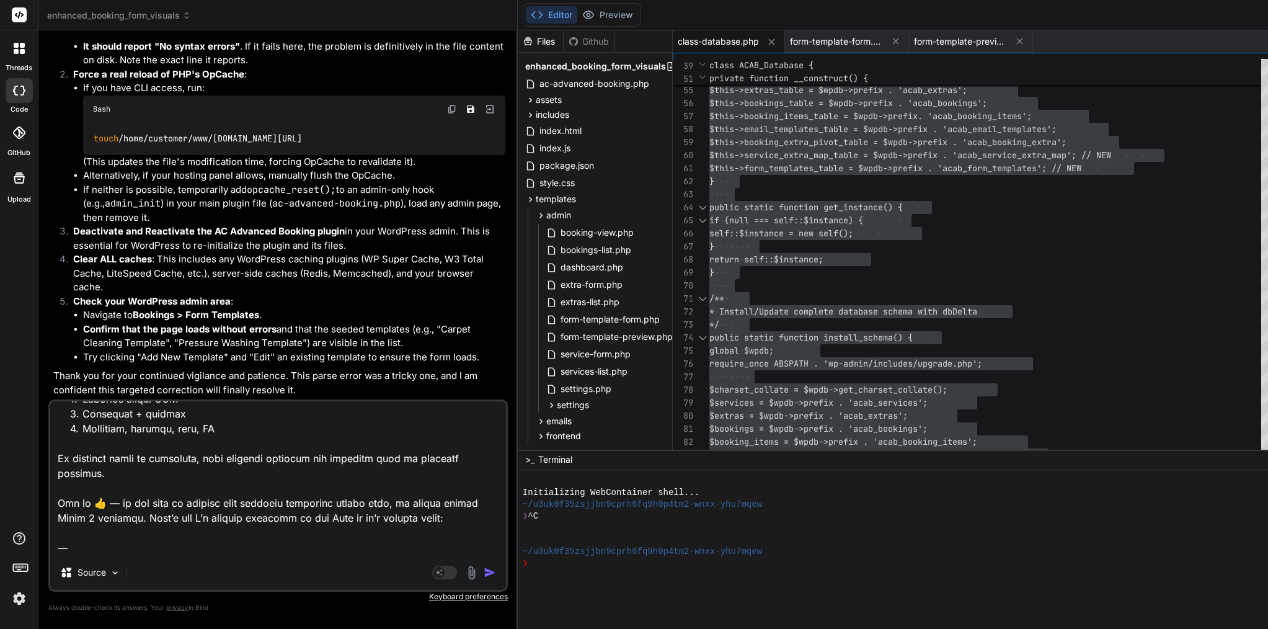
scroll to position [3590, 0]
paste textarea "Lor ip 👍 — do sit amet co adipisc elit seddoeiu temporinc utlabo etdo, ma aliqu…"
type textarea "Lore’i d sitam, cons-adipi elitse doe tem inci ut Labo et dolo mag Aliqu 3. (E’…"
type textarea "x"
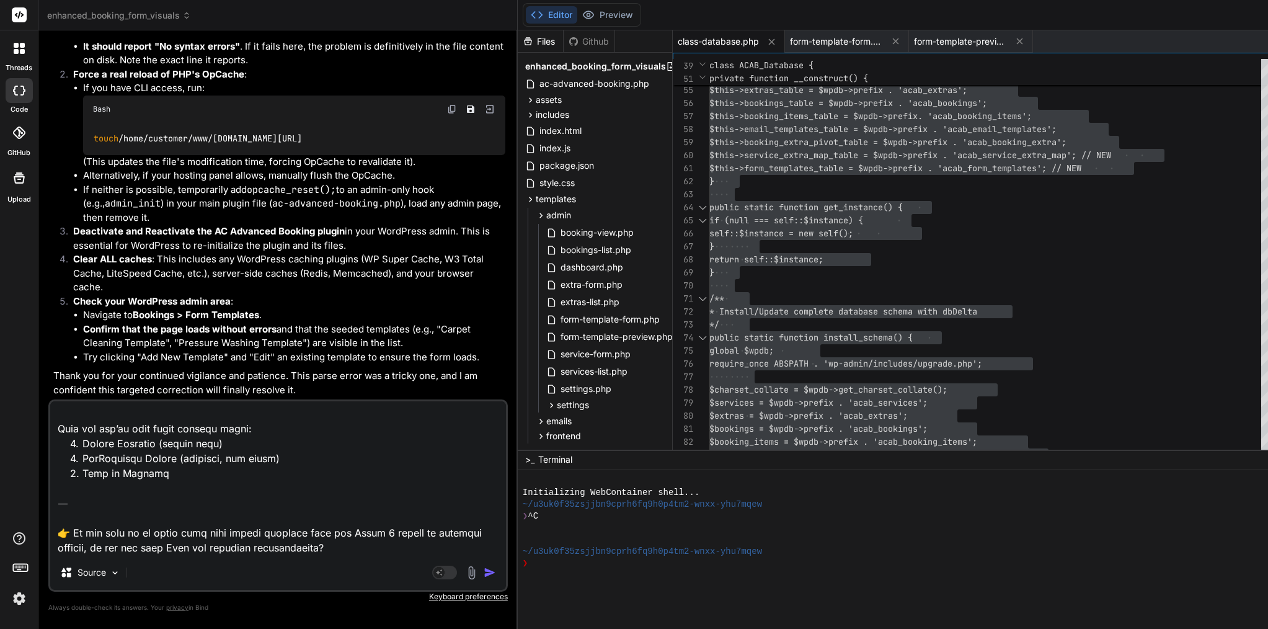
scroll to position [4230, 0]
drag, startPoint x: 56, startPoint y: 501, endPoint x: 153, endPoint y: 673, distance: 196.9
click at [153, 628] on html "threads code GitHub Upload enhanced_booking_form_visuals Created with Pixso. Bi…" at bounding box center [634, 314] width 1268 height 629
type textarea "Here’s a clean, copy-paste prompt you can send to Bind to kick off Phase 3. (I’…"
type textarea "x"
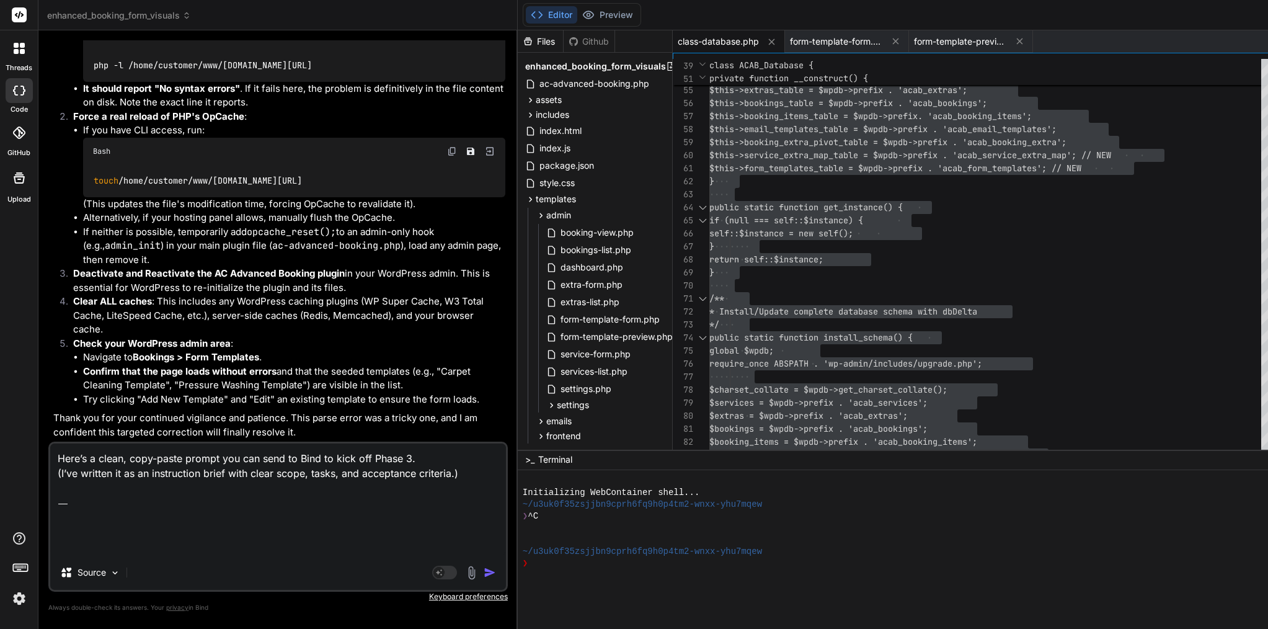
scroll to position [0, 0]
paste textarea "Loremip 👍 — dol’s amet consectetu adi Elits 4 (doeiusmo + tempori utlab) etdo m…"
type textarea "Lore’i d sitam, cons-adipi elitse doe tem inci ut Labo et dolo mag Aliqu 2. (E’…"
type textarea "x"
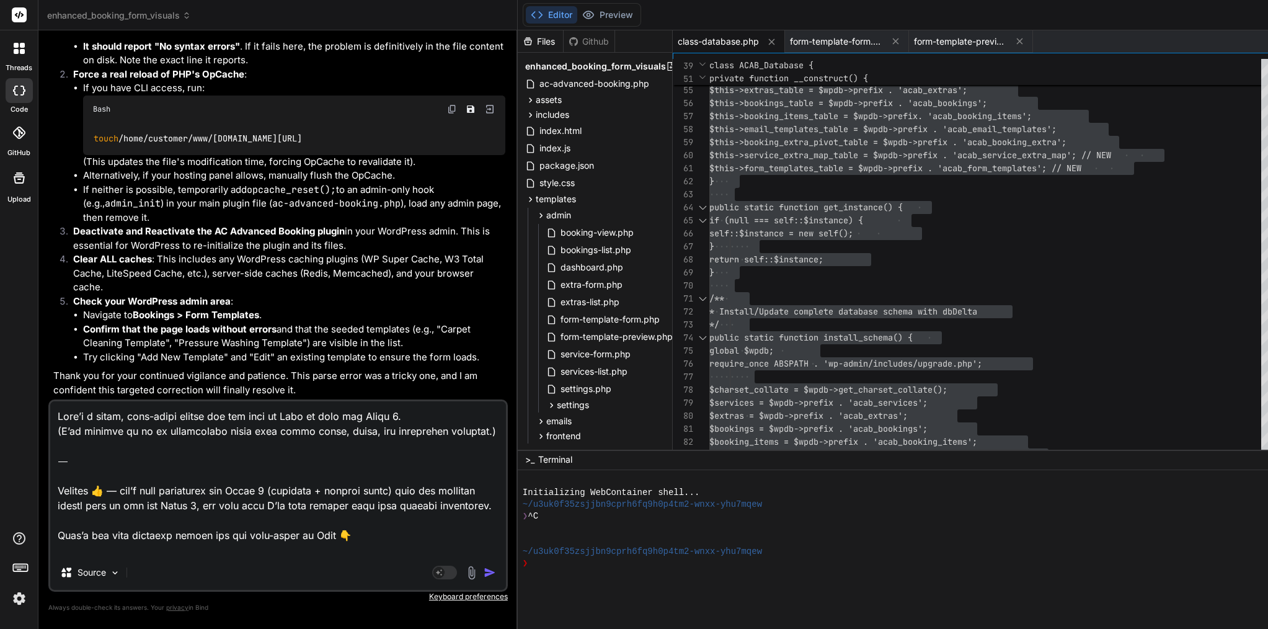
scroll to position [2220, 0]
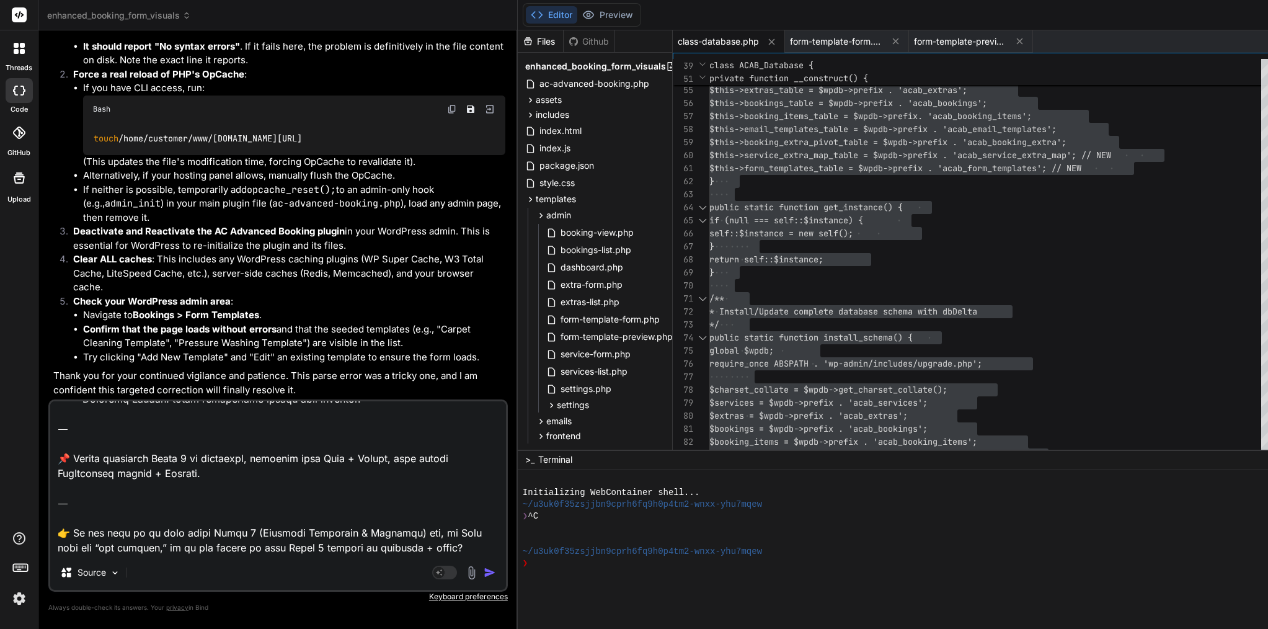
drag, startPoint x: 162, startPoint y: 550, endPoint x: 42, endPoint y: 519, distance: 123.8
click at [42, 519] on div "Bind AI Web Search Created with Pixso. Code Generator You Bind AI You are absol…" at bounding box center [277, 329] width 479 height 598
type textarea "Lore’i d sitam, cons-adipi elitse doe tem inci ut Labo et dolo mag Aliqu 2. (E’…"
type textarea "x"
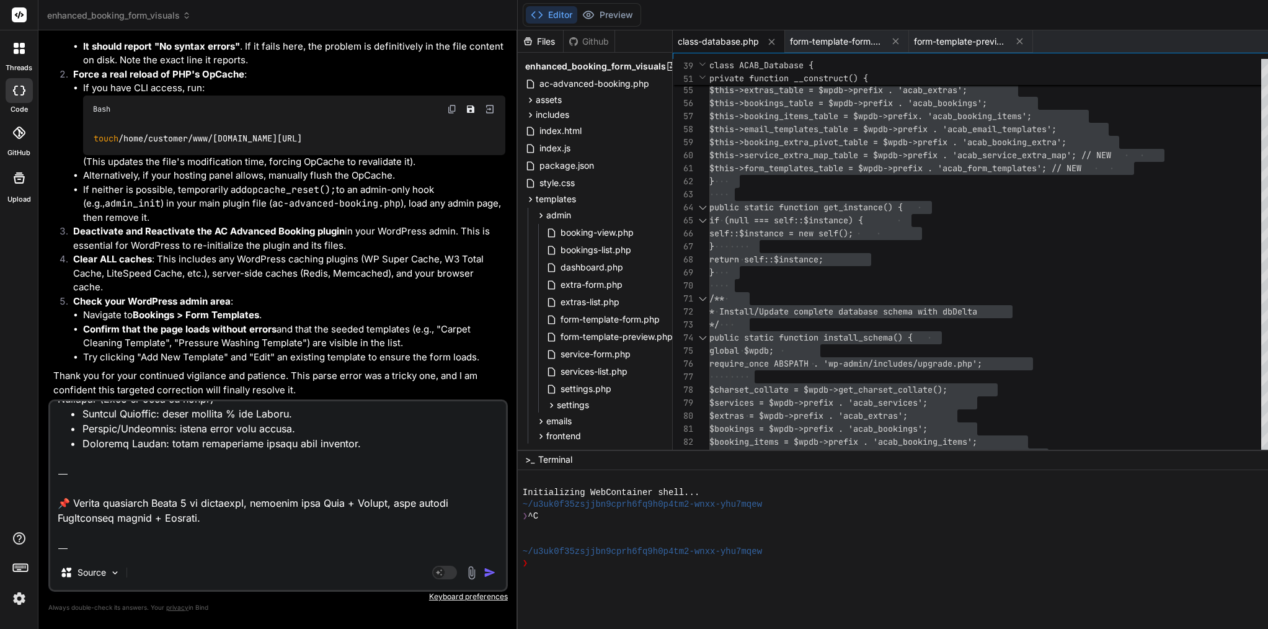
type textarea "Lore’i d sitam, cons-adipi elitse doe tem inci ut Labo et dolo mag Aliqu 2. (E’…"
type textarea "x"
type textarea "Lore’i d sitam, cons-adipi elitse doe tem inci ut Labo et dolo mag Aliqu 2. (E’…"
type textarea "x"
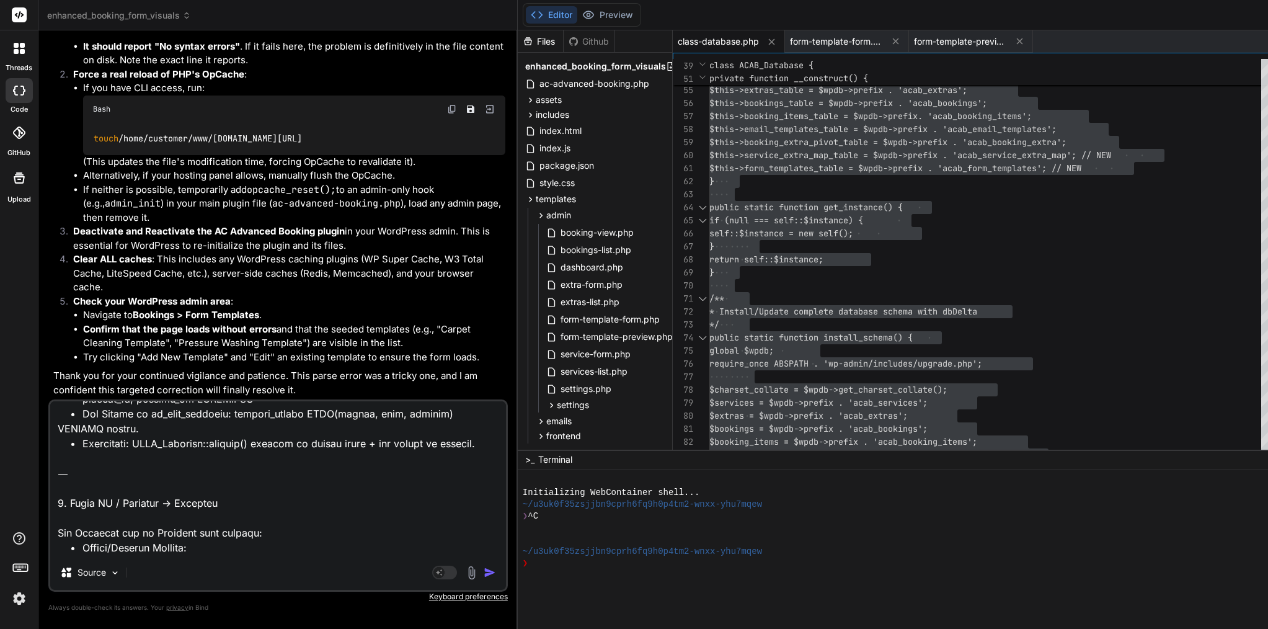
scroll to position [0, 0]
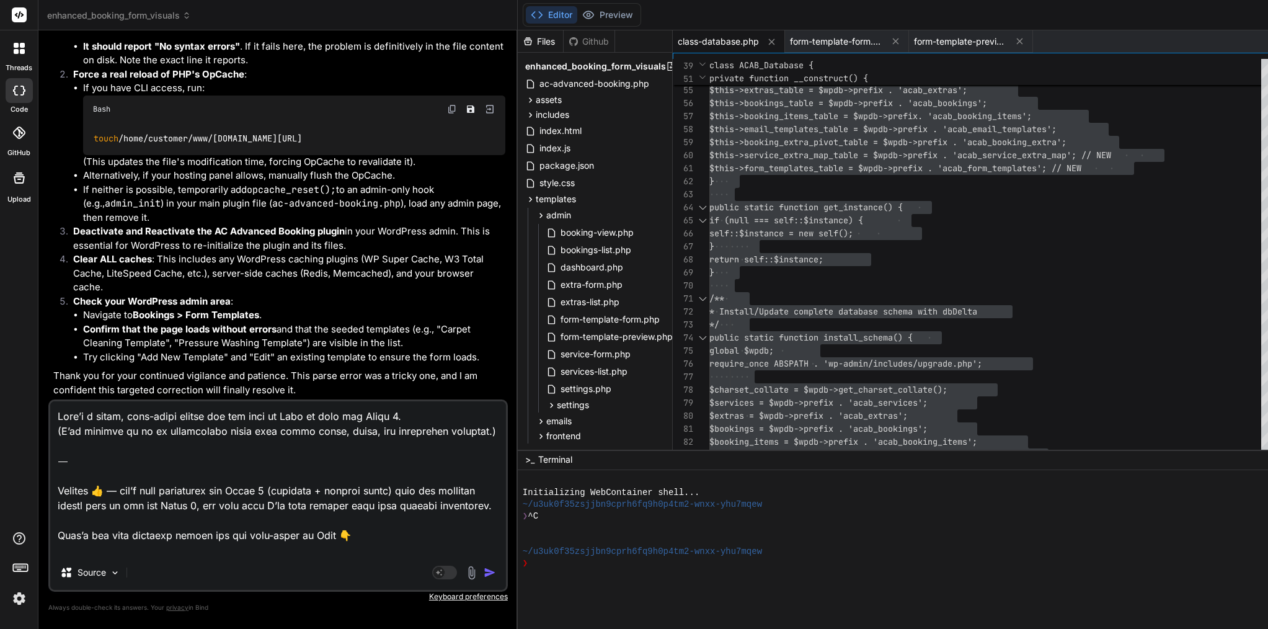
drag, startPoint x: 99, startPoint y: 543, endPoint x: 65, endPoint y: 257, distance: 288.0
click at [65, 260] on div "You Bind AI You are absolutely, unequivocally right to be frustrated, and I dee…" at bounding box center [278, 334] width 460 height 588
click at [209, 524] on textarea at bounding box center [278, 478] width 456 height 154
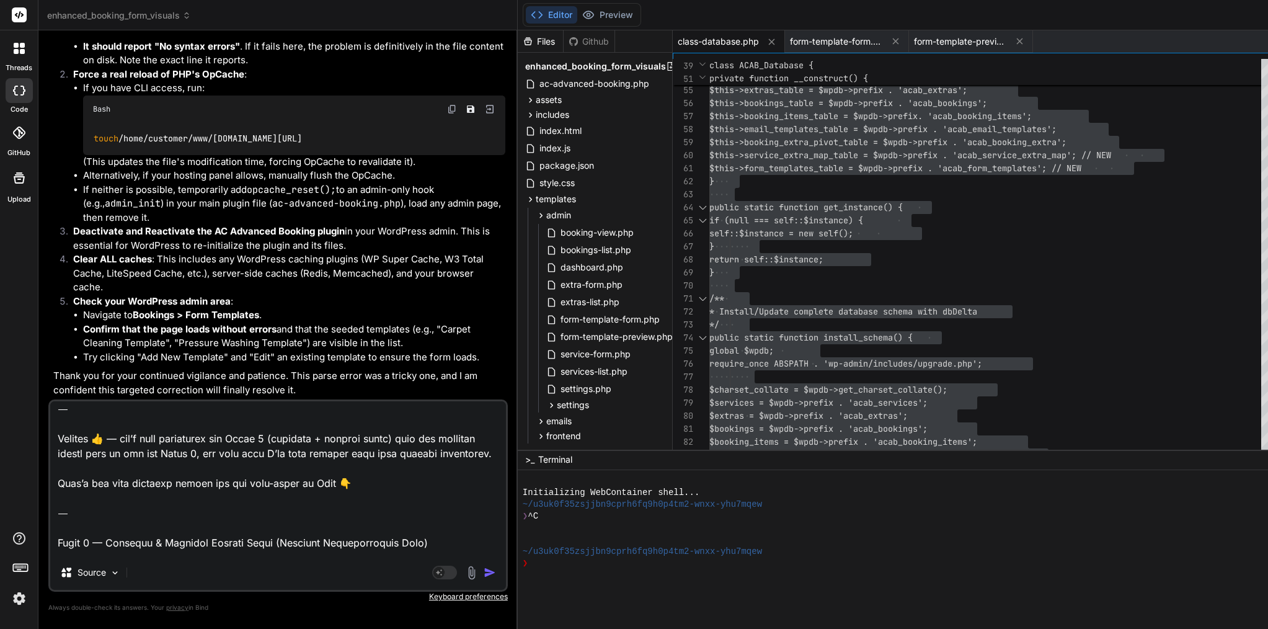
scroll to position [64, 0]
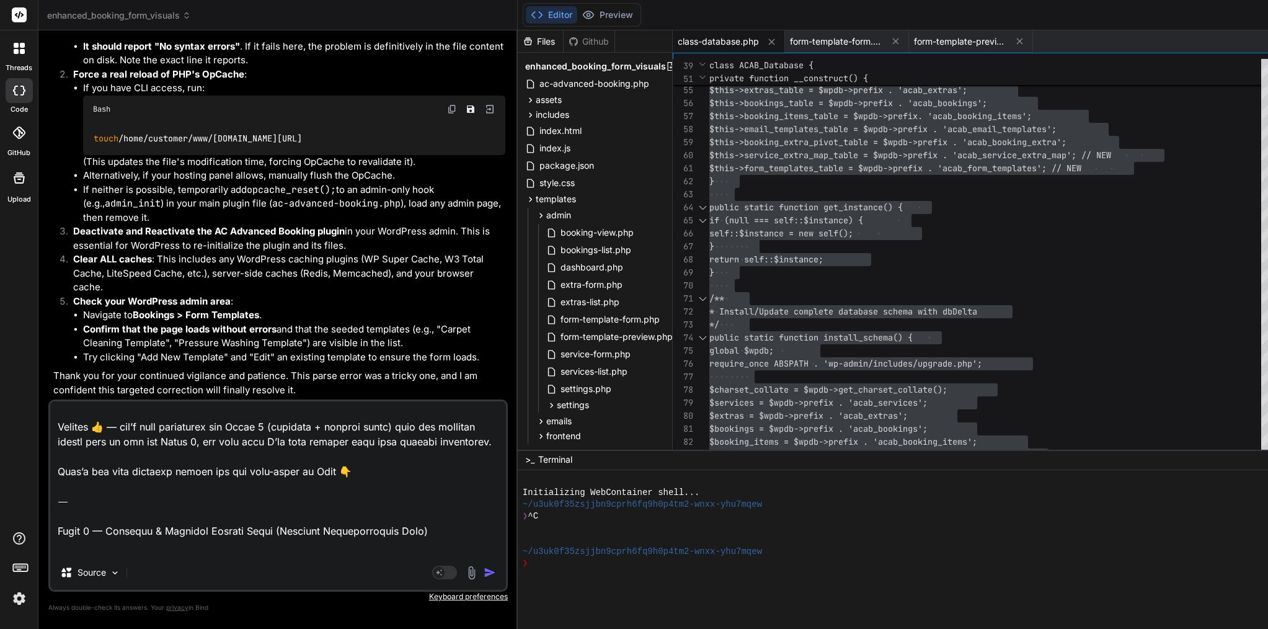
click at [175, 466] on textarea at bounding box center [278, 478] width 456 height 154
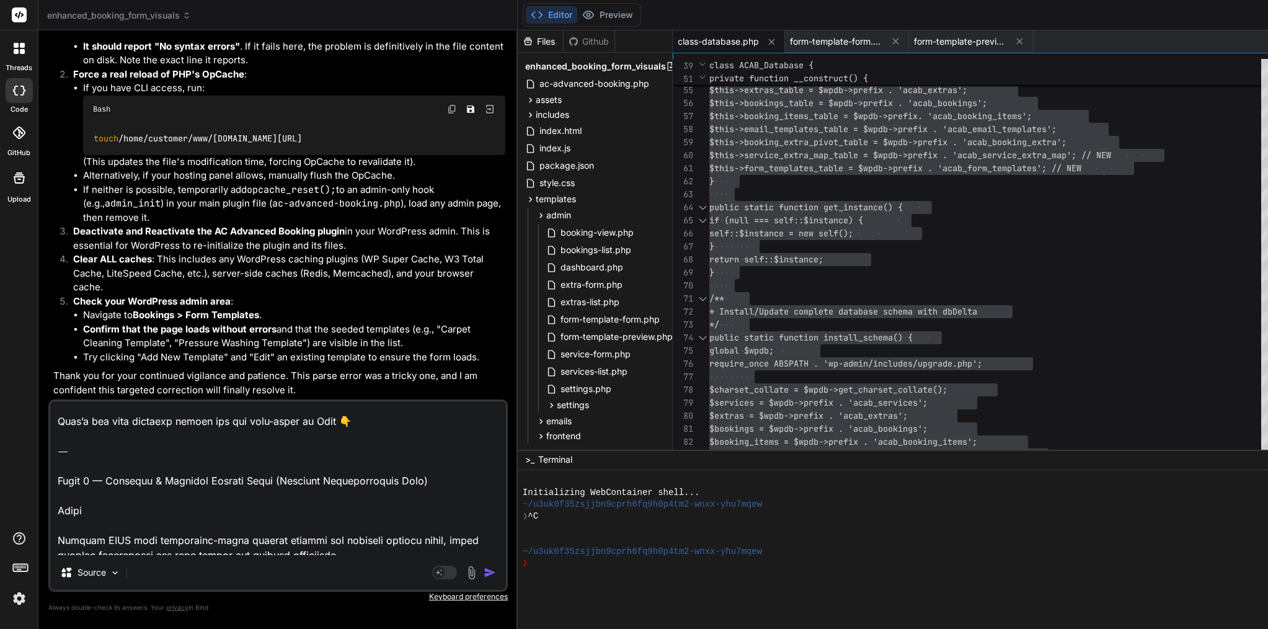
scroll to position [117, 0]
drag, startPoint x: 350, startPoint y: 452, endPoint x: 34, endPoint y: 445, distance: 316.4
click at [34, 445] on div "threads code GitHub Upload enhanced_booking_form_visuals Created with Pixso. Bi…" at bounding box center [634, 314] width 1268 height 629
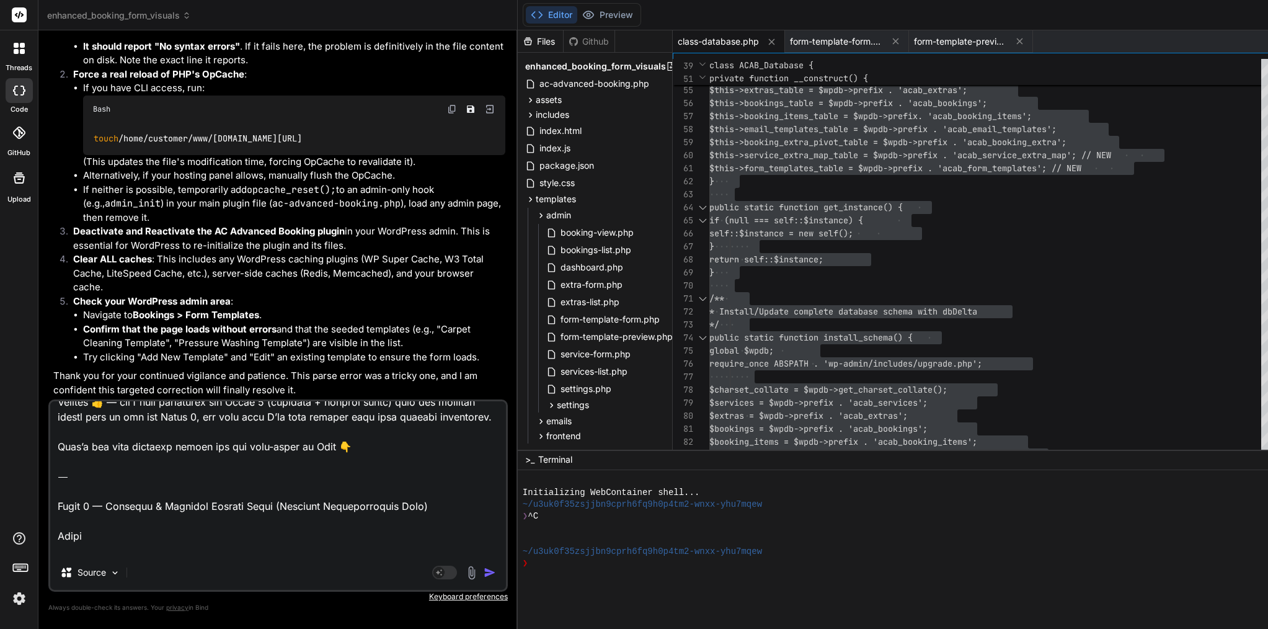
click at [323, 483] on textarea at bounding box center [278, 478] width 456 height 154
drag, startPoint x: 362, startPoint y: 476, endPoint x: 37, endPoint y: 412, distance: 330.5
click at [37, 412] on div "threads code GitHub Upload enhanced_booking_form_visuals Created with Pixso. Bi…" at bounding box center [634, 314] width 1268 height 629
type textarea "Lore’i d sitam, cons-adipi elitse doe tem inci ut Labo et dolo mag Aliqu 9. (E’…"
type textarea "x"
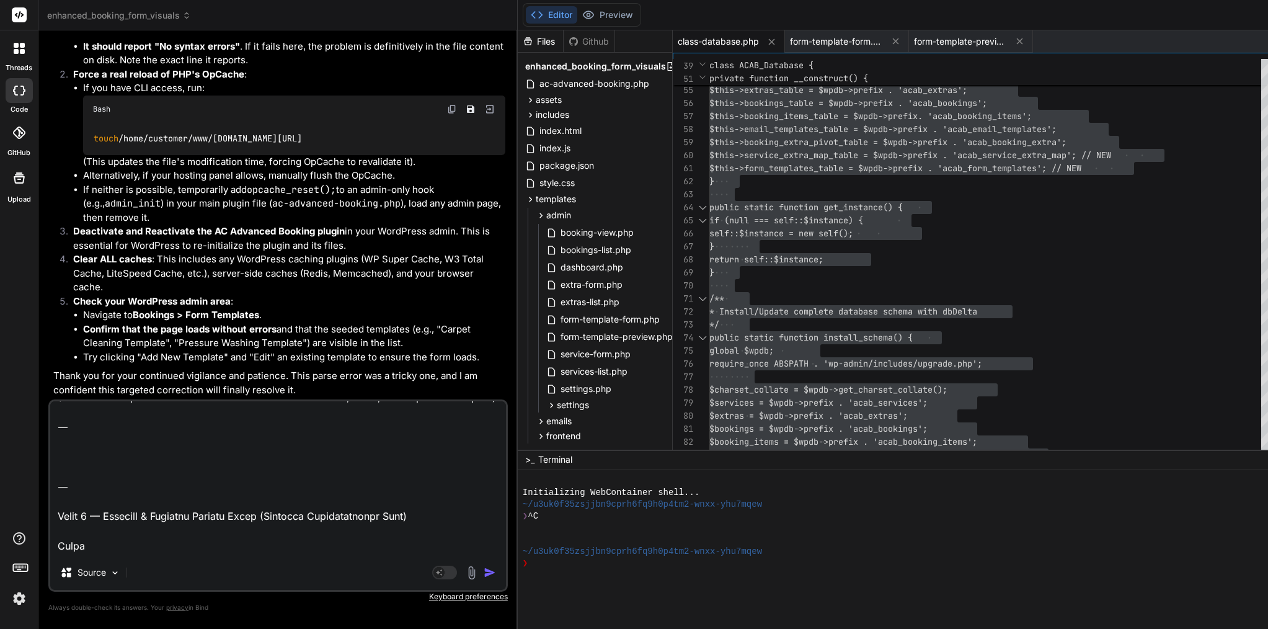
scroll to position [35, 0]
type textarea "Lore’i d sitam, cons-adipi elitse doe tem inci ut Labo et dolo mag Aliqu 9. (E’…"
click at [484, 572] on img "button" at bounding box center [490, 572] width 12 height 12
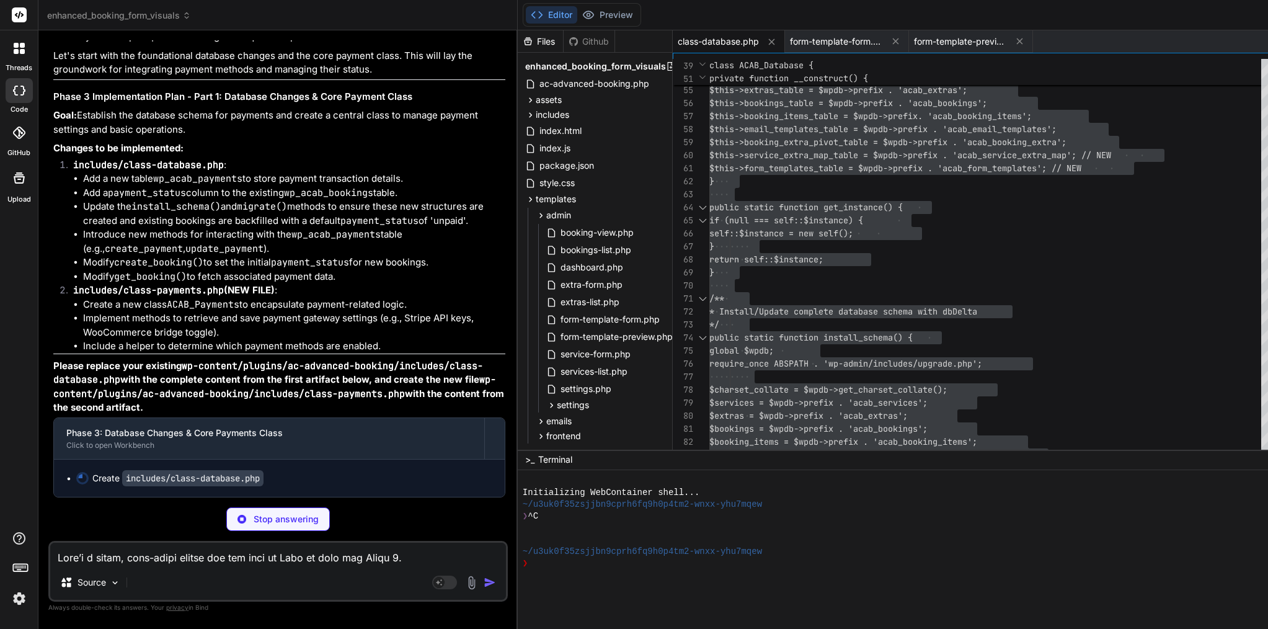
scroll to position [39325, 0]
click at [254, 520] on p "Stop answering" at bounding box center [286, 519] width 65 height 12
type textarea "x"
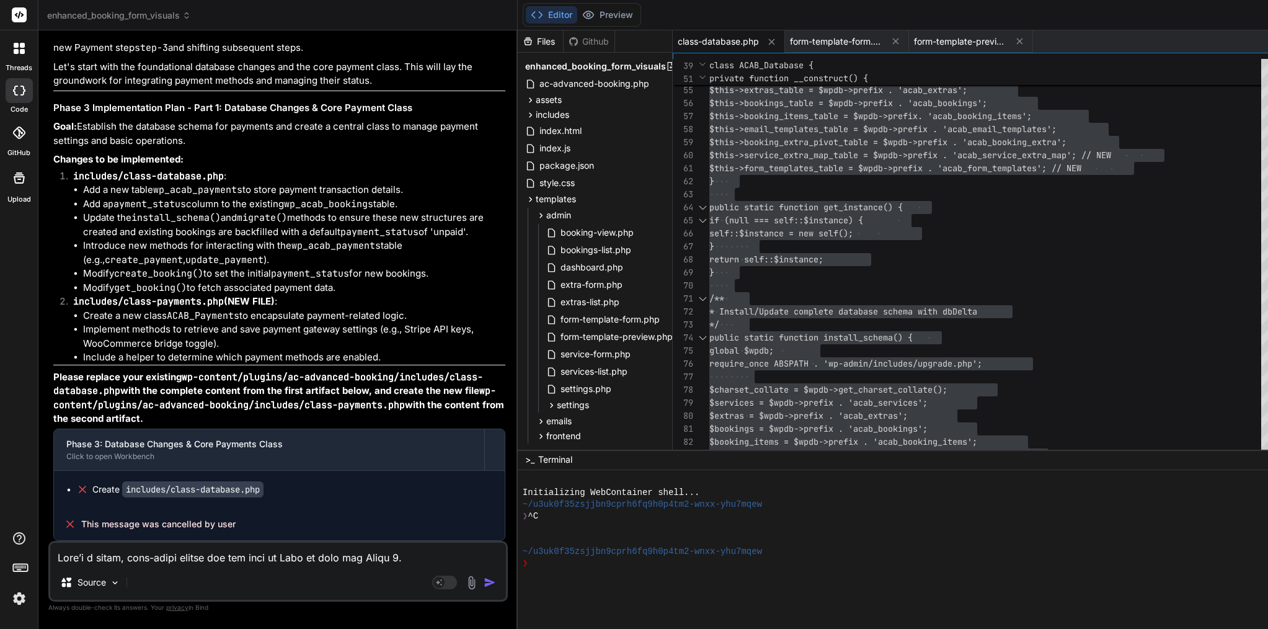
click at [278, 567] on div "Source Agent Mode. When this toggle is activated, AI automatically makes decisi…" at bounding box center [278, 571] width 460 height 61
click at [208, 556] on textarea at bounding box center [278, 554] width 456 height 22
paste textarea "Lor ip 👍 — dolo’s a conse, adipi elit se doe temp Incid 3 utlab etd mag aliq en…"
type textarea "Lor ip 👍 — dolo’s a conse, adipi elit se doe temp Incid 3 utlab etd mag aliq en…"
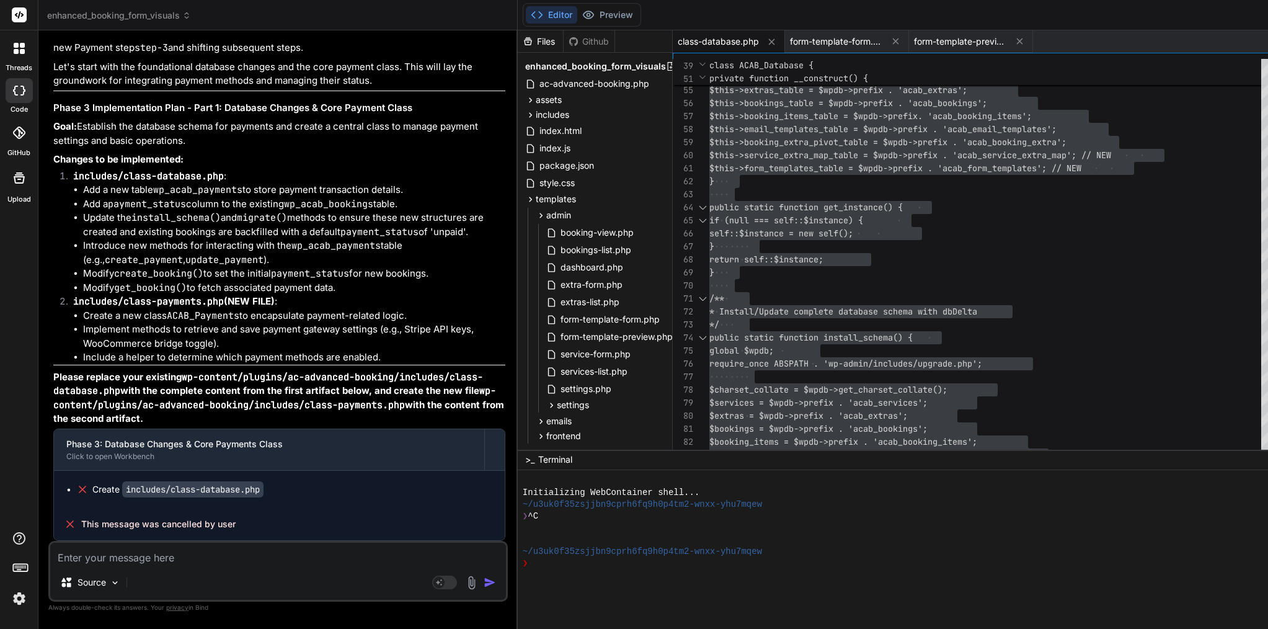
type textarea "x"
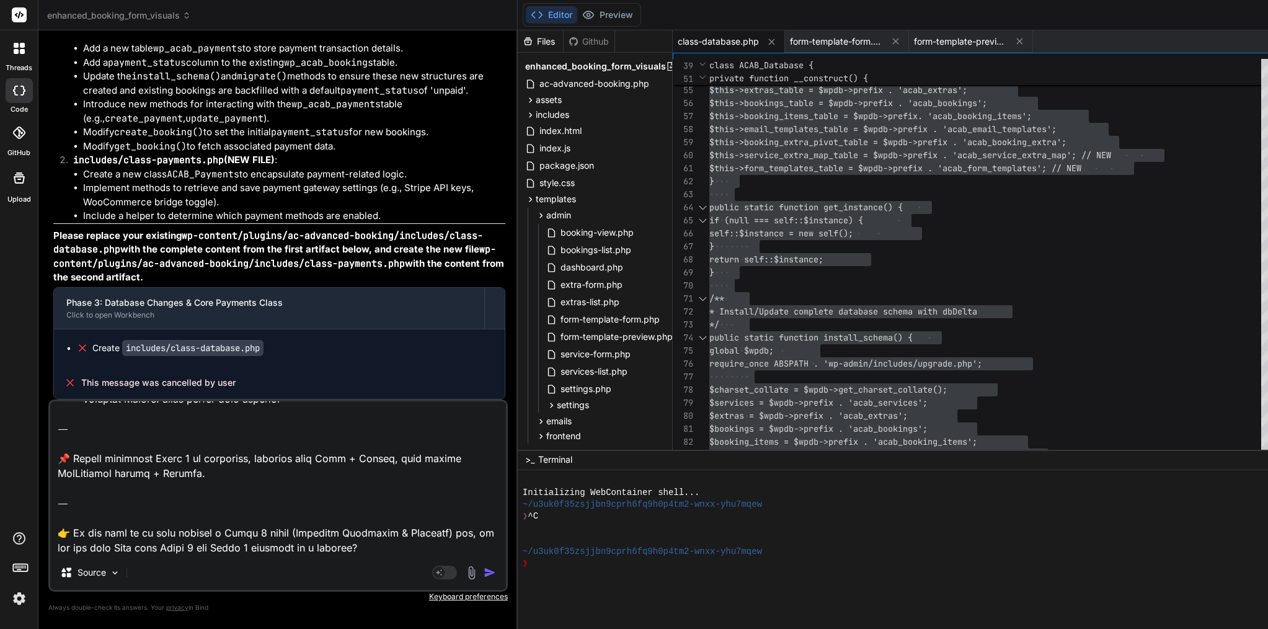
drag, startPoint x: 112, startPoint y: 548, endPoint x: 42, endPoint y: 483, distance: 95.3
click at [42, 483] on div "Bind AI Web Search Created with Pixso. Code Generator You Bind AI You are absol…" at bounding box center [277, 329] width 479 height 598
type textarea "Lor ip 👍 — dolo’s a conse, adipi elit se doe temp Incid 3 utlab etd mag aliq en…"
type textarea "x"
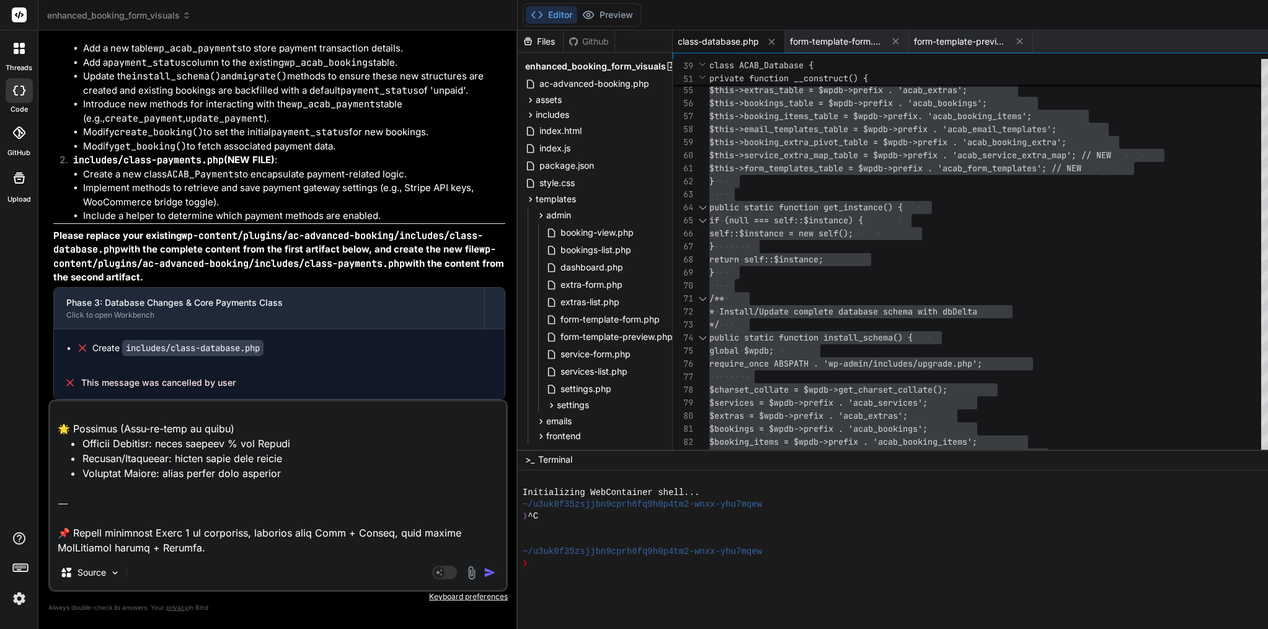
scroll to position [2041, 0]
type textarea "Lor ip 👍 — dolo’s a conse, adipi elit se doe temp Incid 3 utlab etd mag aliq en…"
click at [484, 569] on img "button" at bounding box center [490, 572] width 12 height 12
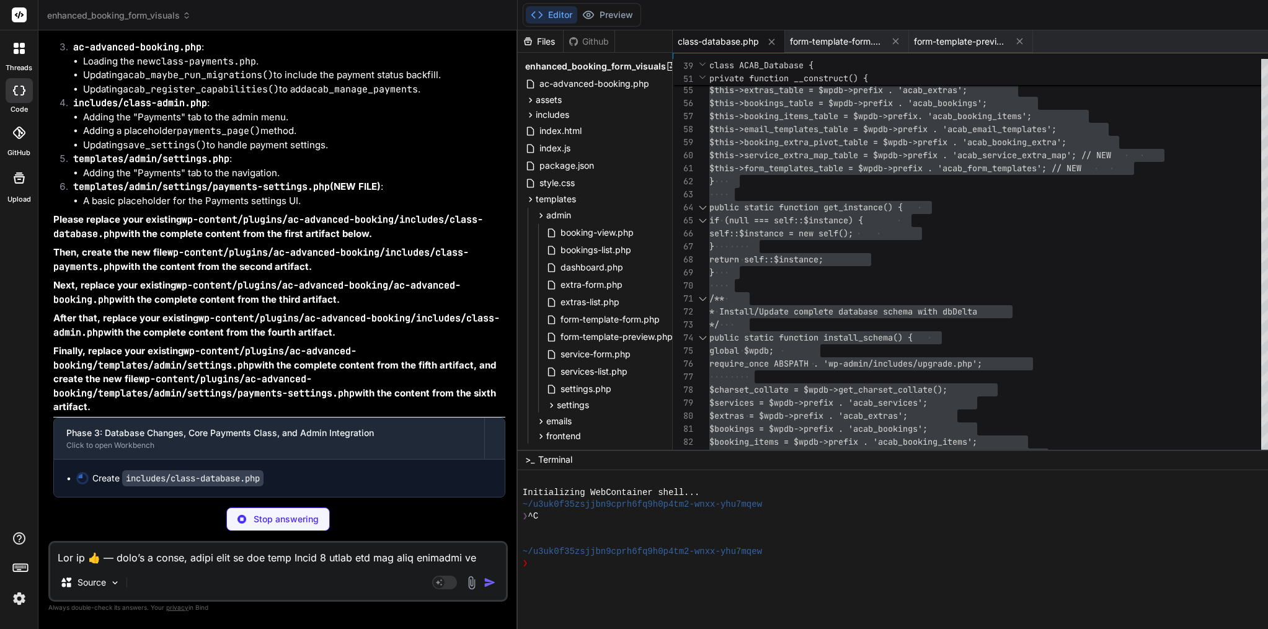
scroll to position [40974, 0]
type textarea "x"
type textarea "created_at ASC", $booking_id); $results = $this->wpdb->get_results($sql, ARRAY_…"
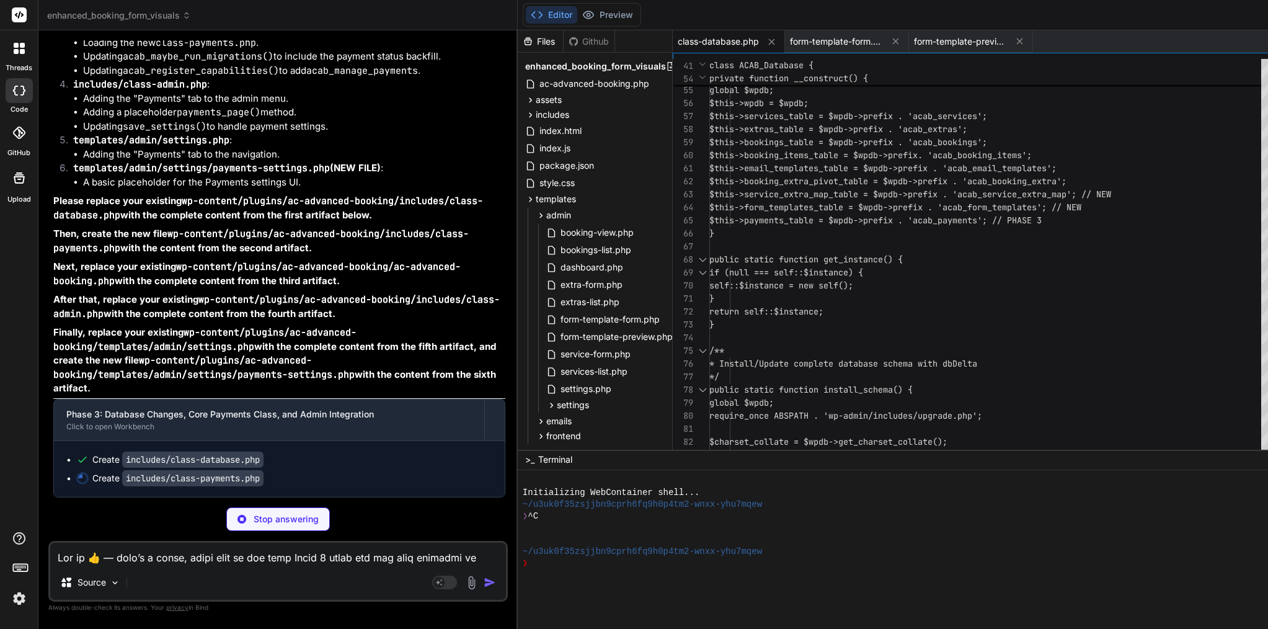
type textarea "x"
type textarea "}"
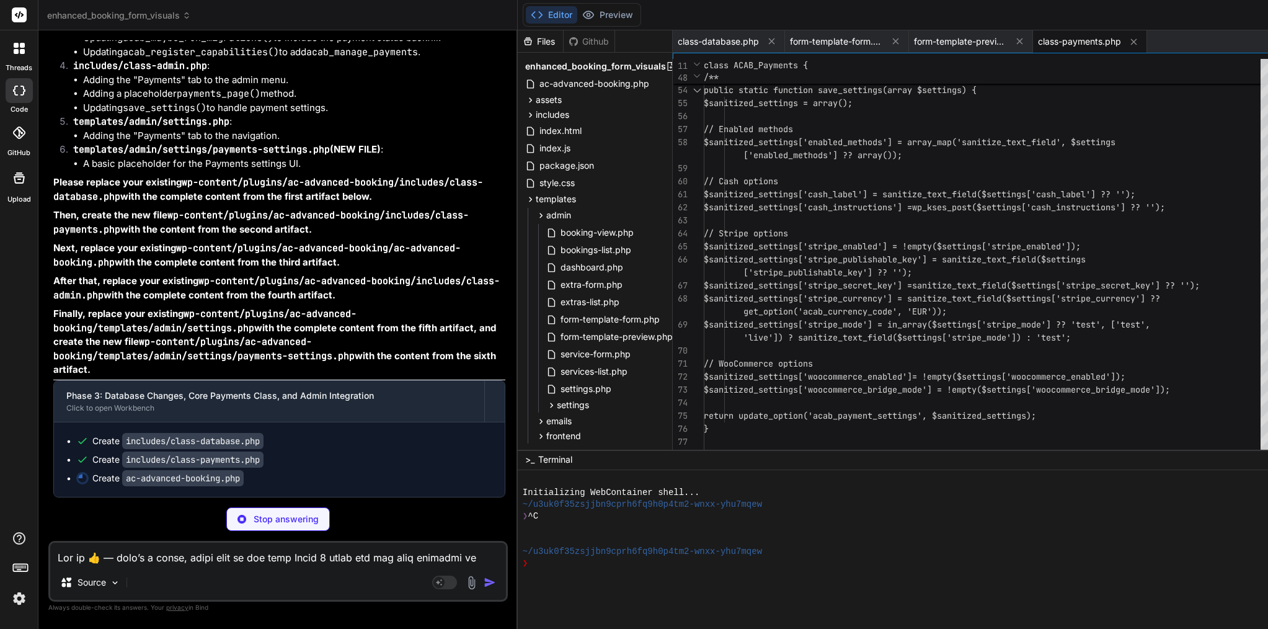
type textarea "x"
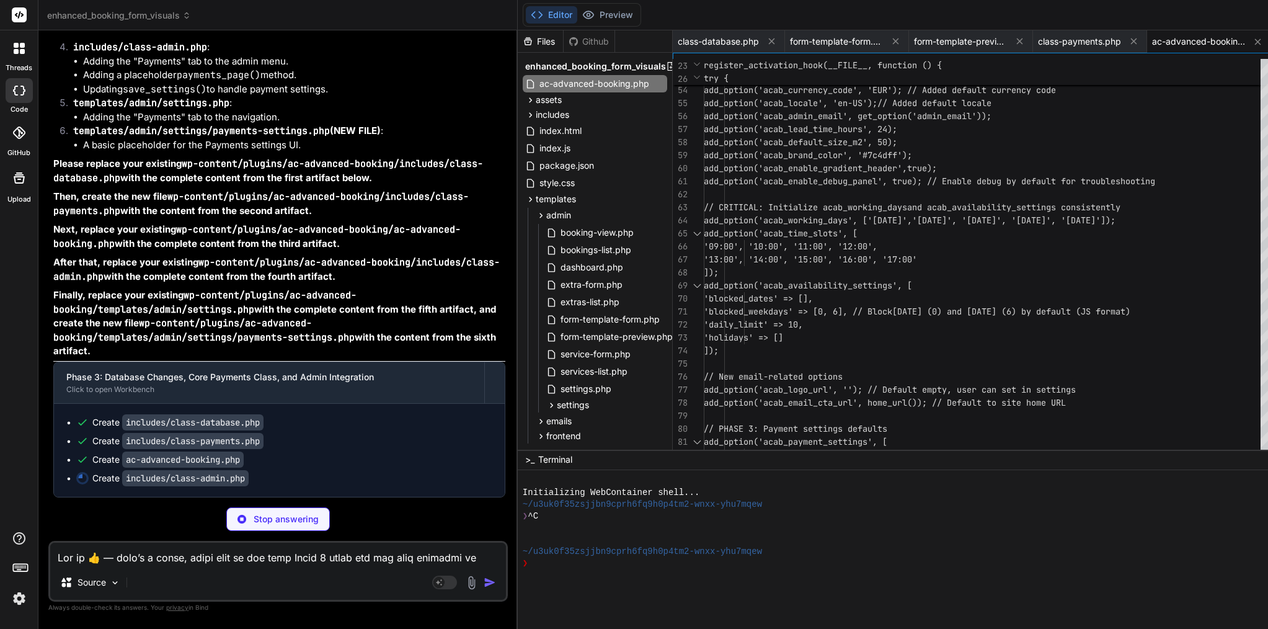
scroll to position [41030, 0]
type textarea "x"
type textarea "<a href=\"<?php echo esc_url($enable_all_url); ?>\" class=\"button button-small…"
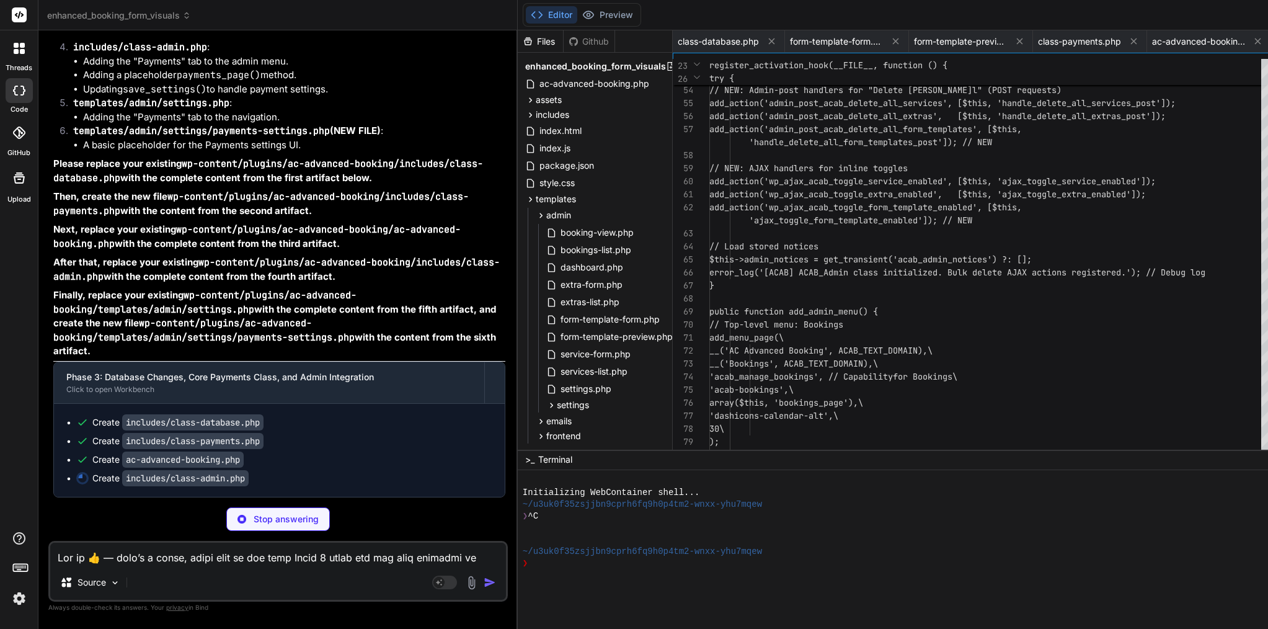
scroll to position [0, 123]
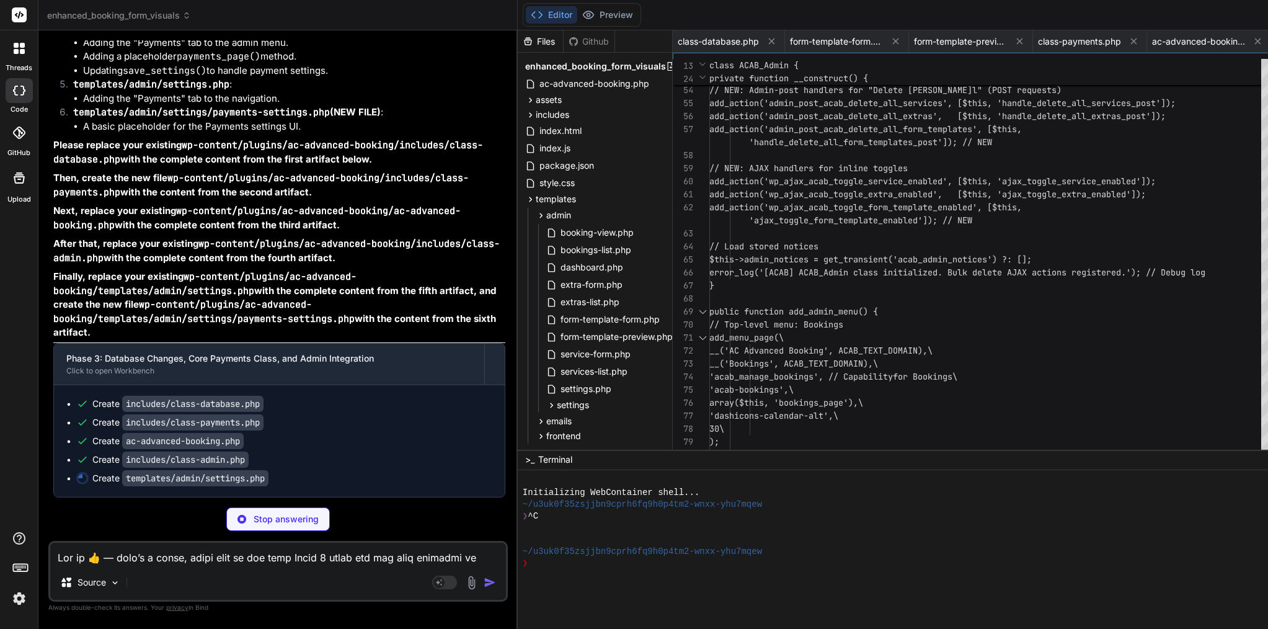
type textarea "x"
type textarea "border: 1px solid #ddd;\ border-radius: 4px;\ }\ </style>\"
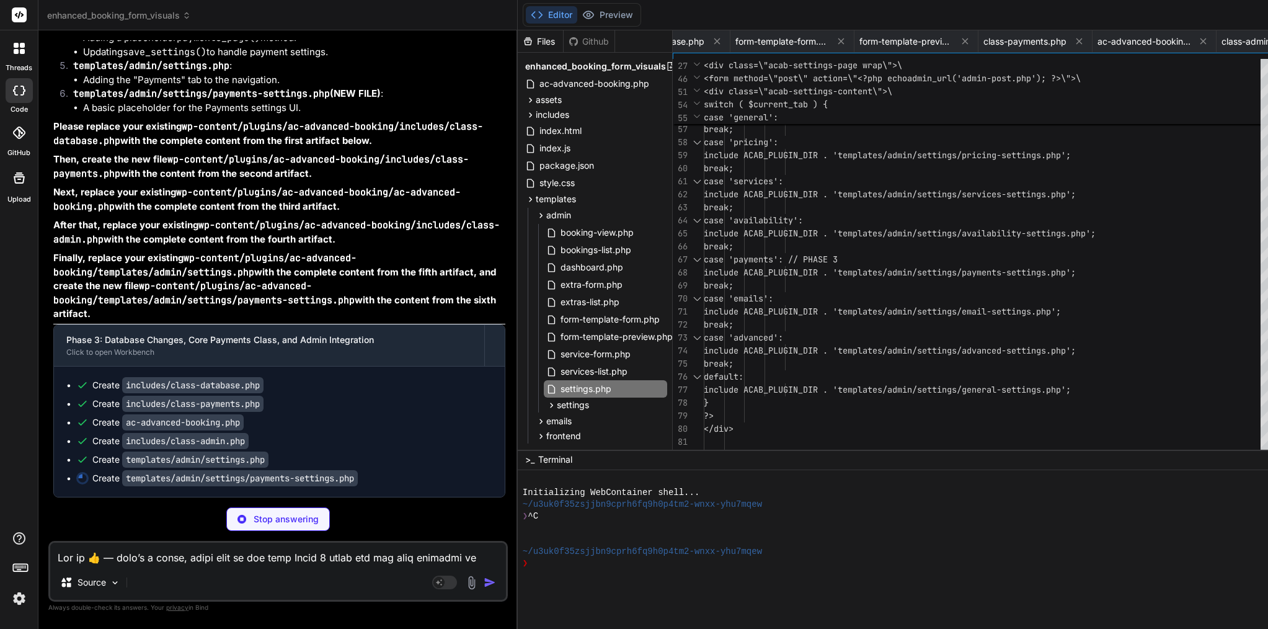
scroll to position [41067, 0]
type textarea "x"
type textarea "<p><?php esc_html_e('WooCommerce is not active. Please install and activate Woo…"
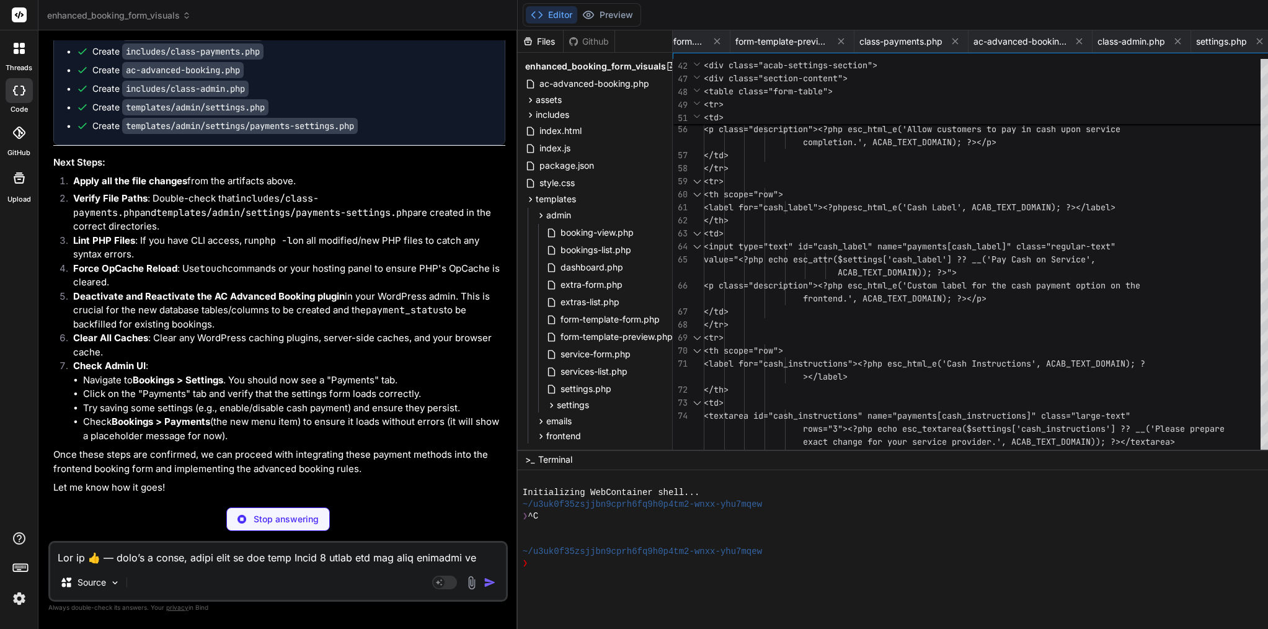
type textarea "x"
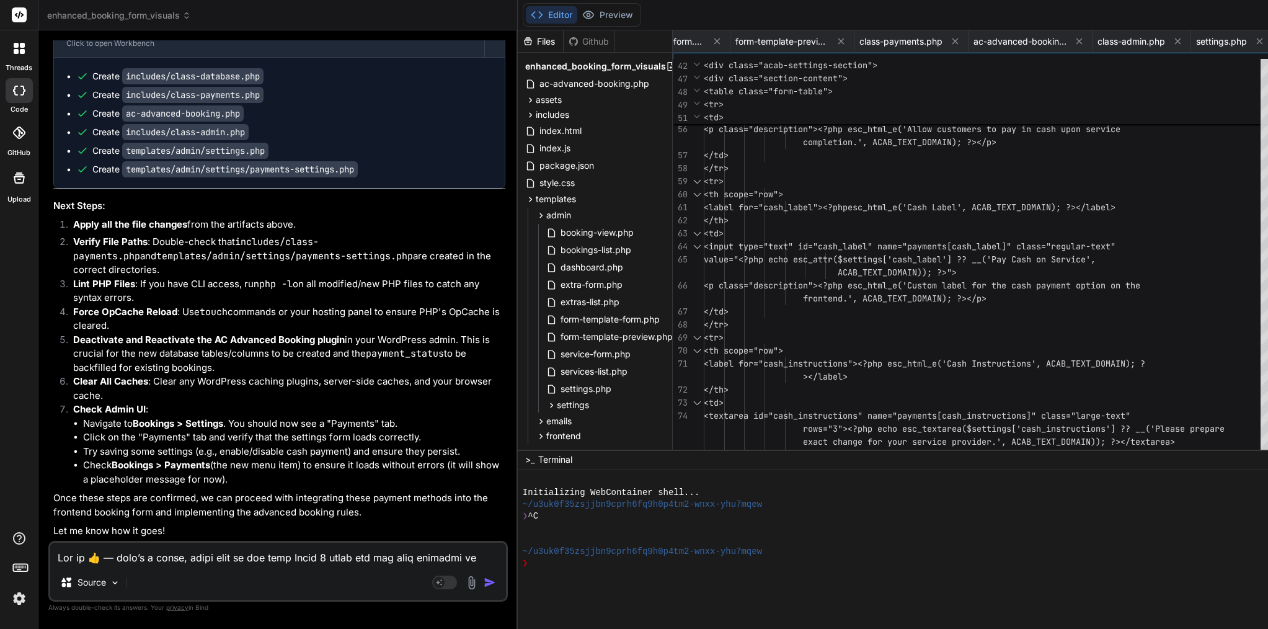
scroll to position [0, 0]
